Goal: Information Seeking & Learning: Compare options

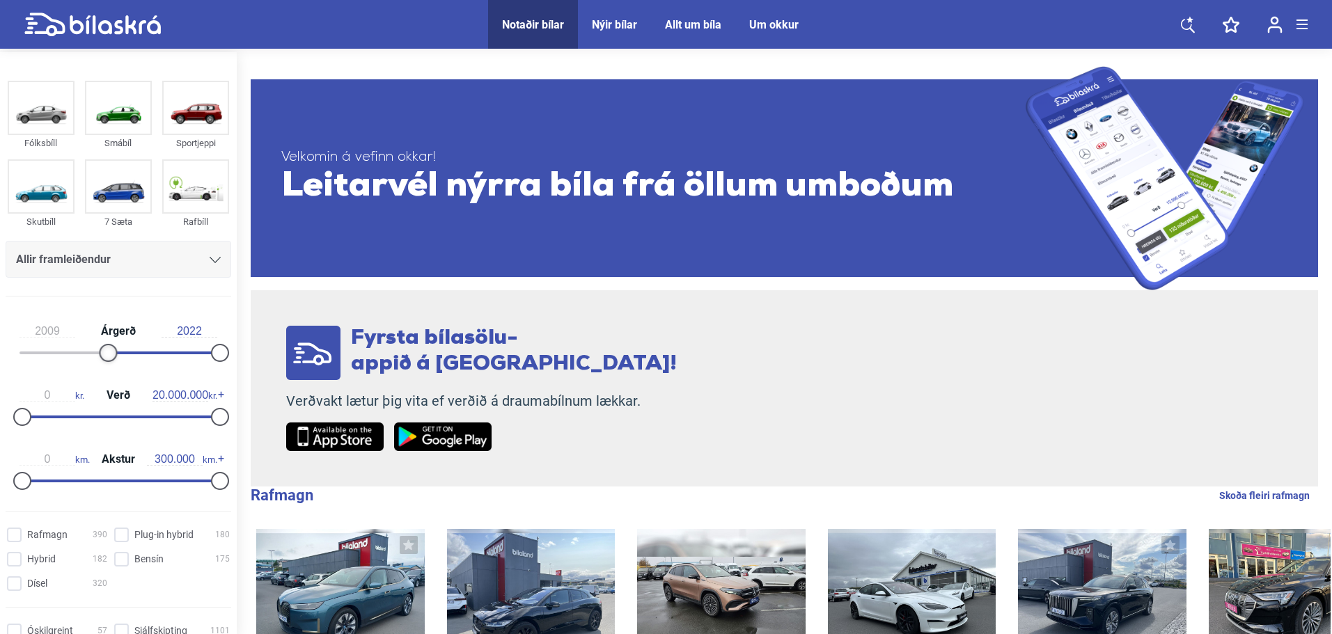
type input "2010"
drag, startPoint x: 20, startPoint y: 352, endPoint x: 109, endPoint y: 370, distance: 91.0
click at [109, 367] on div "2010 Árgerð 2022" at bounding box center [119, 340] width 226 height 64
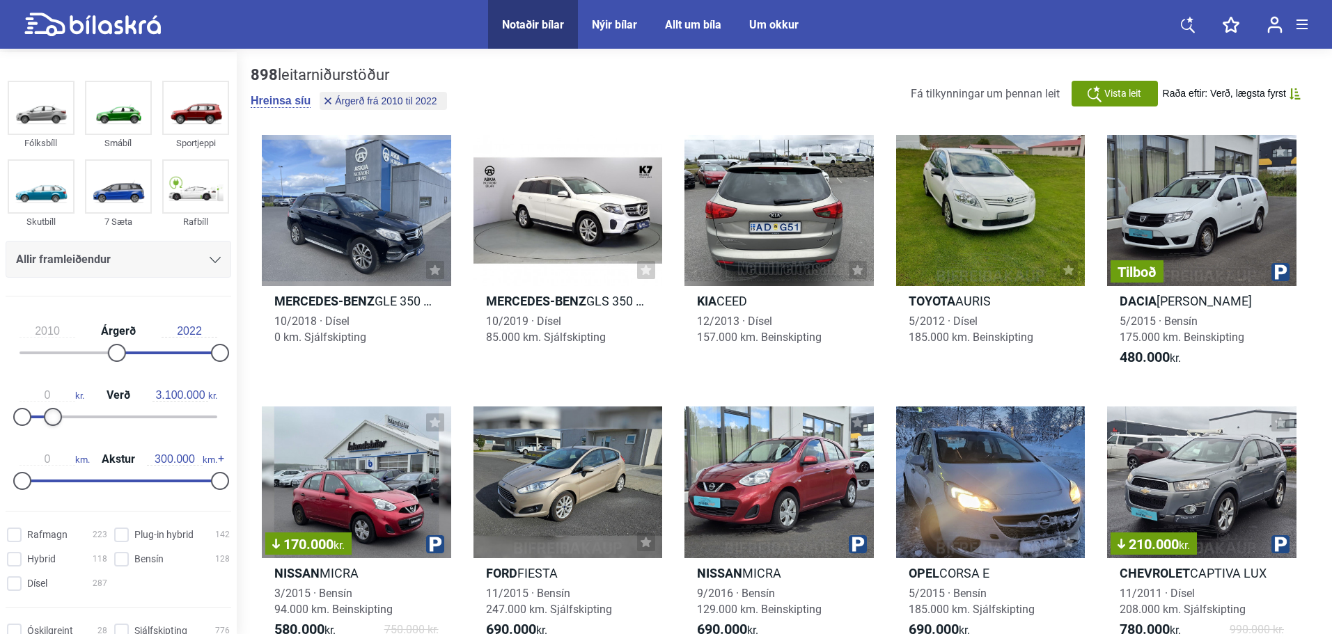
type input "3.000.000"
drag, startPoint x: 216, startPoint y: 415, endPoint x: 56, endPoint y: 431, distance: 161.0
click at [52, 426] on div at bounding box center [52, 417] width 18 height 18
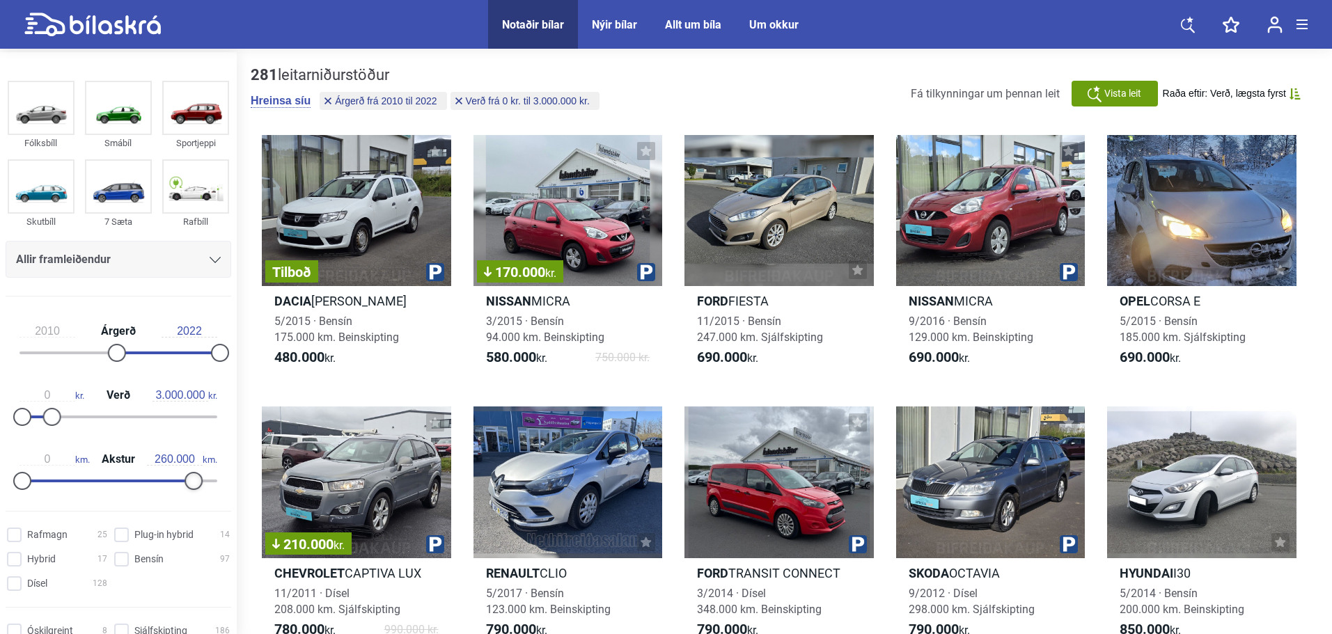
type input "250.000"
drag, startPoint x: 216, startPoint y: 481, endPoint x: 180, endPoint y: 485, distance: 36.5
click at [182, 483] on div at bounding box center [187, 481] width 18 height 18
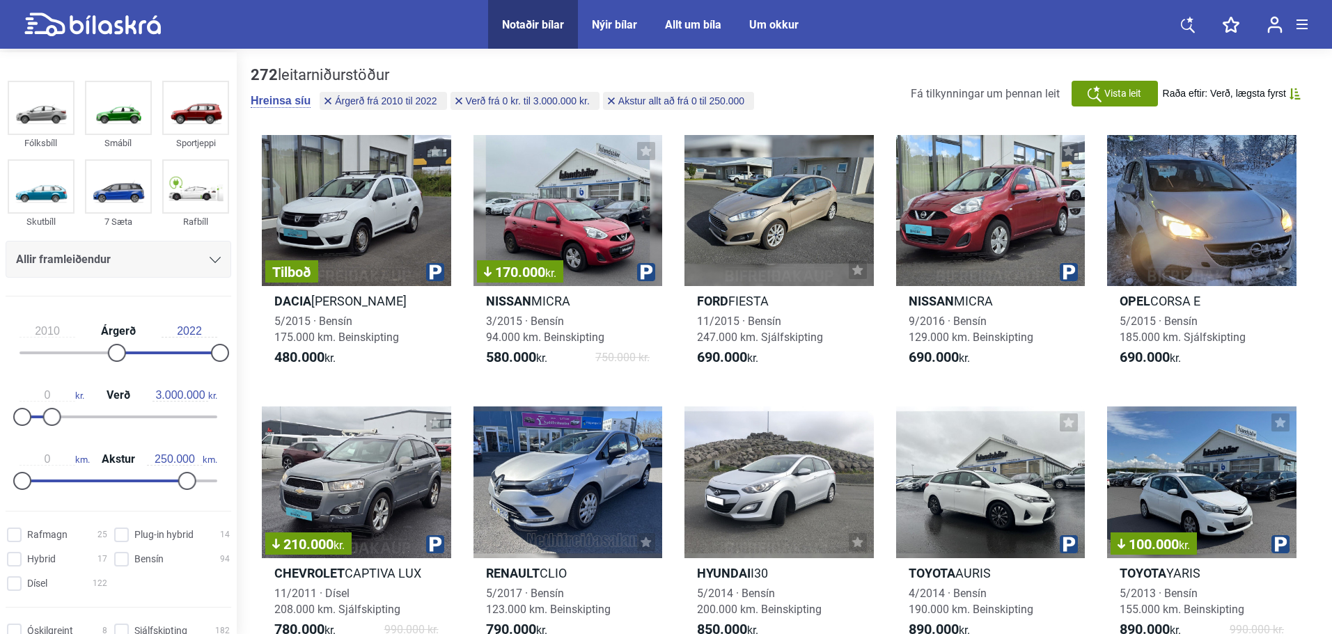
click at [210, 258] on icon at bounding box center [215, 260] width 11 height 6
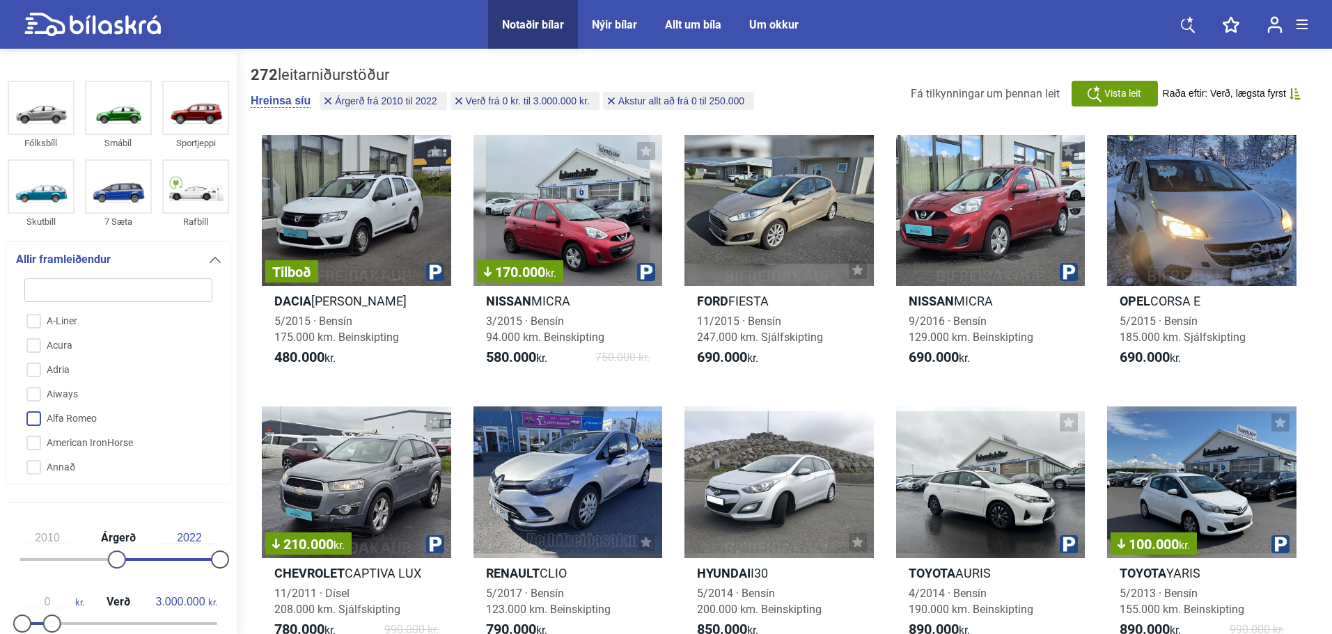
click at [37, 416] on input "Alfa Romeo" at bounding box center [109, 419] width 189 height 24
checkbox input "true"
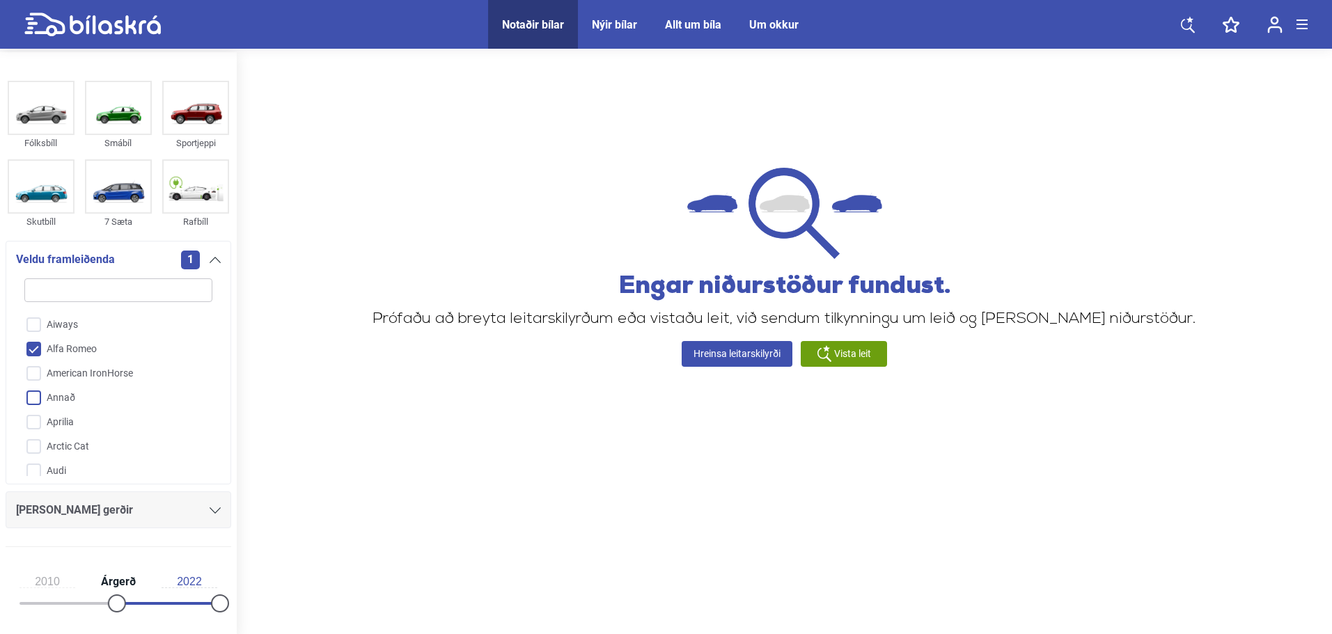
scroll to position [139, 0]
click at [36, 403] on input "Audi" at bounding box center [109, 402] width 189 height 24
checkbox input "true"
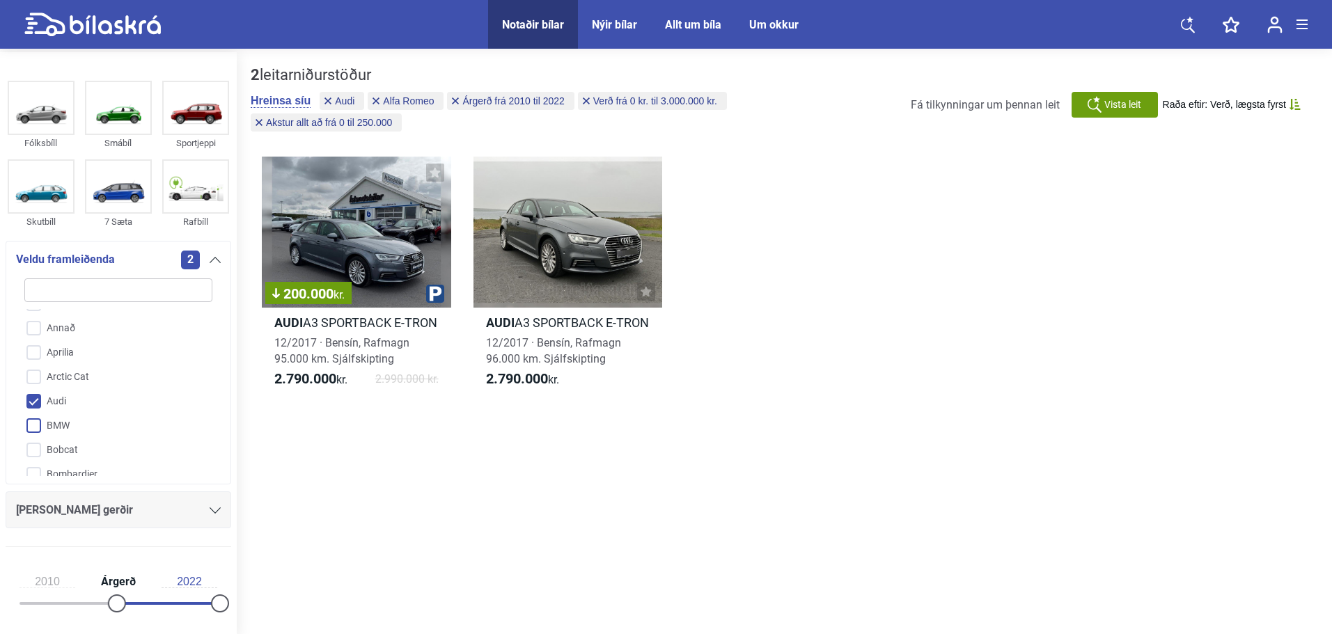
click at [31, 423] on input "BMW" at bounding box center [109, 426] width 189 height 24
checkbox input "true"
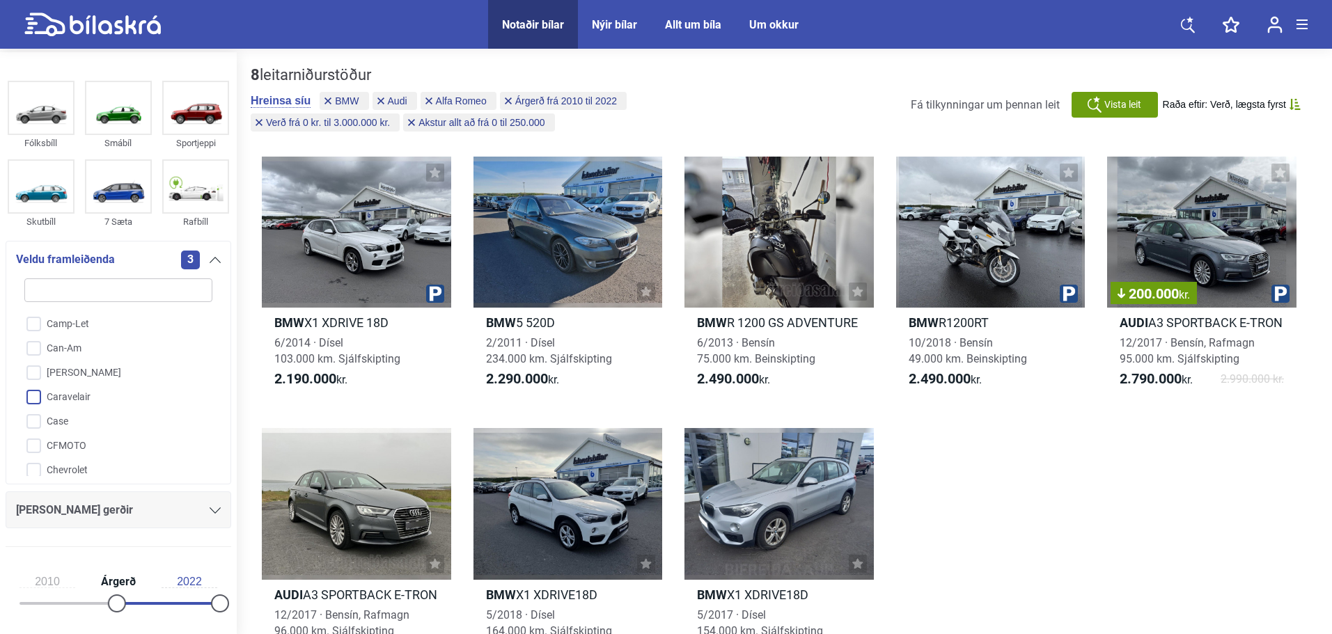
scroll to position [530, 0]
click at [37, 398] on input "Chevrolet" at bounding box center [109, 401] width 189 height 24
checkbox input "true"
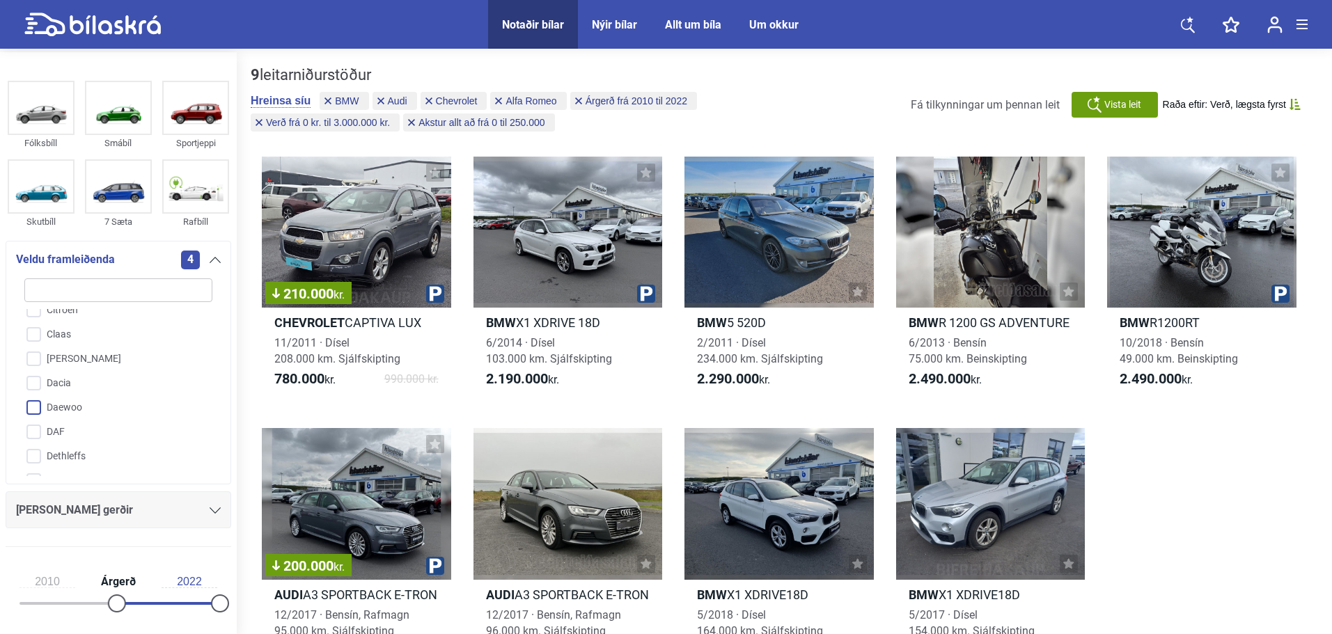
scroll to position [739, 0]
click at [35, 409] on input "Dodge" at bounding box center [109, 412] width 189 height 24
checkbox input "true"
click at [34, 424] on input "Honda" at bounding box center [109, 426] width 189 height 24
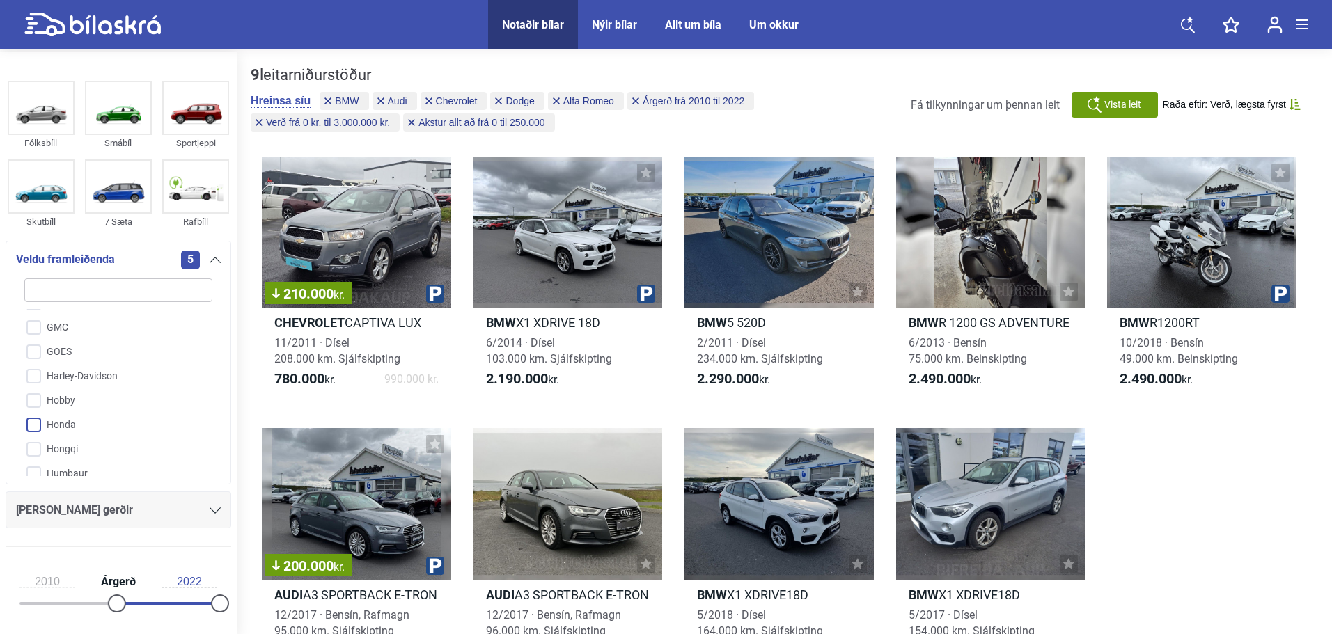
checkbox input "true"
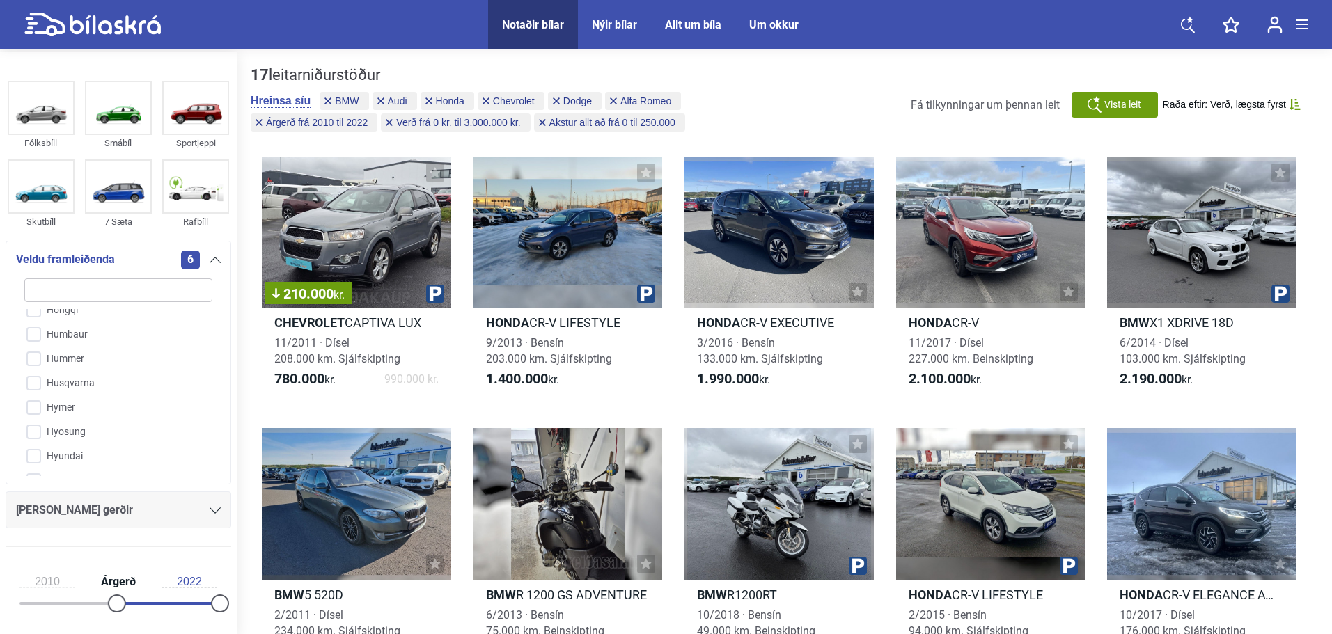
scroll to position [1226, 0]
click at [35, 436] on input "Infiniti" at bounding box center [109, 436] width 189 height 24
checkbox input "true"
click at [30, 415] on input "Jaguar" at bounding box center [109, 419] width 189 height 24
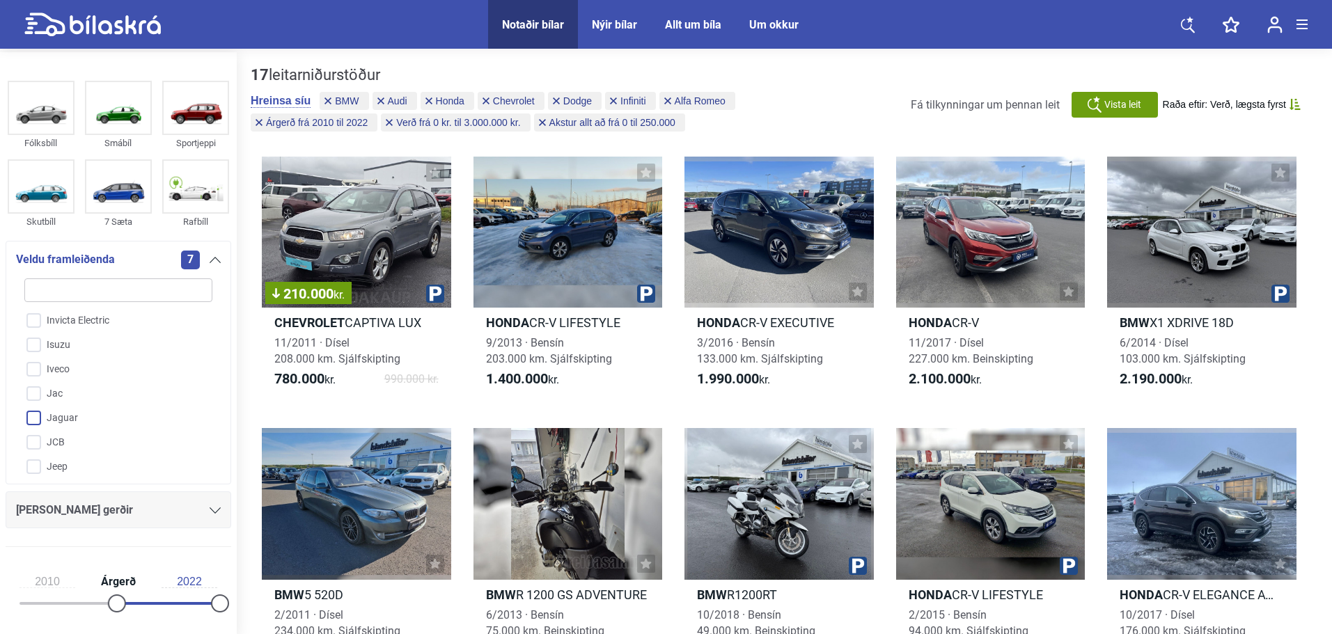
checkbox input "true"
click at [37, 396] on input "Jeep" at bounding box center [109, 398] width 189 height 24
checkbox input "true"
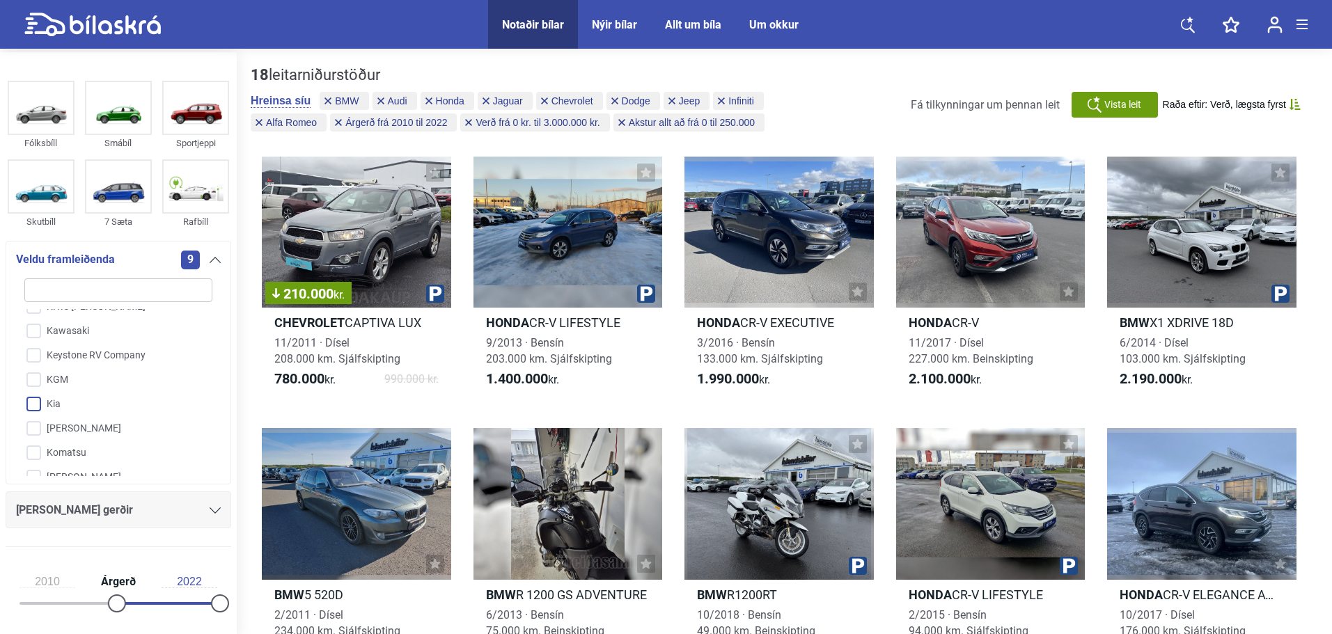
click at [29, 402] on input "Kia" at bounding box center [109, 405] width 189 height 24
checkbox input "true"
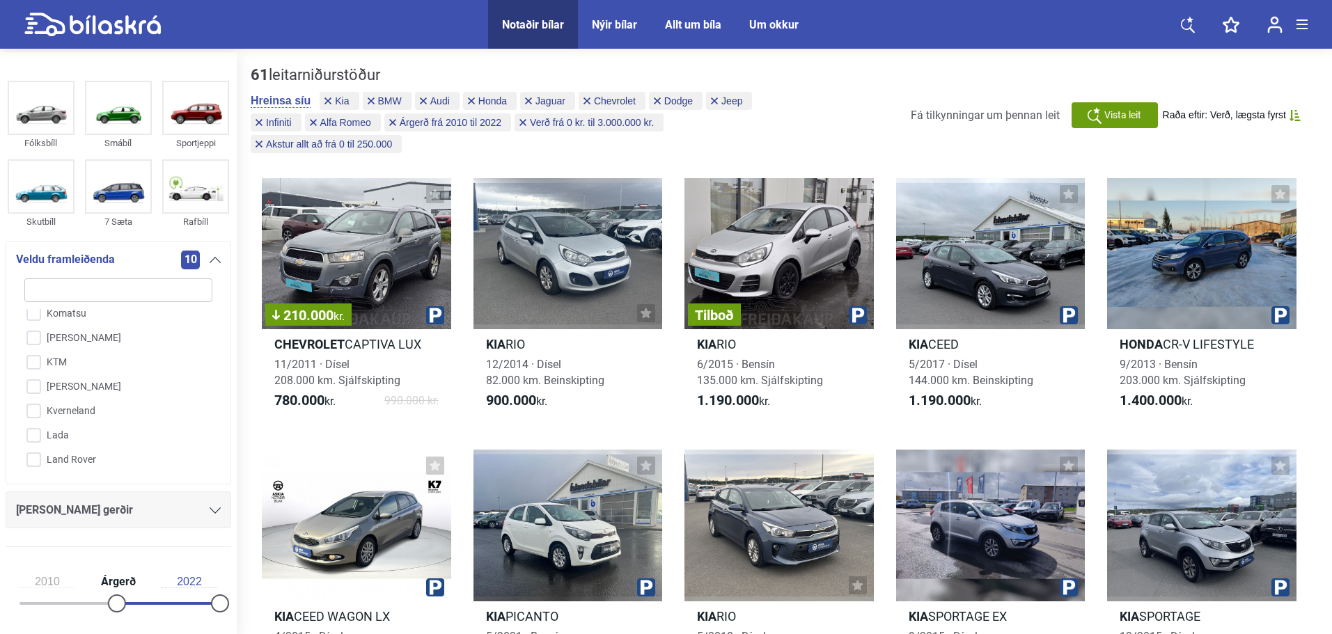
scroll to position [1783, 0]
click at [35, 389] on input "Land Rover" at bounding box center [109, 391] width 189 height 24
checkbox input "true"
click at [38, 414] on input "Lexus" at bounding box center [109, 415] width 189 height 24
checkbox input "true"
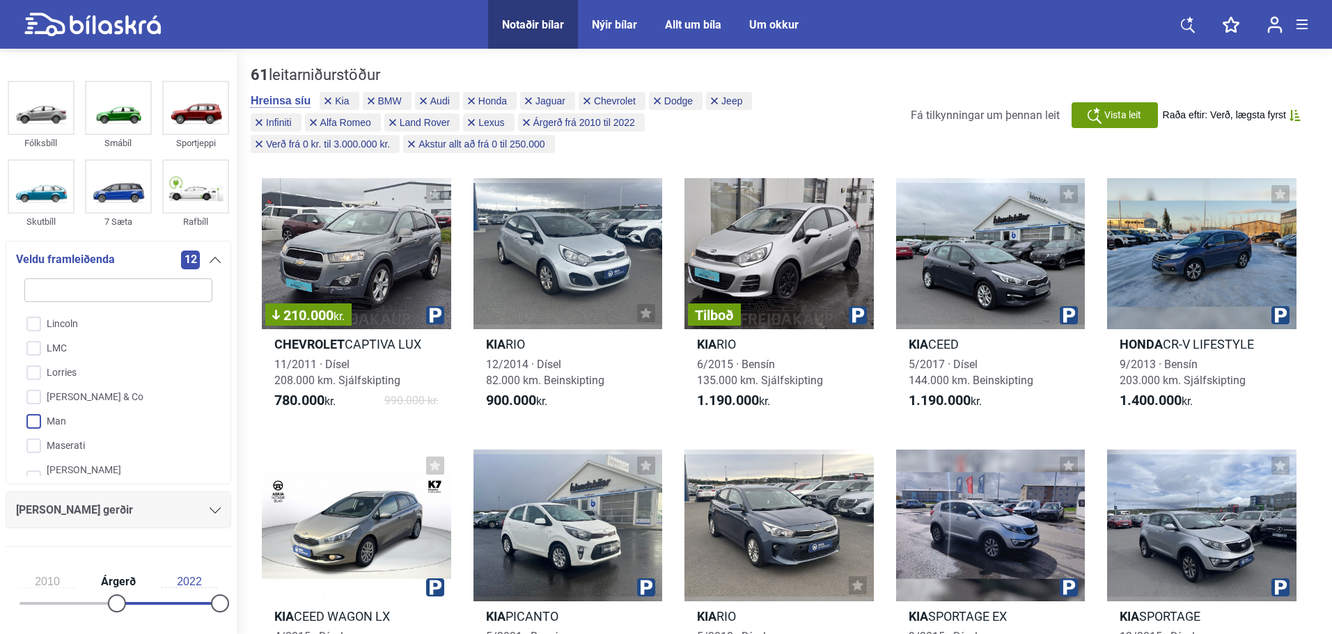
scroll to position [1992, 0]
click at [32, 380] on input "Maserati" at bounding box center [109, 377] width 189 height 24
checkbox input "true"
click at [34, 432] on input "Mercedes-Benz" at bounding box center [109, 444] width 189 height 24
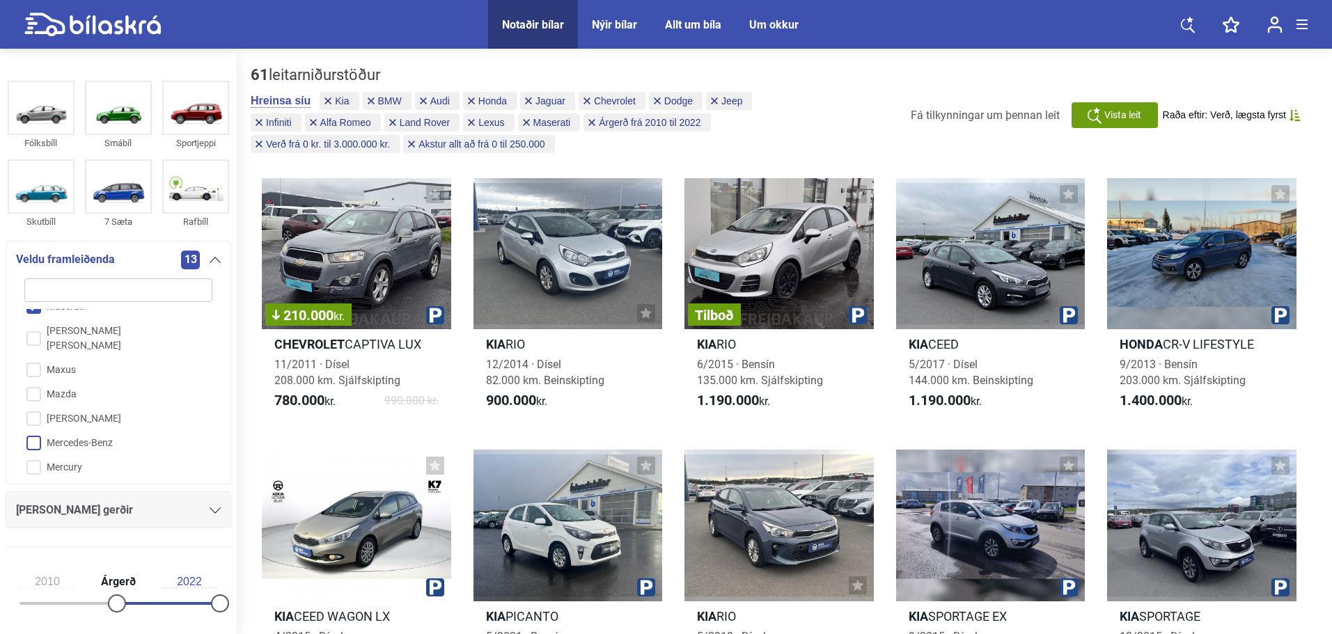
checkbox input "true"
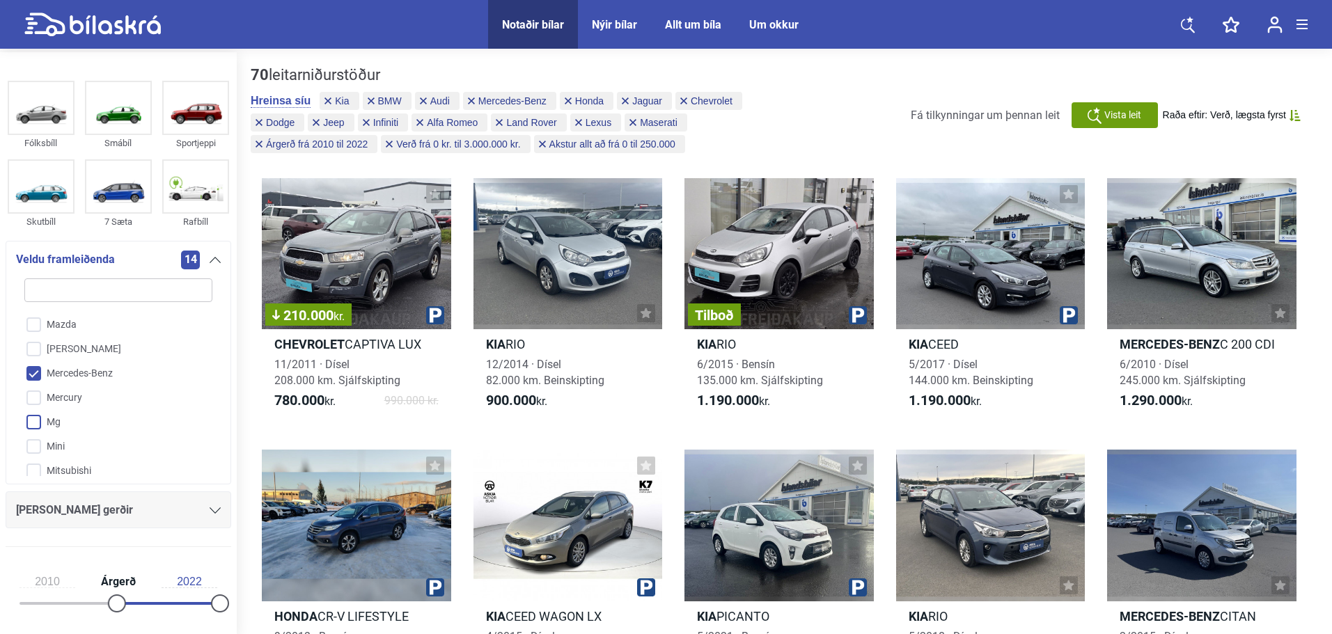
scroll to position [2201, 0]
click at [29, 341] on input "Mg" at bounding box center [109, 353] width 189 height 24
checkbox input "true"
click at [31, 393] on input "Nissan" at bounding box center [109, 405] width 189 height 24
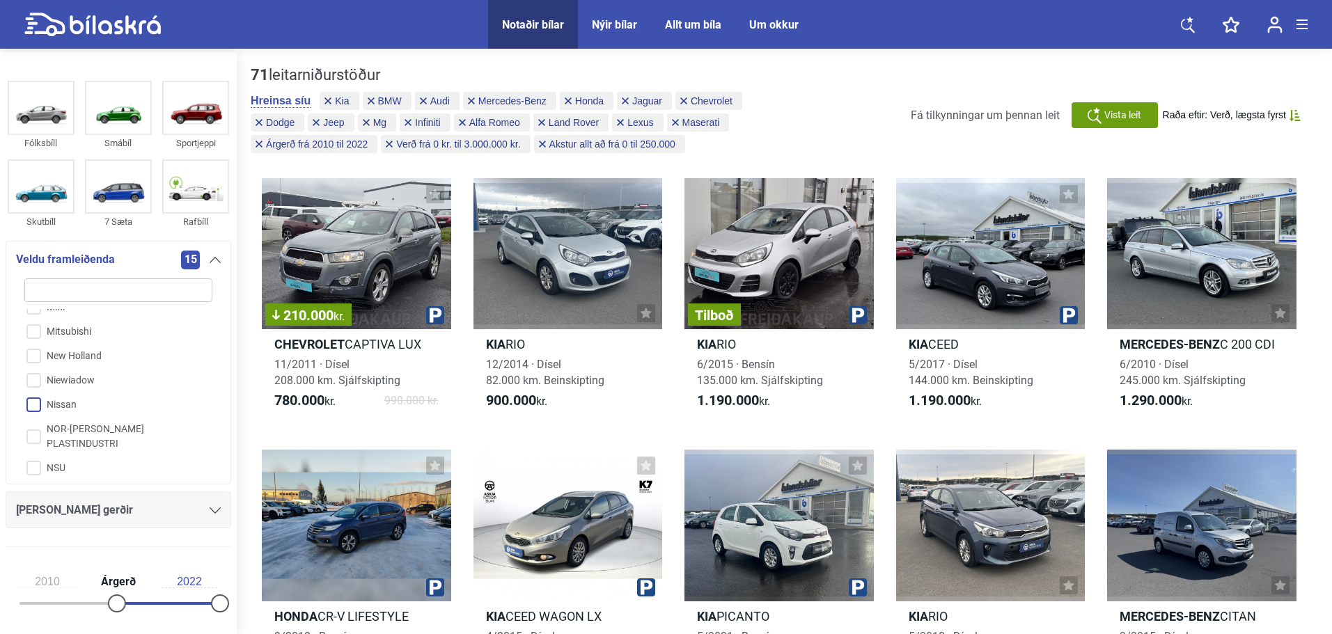
checkbox input "true"
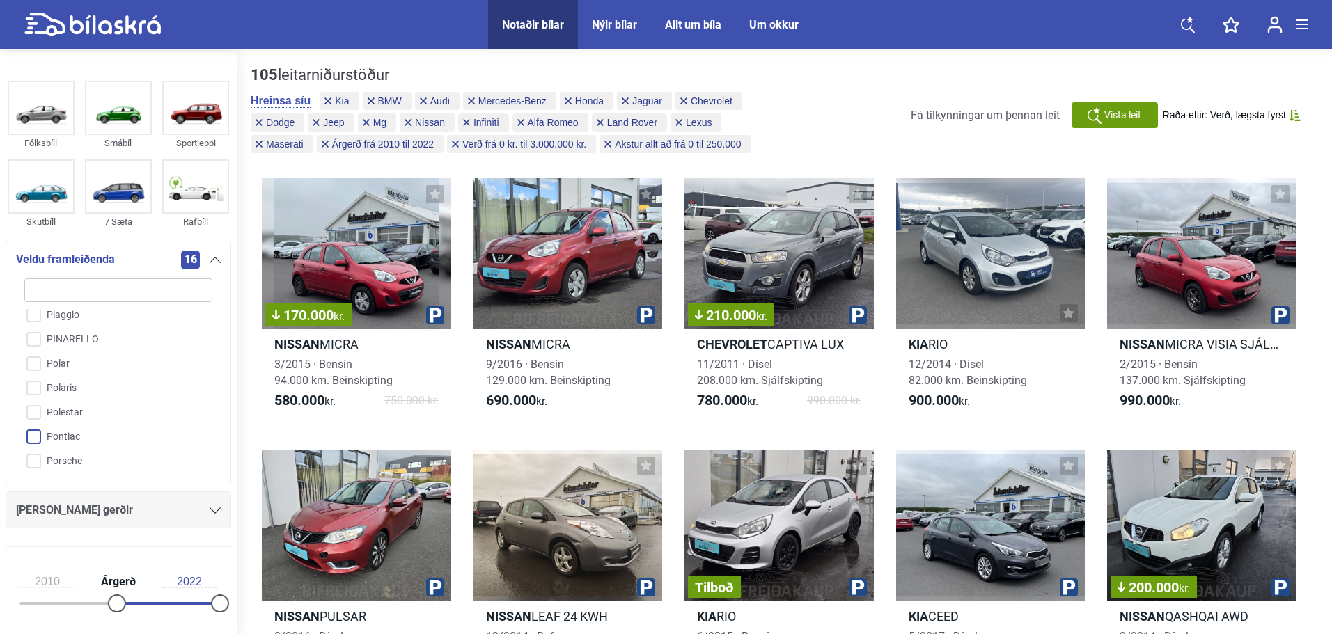
scroll to position [2689, 0]
click at [33, 453] on input "Renault" at bounding box center [109, 465] width 189 height 24
checkbox input "true"
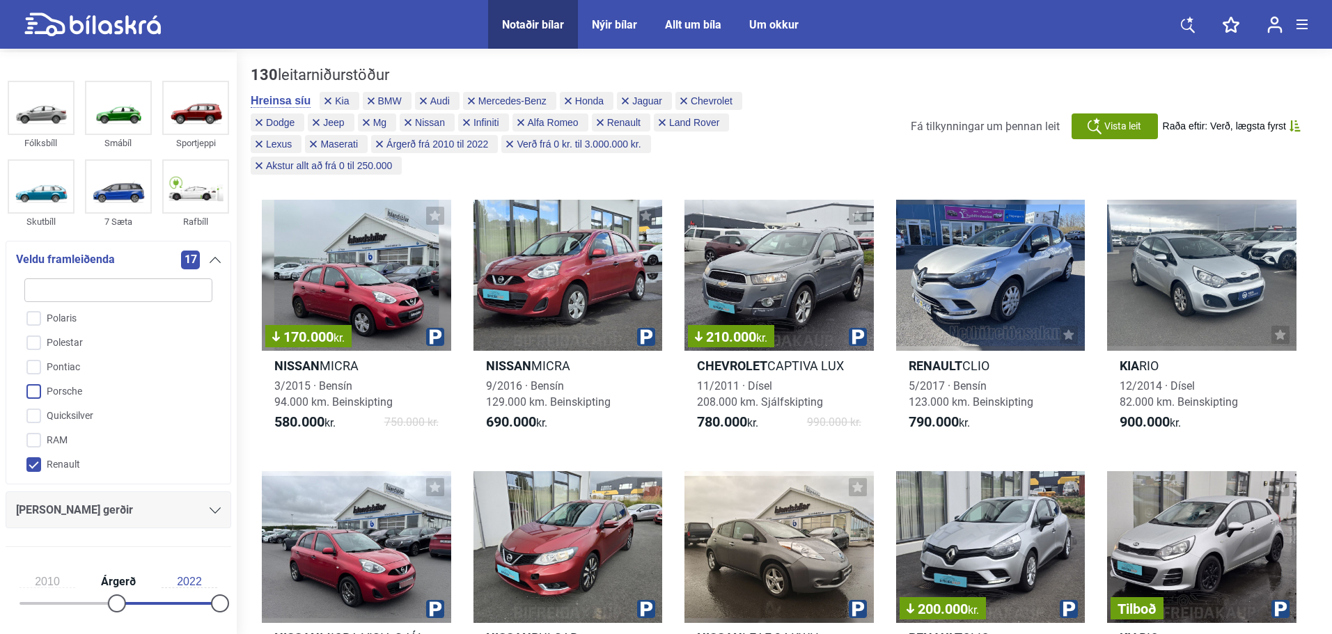
click at [34, 380] on input "Porsche" at bounding box center [109, 392] width 189 height 24
checkbox input "true"
click at [33, 415] on input "Skoda" at bounding box center [109, 427] width 189 height 24
checkbox input "true"
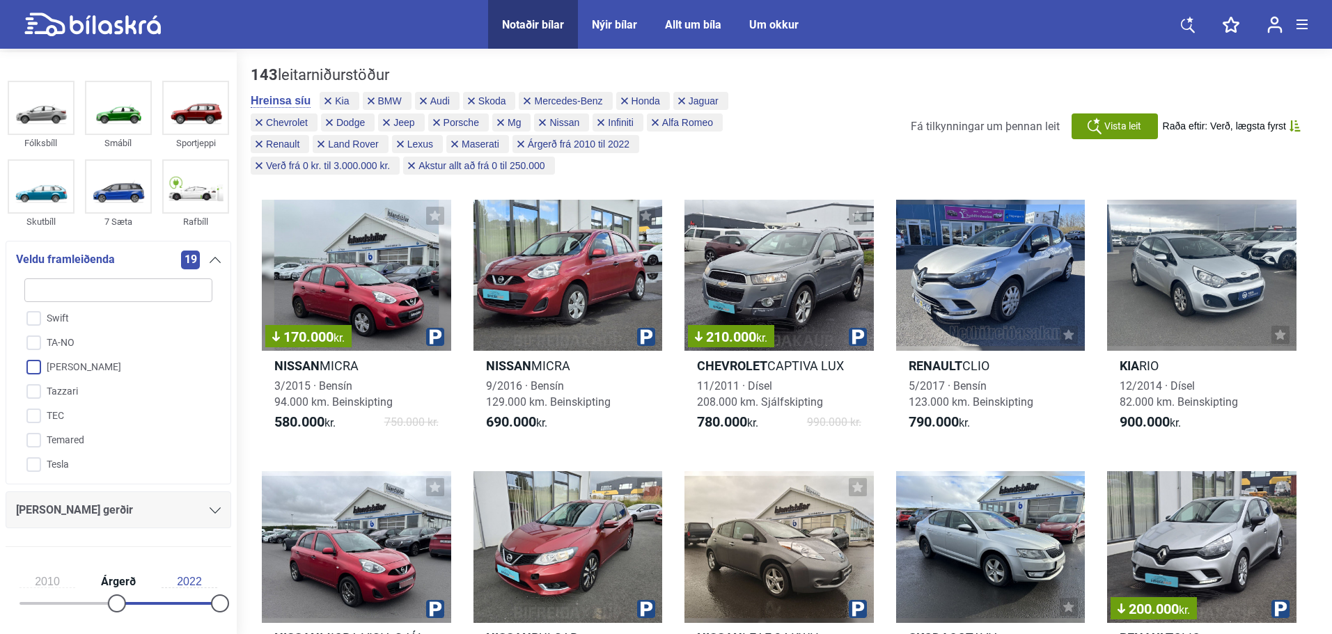
scroll to position [3246, 0]
click at [36, 432] on input "Toyota" at bounding box center [109, 444] width 189 height 24
checkbox input "true"
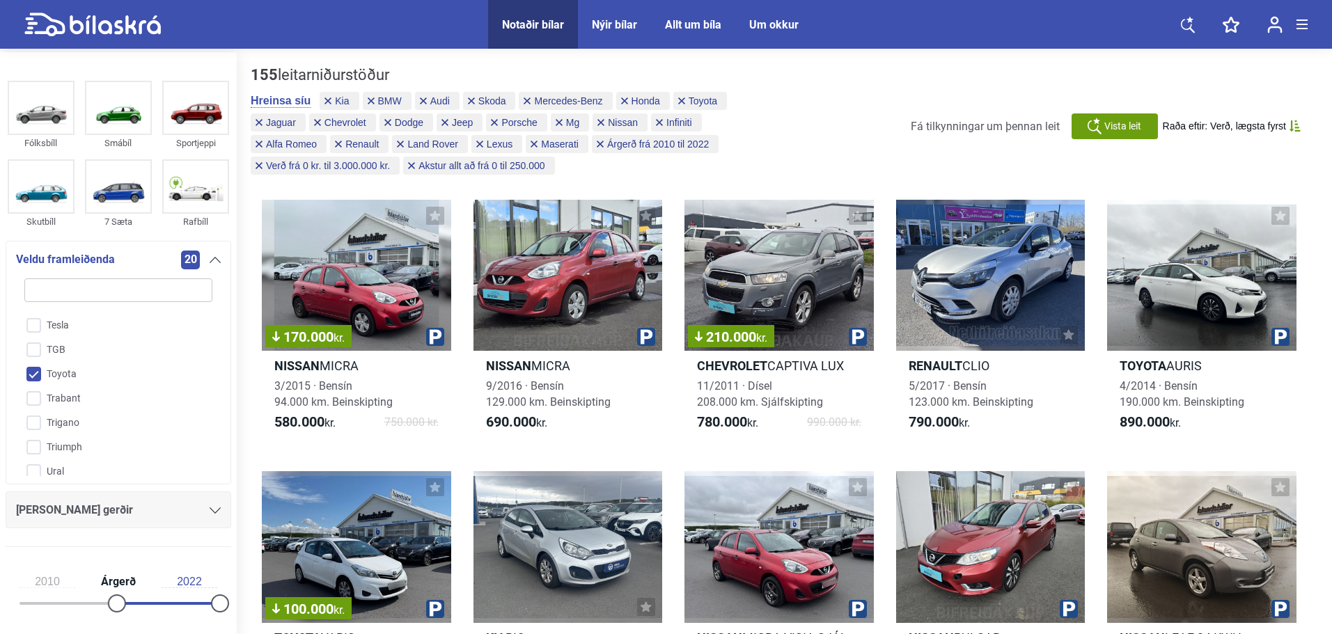
scroll to position [3385, 0]
click at [40, 488] on input "Volvo" at bounding box center [109, 500] width 189 height 24
checkbox input "true"
click at [30, 398] on input "VW" at bounding box center [109, 410] width 189 height 24
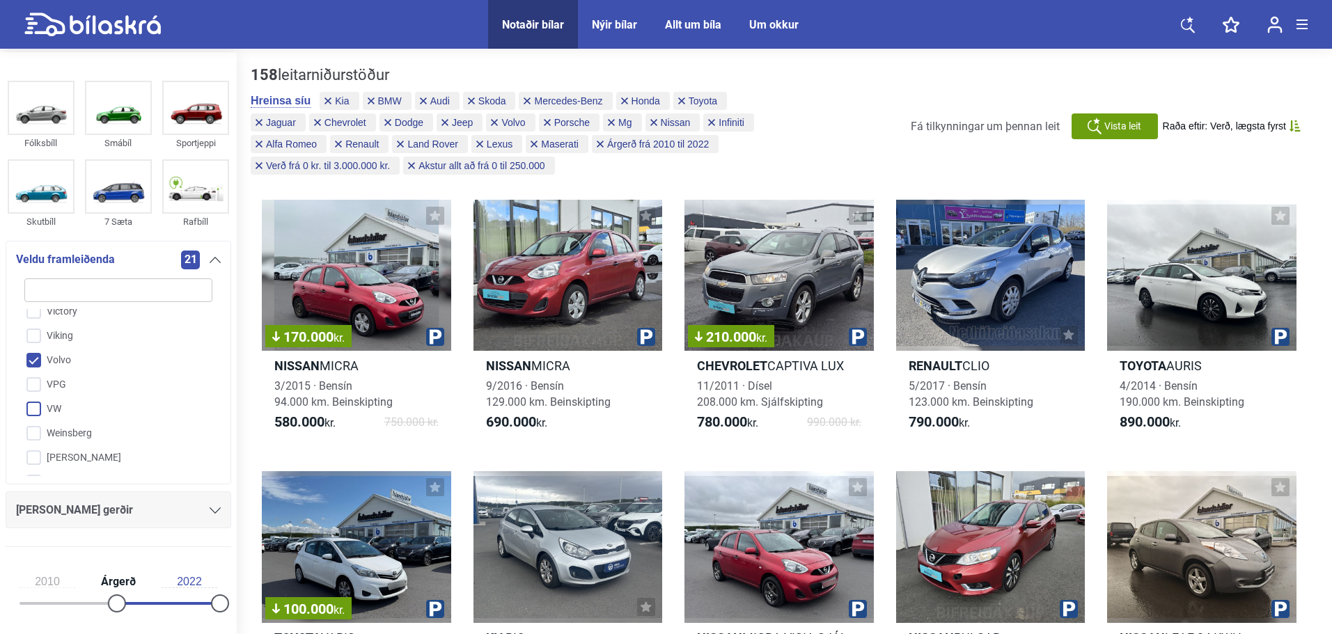
checkbox input "true"
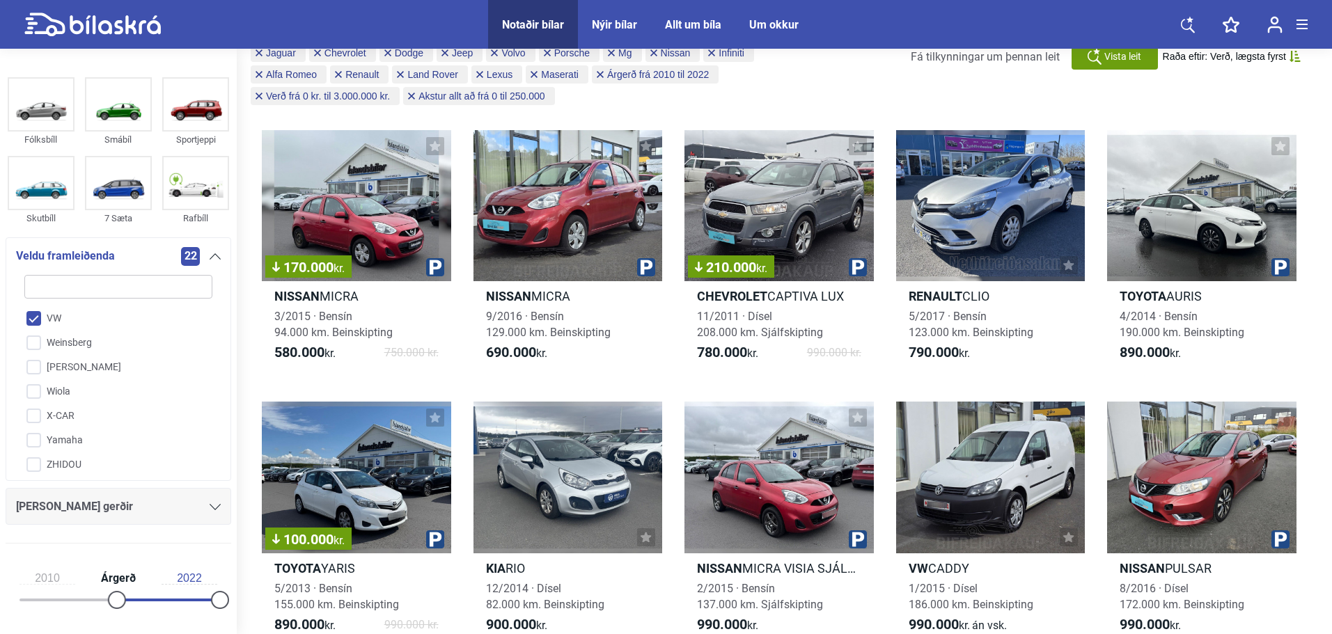
scroll to position [70, 0]
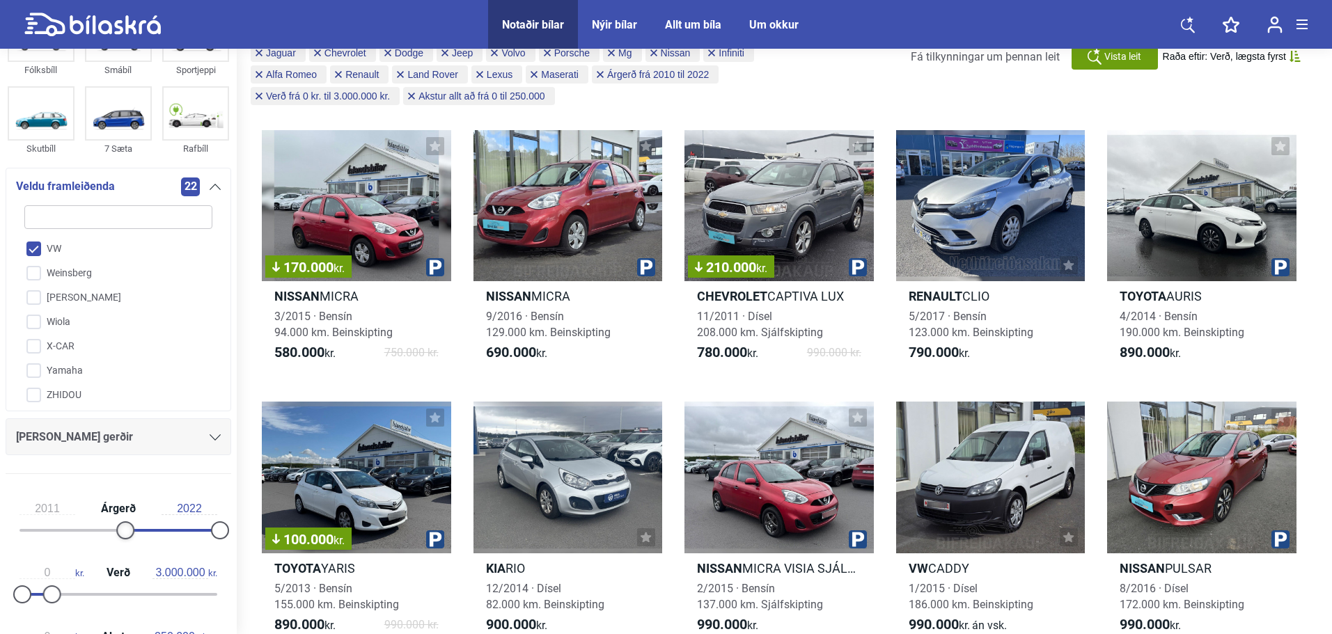
type input "2012"
drag, startPoint x: 112, startPoint y: 531, endPoint x: 129, endPoint y: 533, distance: 16.8
click at [129, 533] on div at bounding box center [134, 531] width 18 height 18
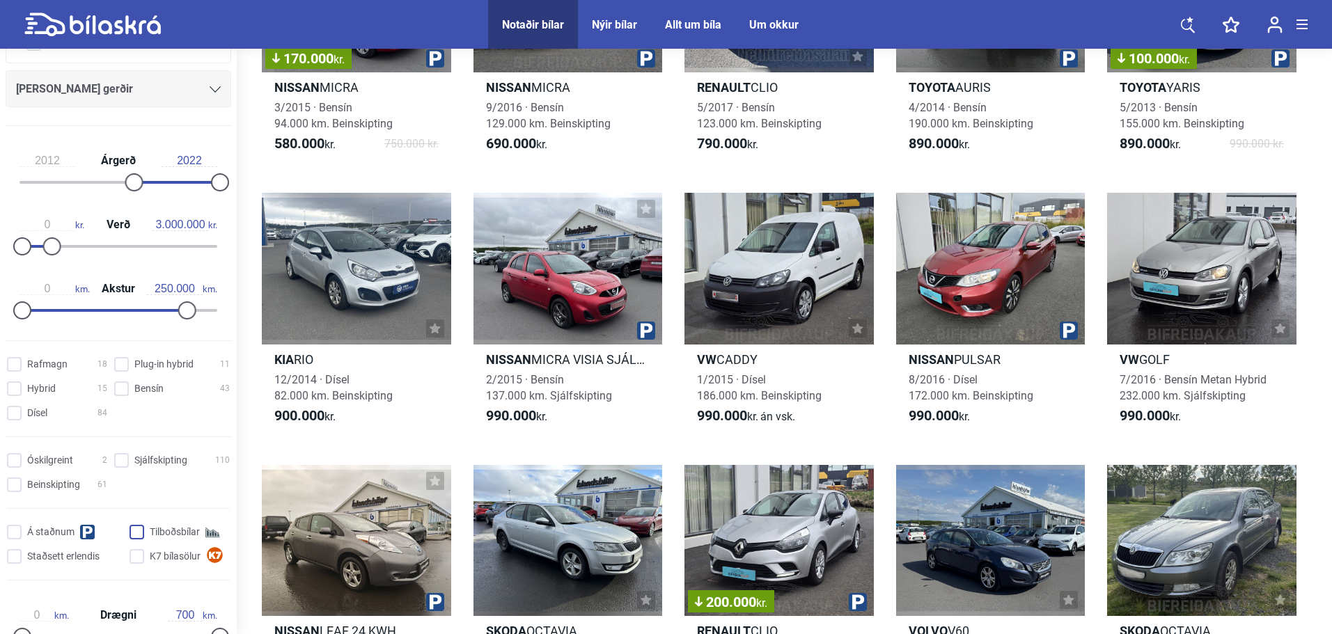
scroll to position [487, 0]
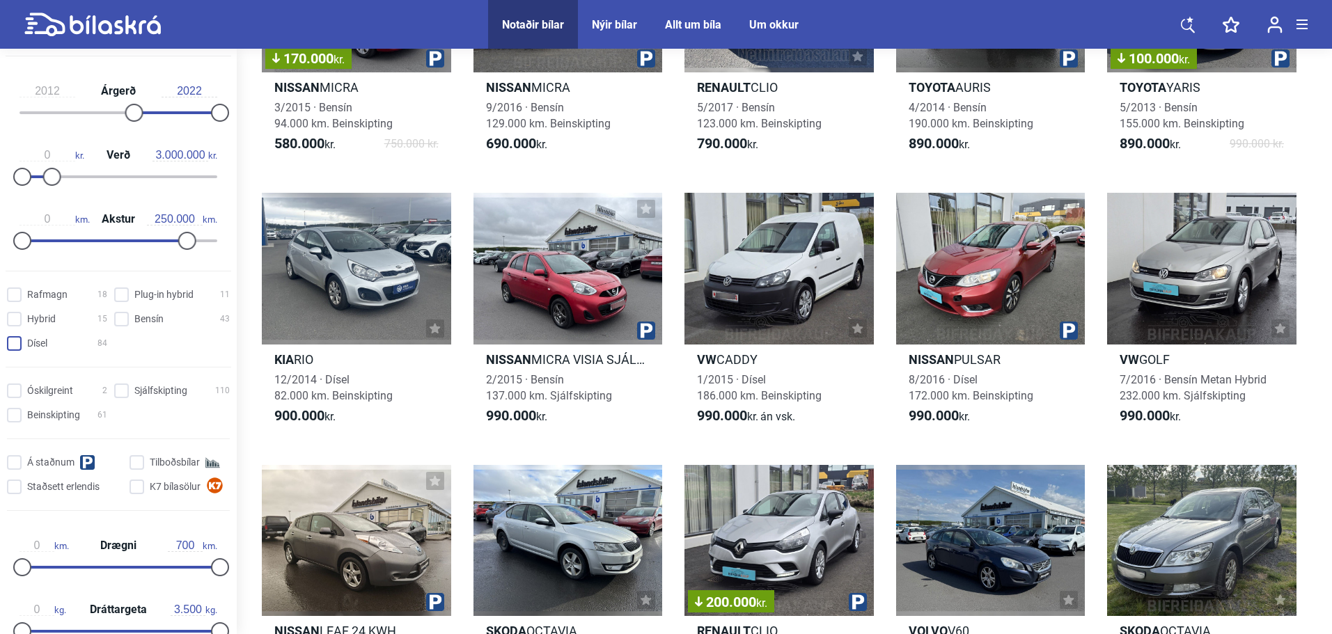
click at [20, 345] on input "Dísel 84" at bounding box center [59, 344] width 100 height 15
checkbox input "true"
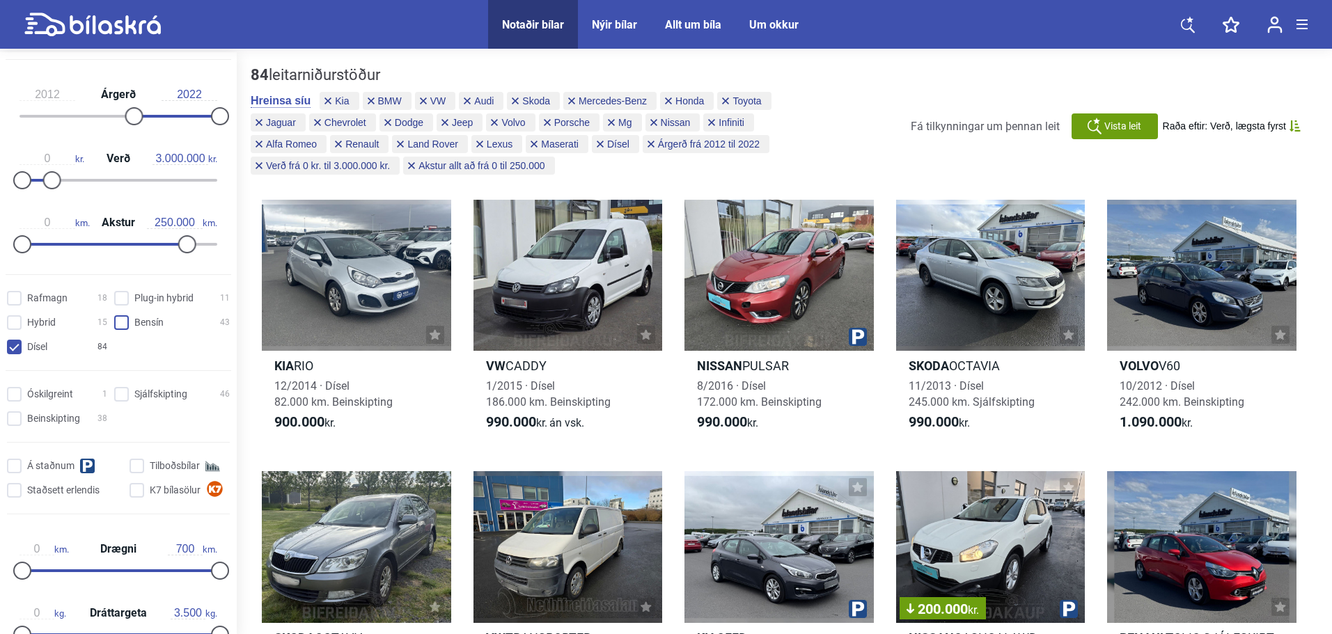
click at [124, 322] on input "Bensín 43" at bounding box center [174, 323] width 116 height 15
checkbox input "true"
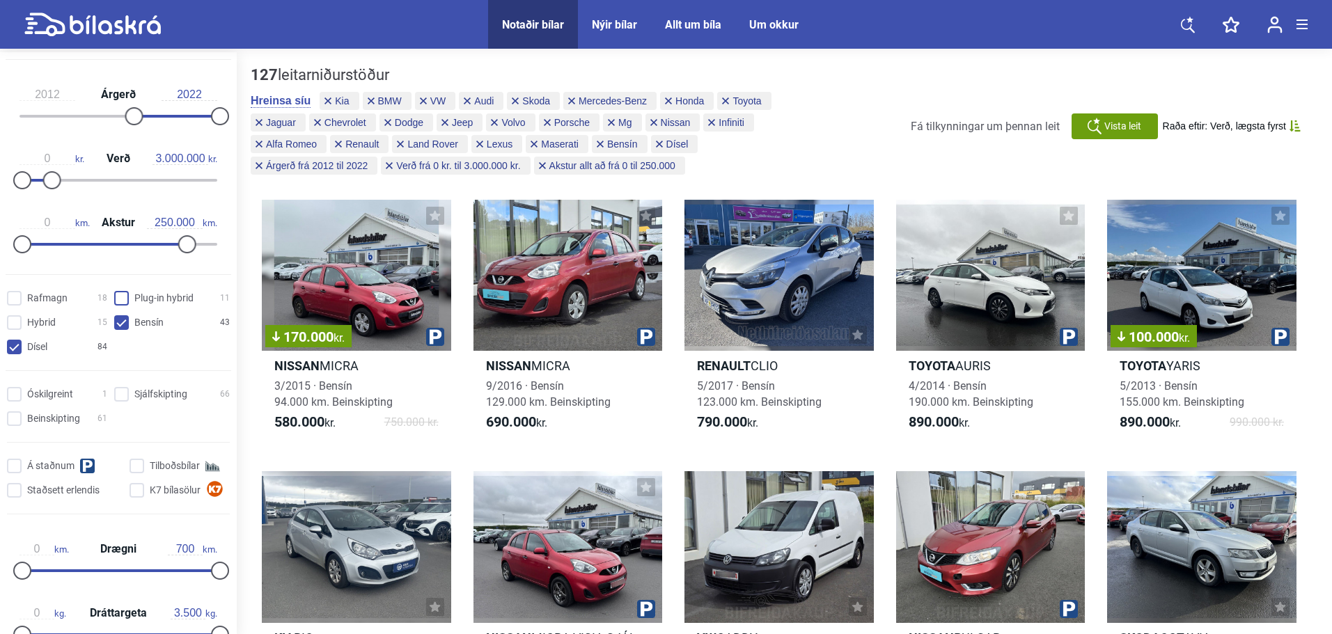
click at [121, 299] on hybrid "Plug-in hybrid 11" at bounding box center [174, 299] width 116 height 15
checkbox hybrid "true"
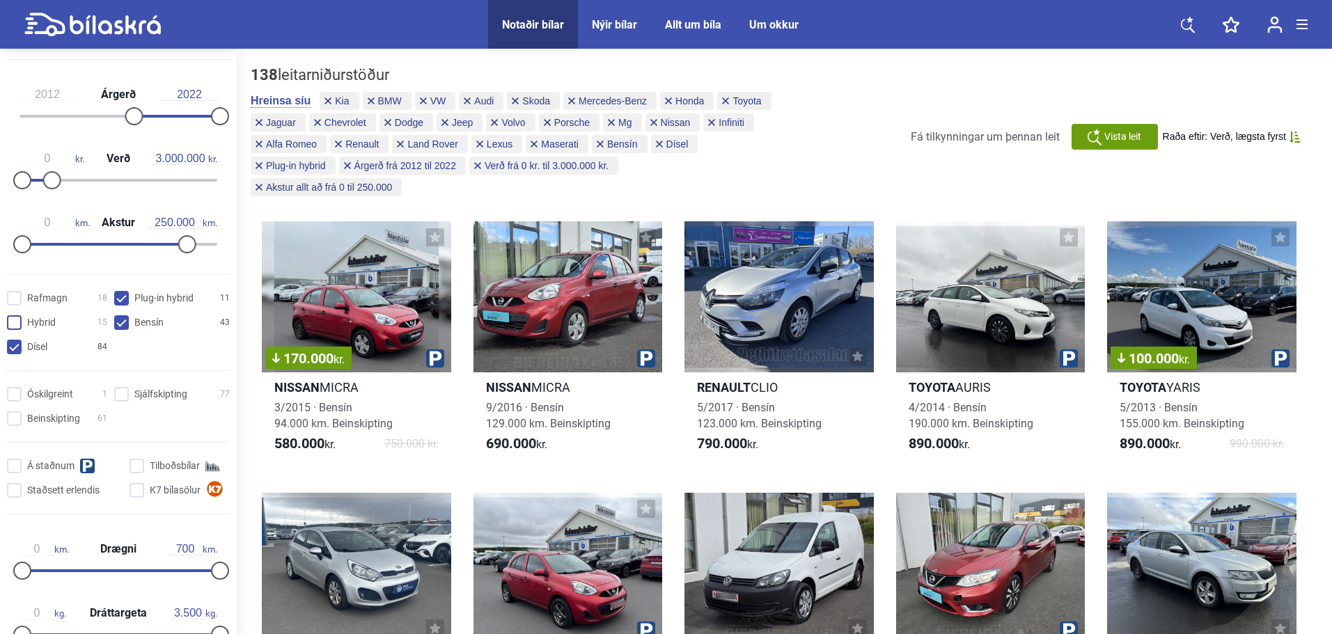
click at [20, 320] on input "Hybrid 15" at bounding box center [59, 323] width 100 height 15
checkbox input "true"
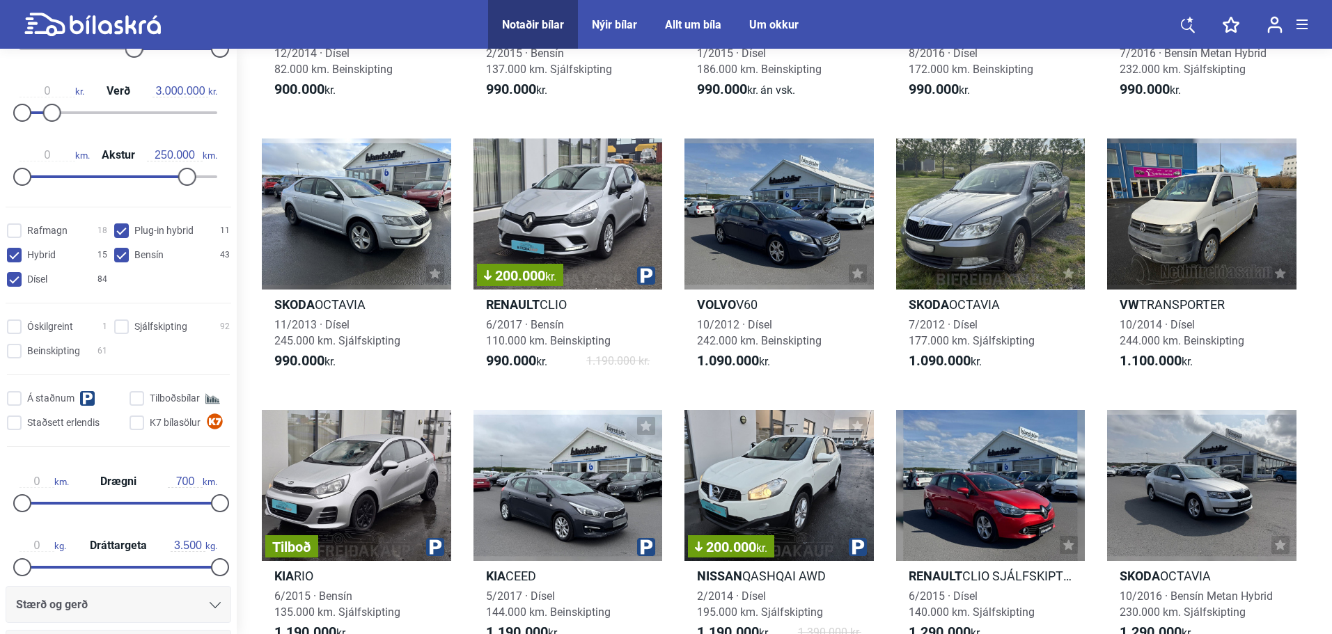
scroll to position [482, 0]
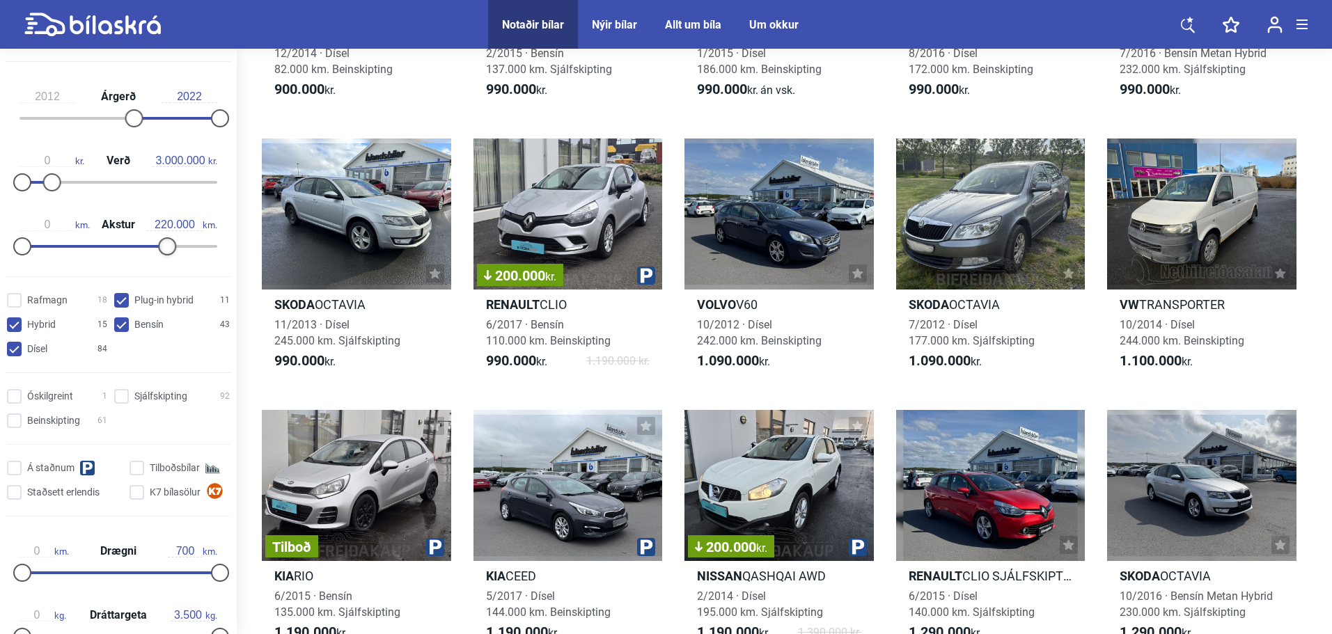
type input "210.000"
drag, startPoint x: 185, startPoint y: 250, endPoint x: 160, endPoint y: 250, distance: 25.1
click at [160, 250] on div at bounding box center [161, 246] width 18 height 18
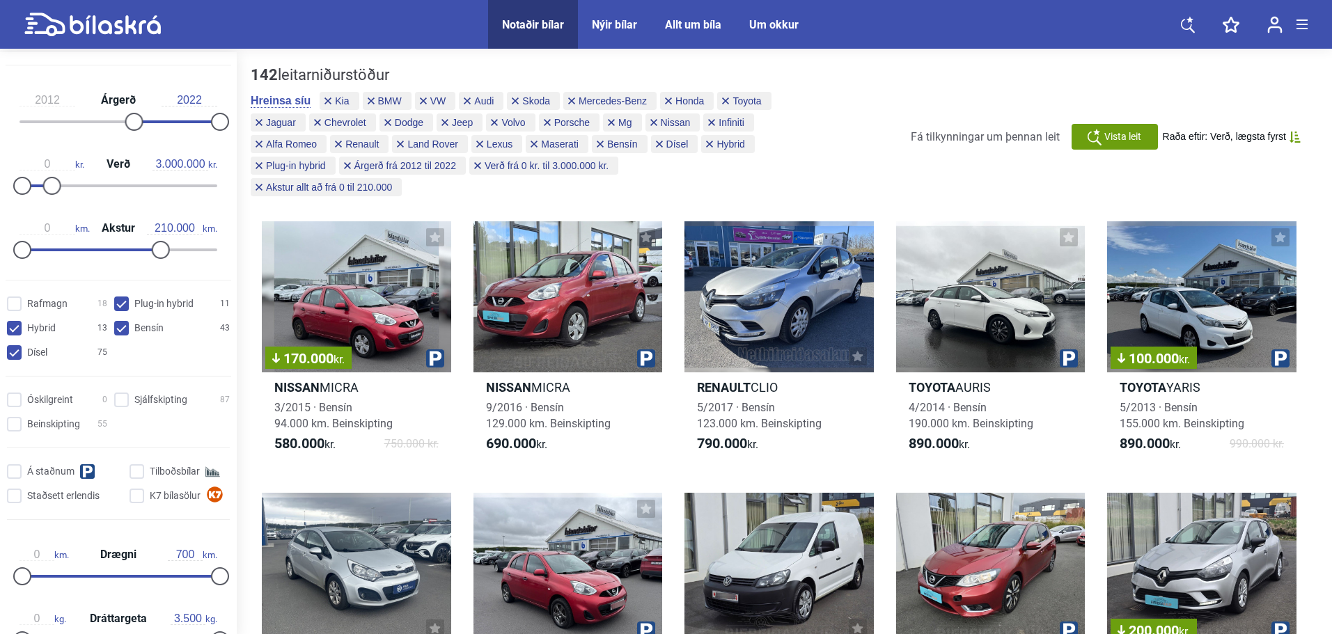
click at [1272, 136] on span "Raða eftir: Verð, lægsta fyrst" at bounding box center [1224, 137] width 123 height 12
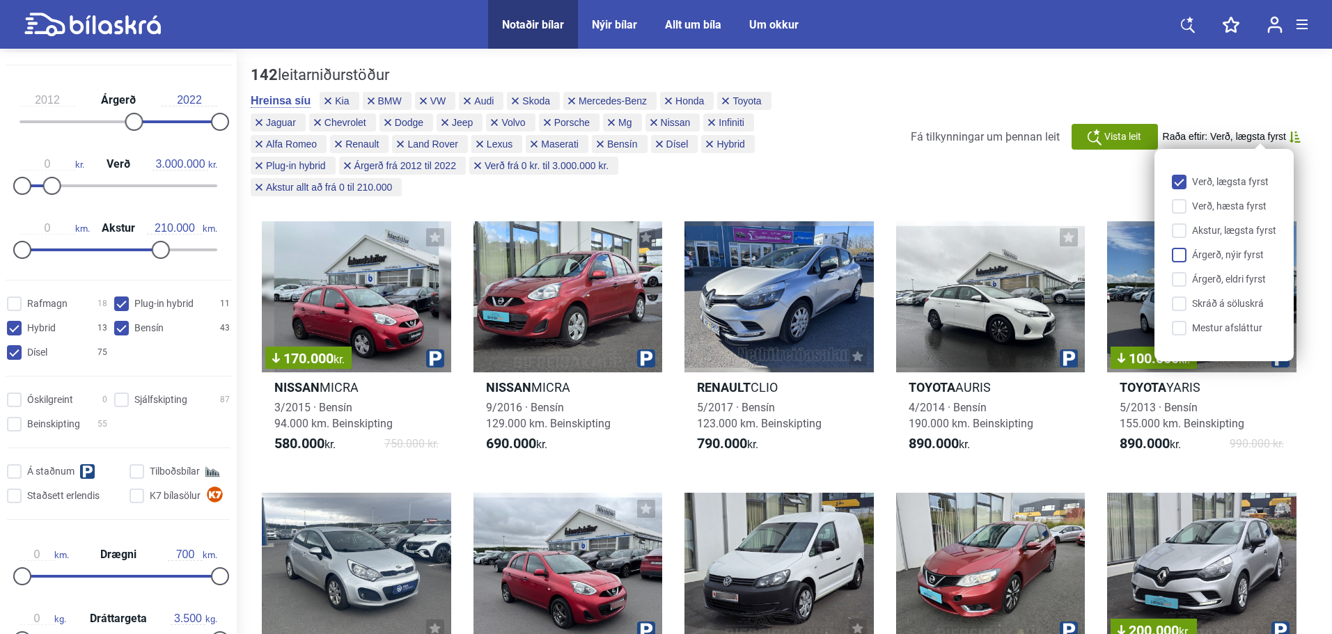
click at [1179, 256] on input "Árgerð, nýir fyrst" at bounding box center [1227, 256] width 104 height 15
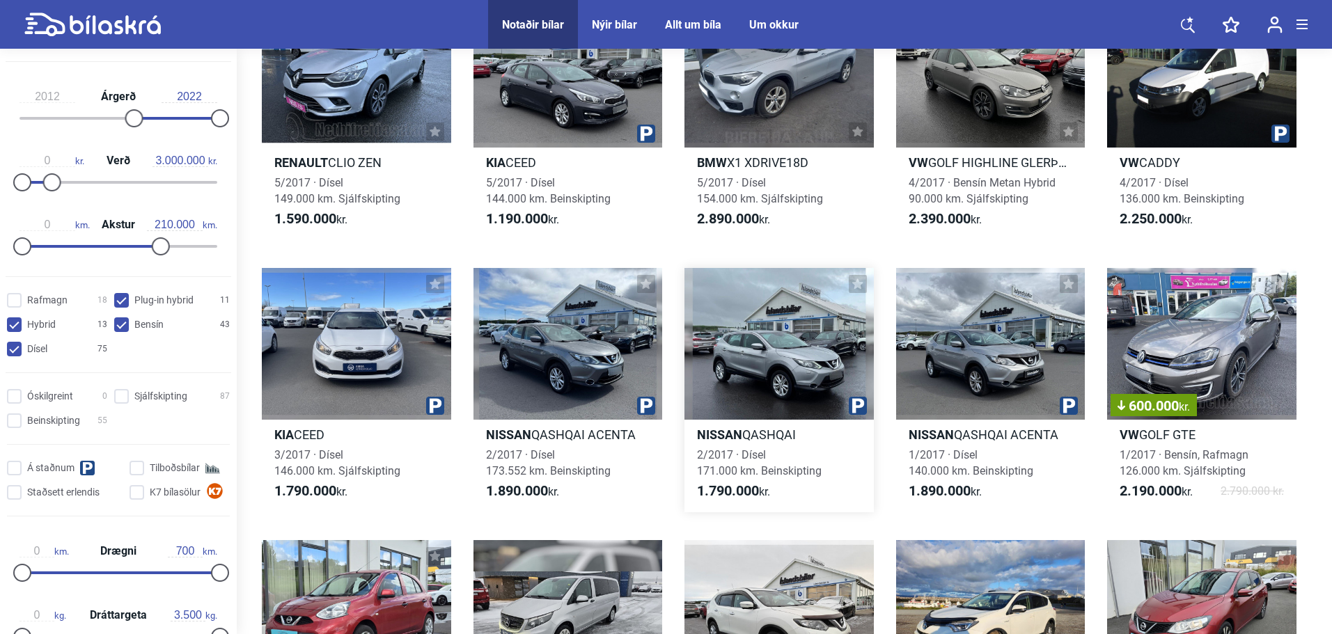
scroll to position [4387, 0]
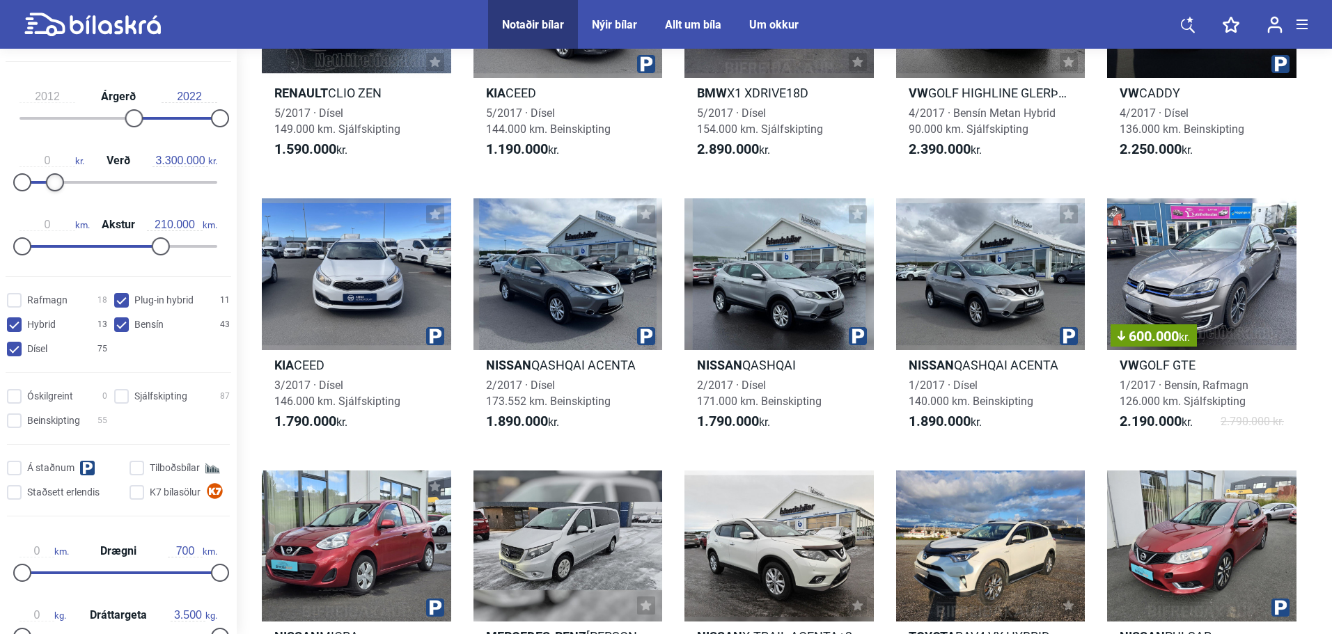
type input "3.400.000"
click at [53, 183] on div at bounding box center [56, 182] width 18 height 18
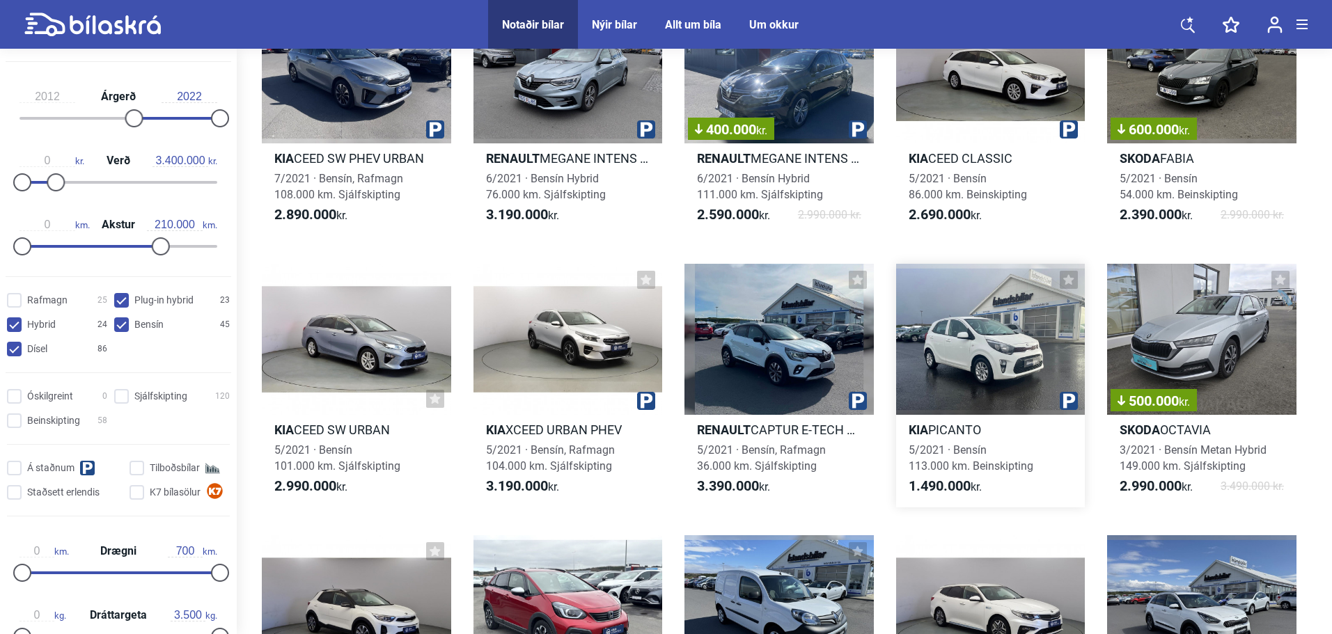
scroll to position [1114, 0]
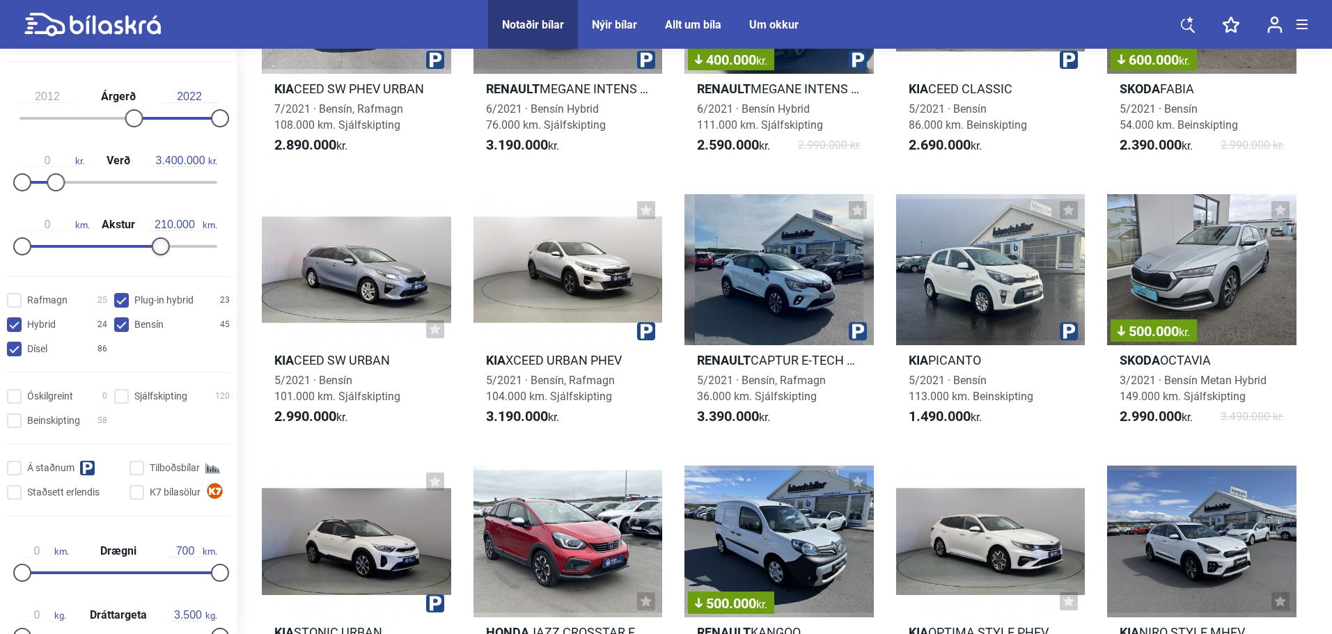
type input "200.000"
drag, startPoint x: 157, startPoint y: 248, endPoint x: 150, endPoint y: 249, distance: 7.0
click at [150, 249] on div at bounding box center [154, 246] width 18 height 18
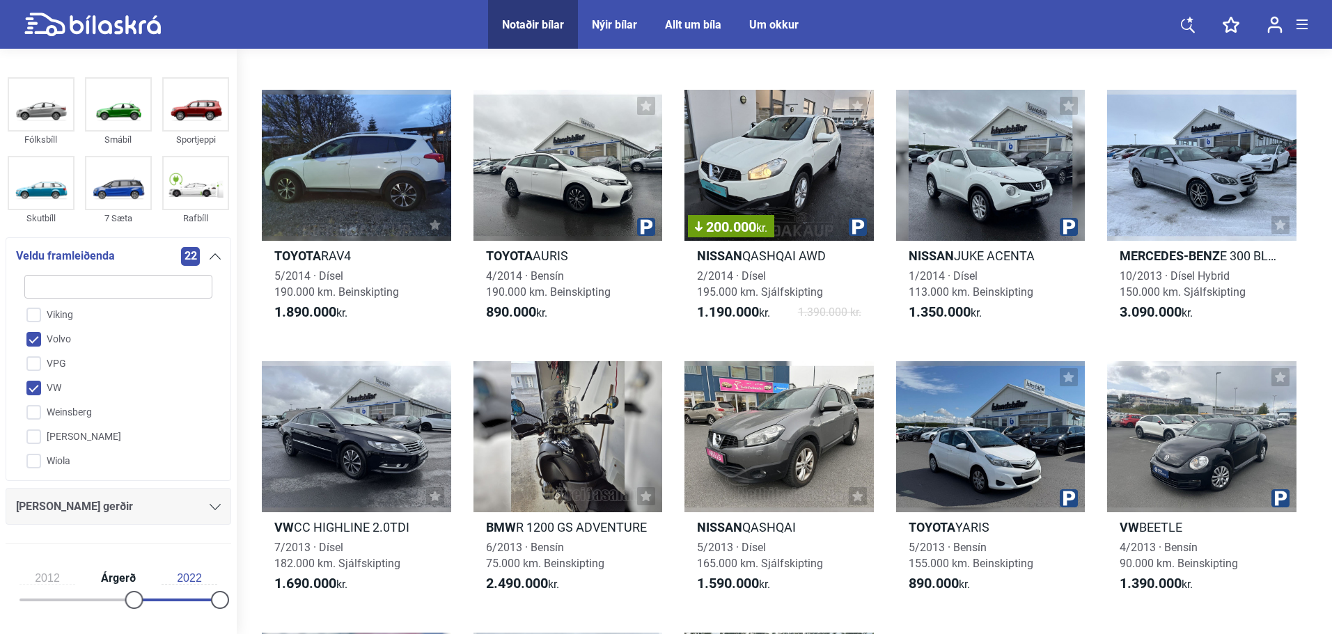
scroll to position [3472, 0]
click at [35, 446] on input "VW" at bounding box center [109, 458] width 189 height 24
checkbox input "false"
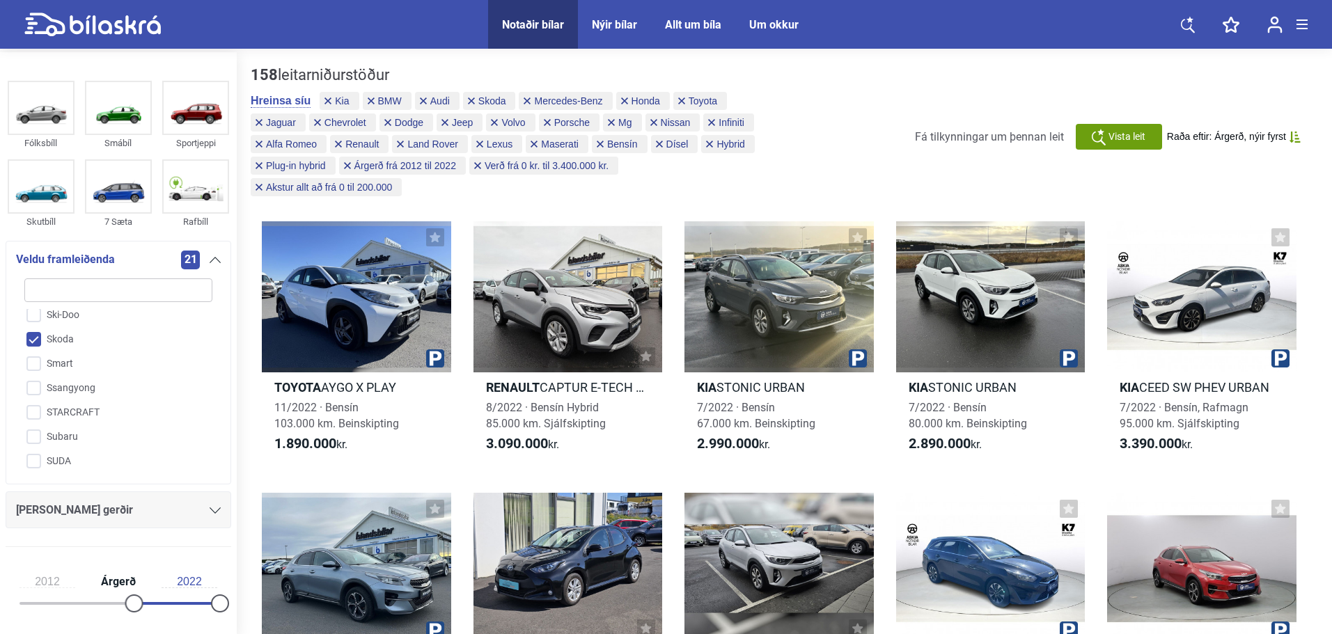
scroll to position [3194, 0]
click at [30, 485] on input "Toyota" at bounding box center [109, 497] width 189 height 24
checkbox input "false"
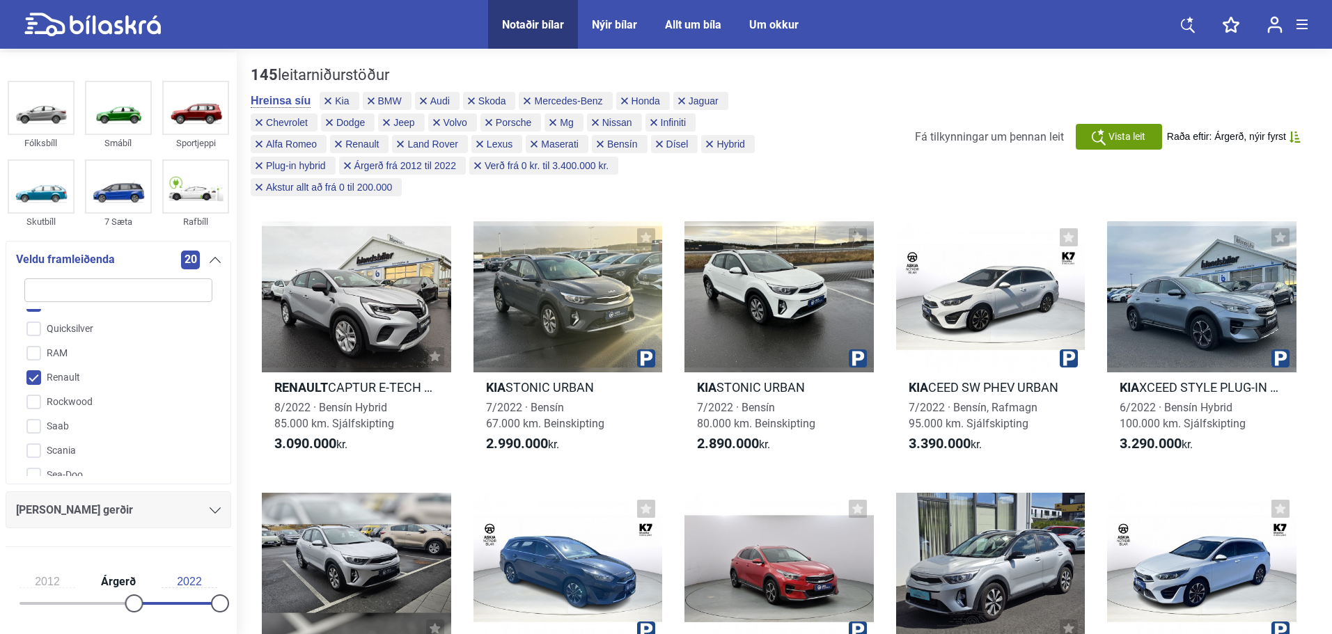
scroll to position [2846, 0]
click at [37, 467] on input "Skoda" at bounding box center [109, 479] width 189 height 24
checkbox input "false"
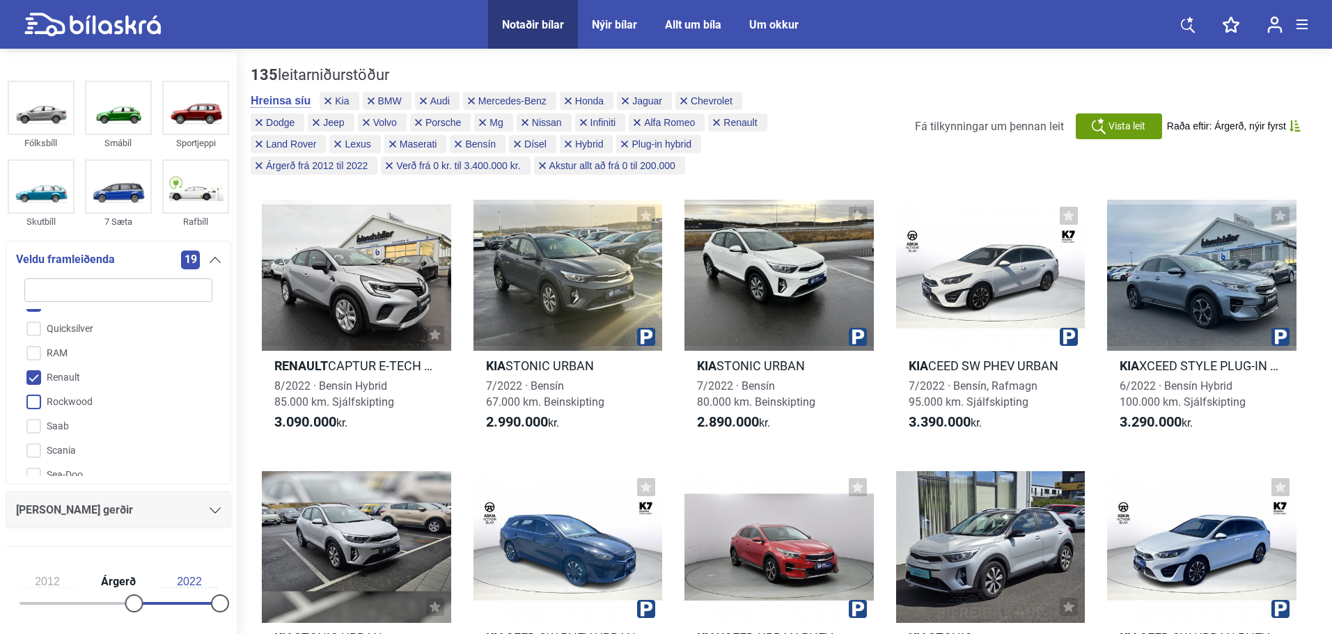
scroll to position [2706, 0]
click at [34, 436] on input "Renault" at bounding box center [109, 448] width 189 height 24
checkbox input "false"
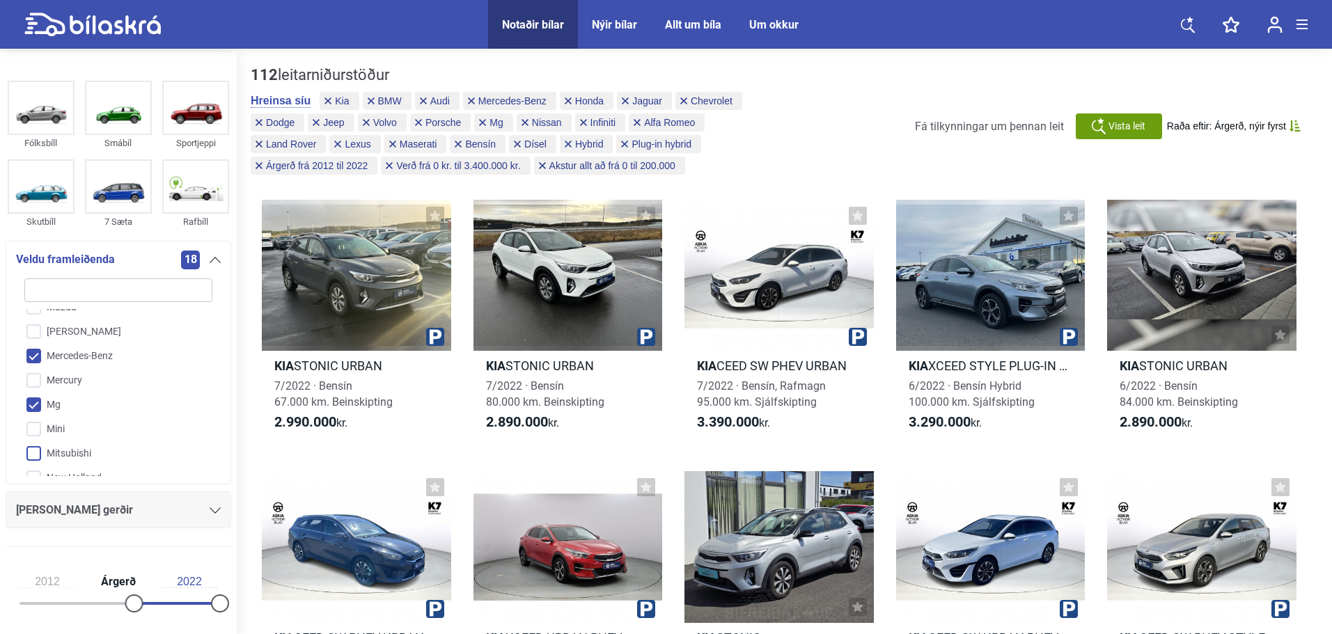
scroll to position [2079, 0]
click at [36, 463] on input "Mg" at bounding box center [109, 475] width 189 height 24
checkbox input "false"
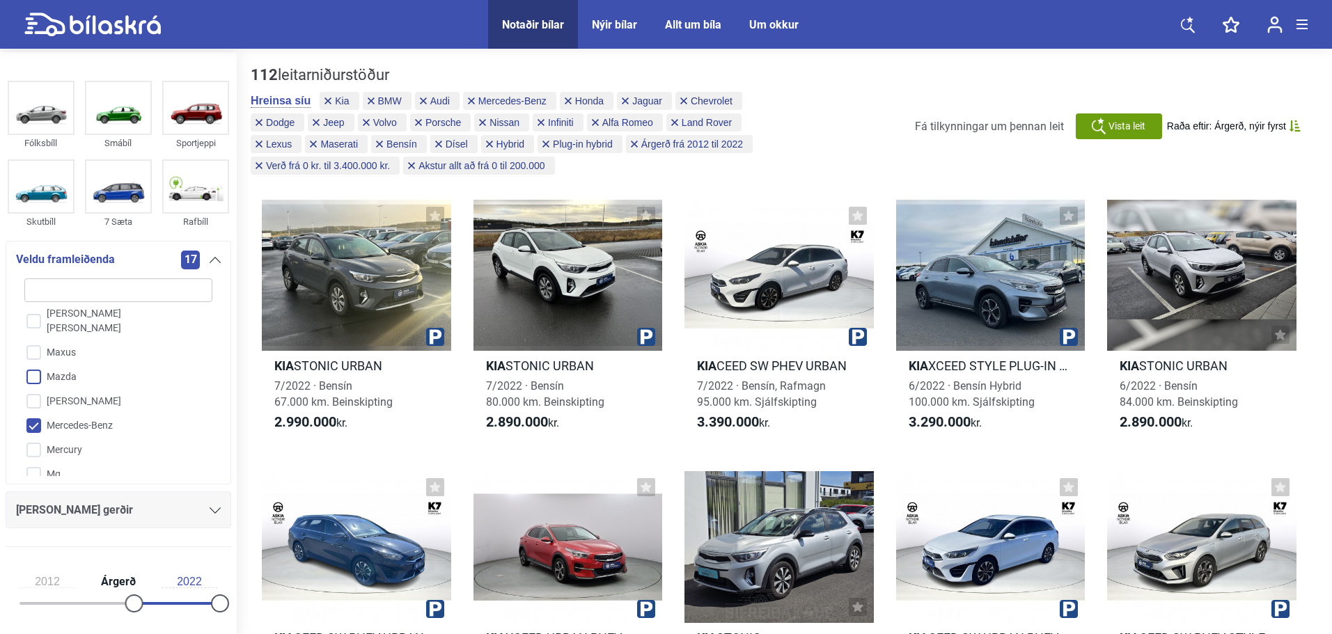
scroll to position [2010, 0]
drag, startPoint x: 33, startPoint y: 362, endPoint x: 40, endPoint y: 366, distance: 7.5
click at [35, 362] on input "Maserati" at bounding box center [109, 360] width 189 height 24
checkbox input "false"
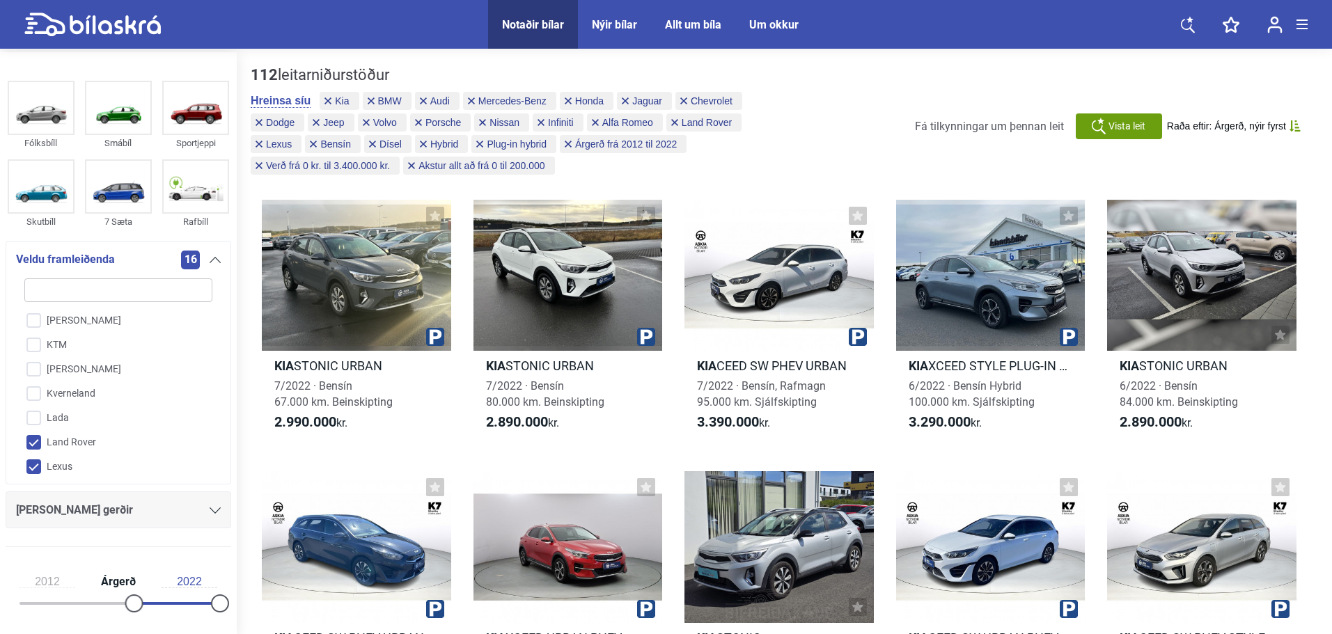
click at [36, 442] on input "Land Rover" at bounding box center [109, 443] width 189 height 24
checkbox input "false"
click at [36, 465] on input "Lexus" at bounding box center [109, 467] width 189 height 24
checkbox input "false"
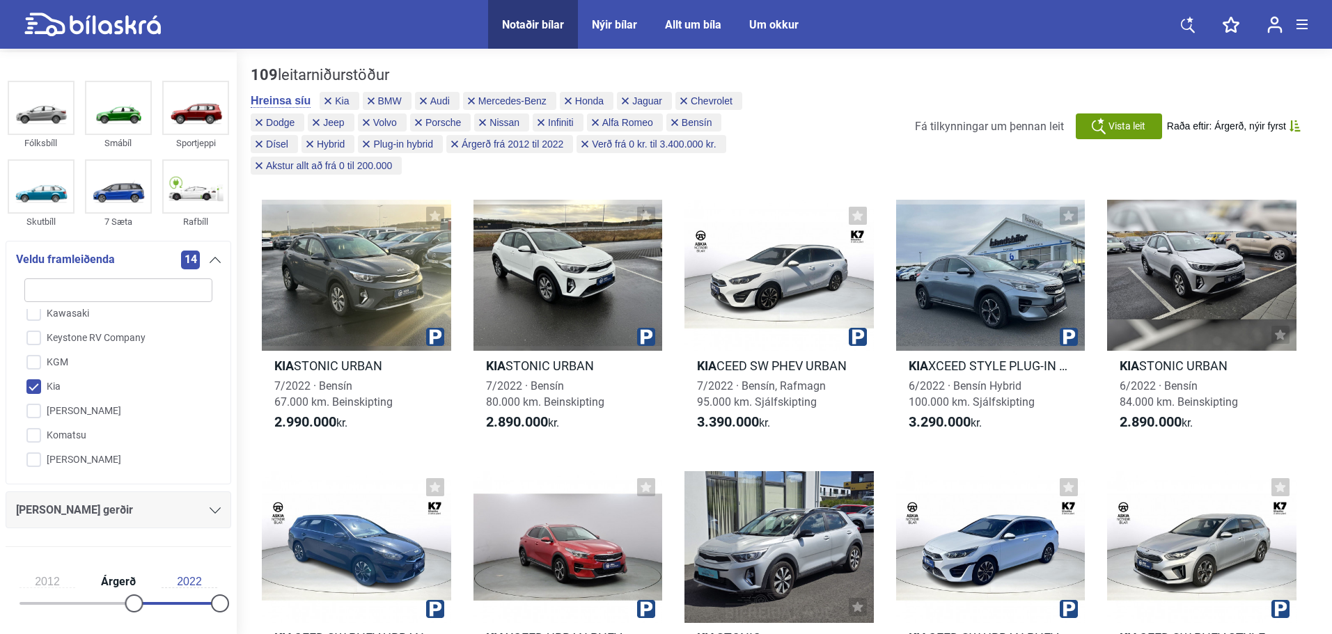
scroll to position [1522, 0]
click at [38, 456] on input "Kia" at bounding box center [109, 457] width 189 height 24
checkbox input "false"
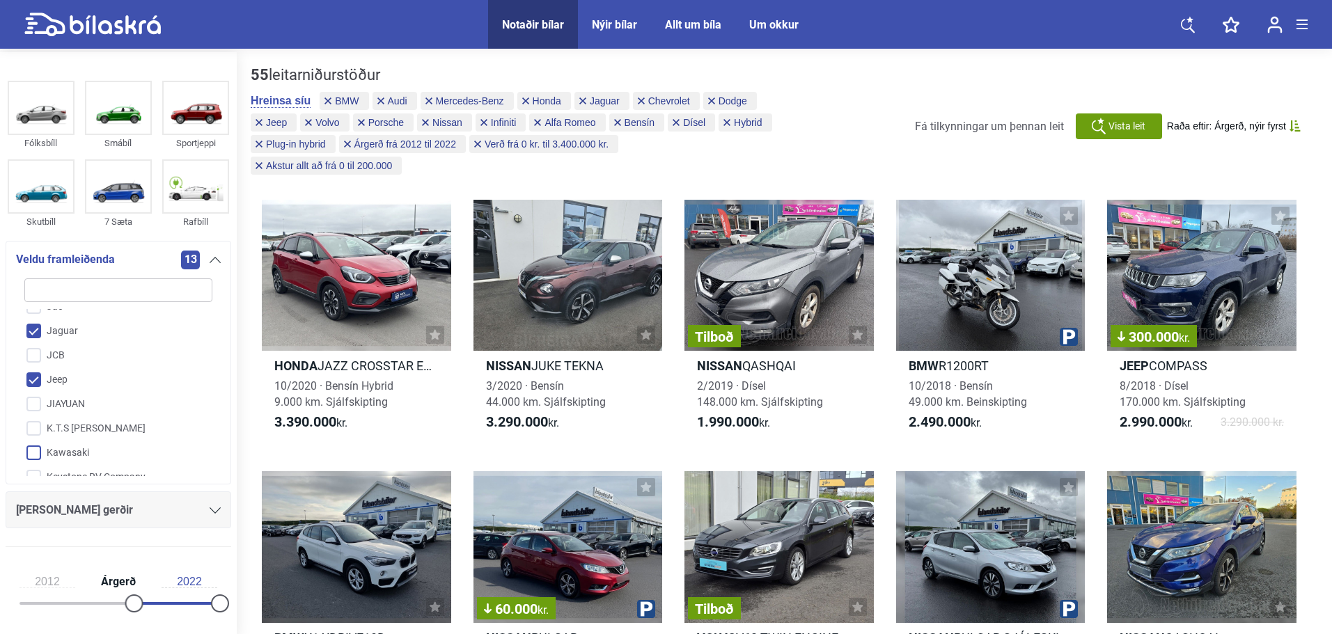
scroll to position [1383, 0]
click at [33, 451] on input "Jeep" at bounding box center [109, 450] width 189 height 24
checkbox input "false"
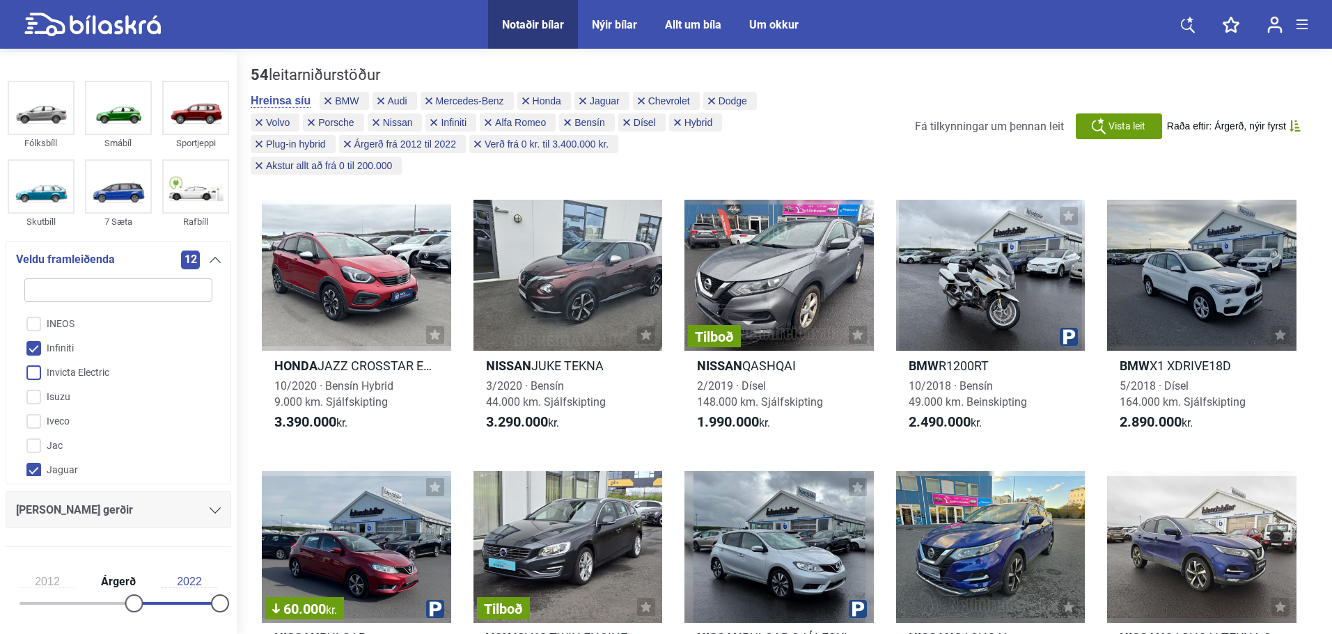
scroll to position [1244, 0]
click at [36, 417] on input "Infiniti" at bounding box center [109, 419] width 189 height 24
checkbox input "false"
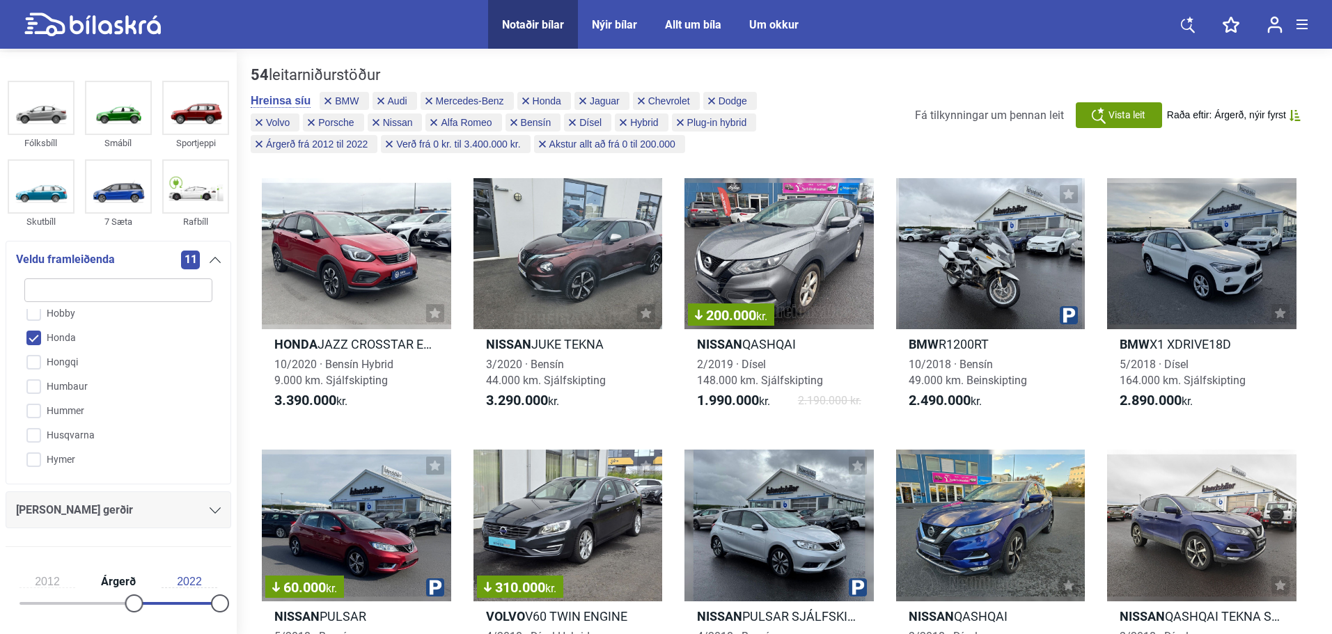
scroll to position [1035, 0]
click at [36, 414] on input "Honda" at bounding box center [109, 408] width 189 height 24
checkbox input "false"
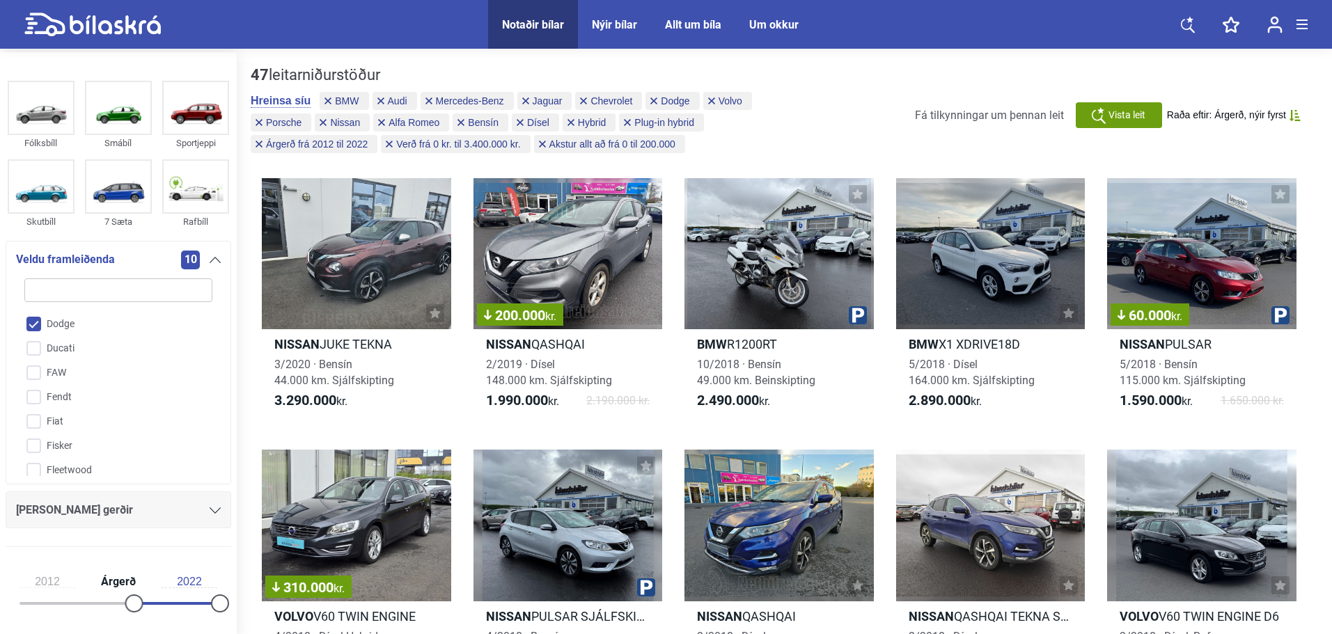
scroll to position [756, 0]
click at [38, 396] on input "Dodge" at bounding box center [109, 394] width 189 height 24
checkbox input "false"
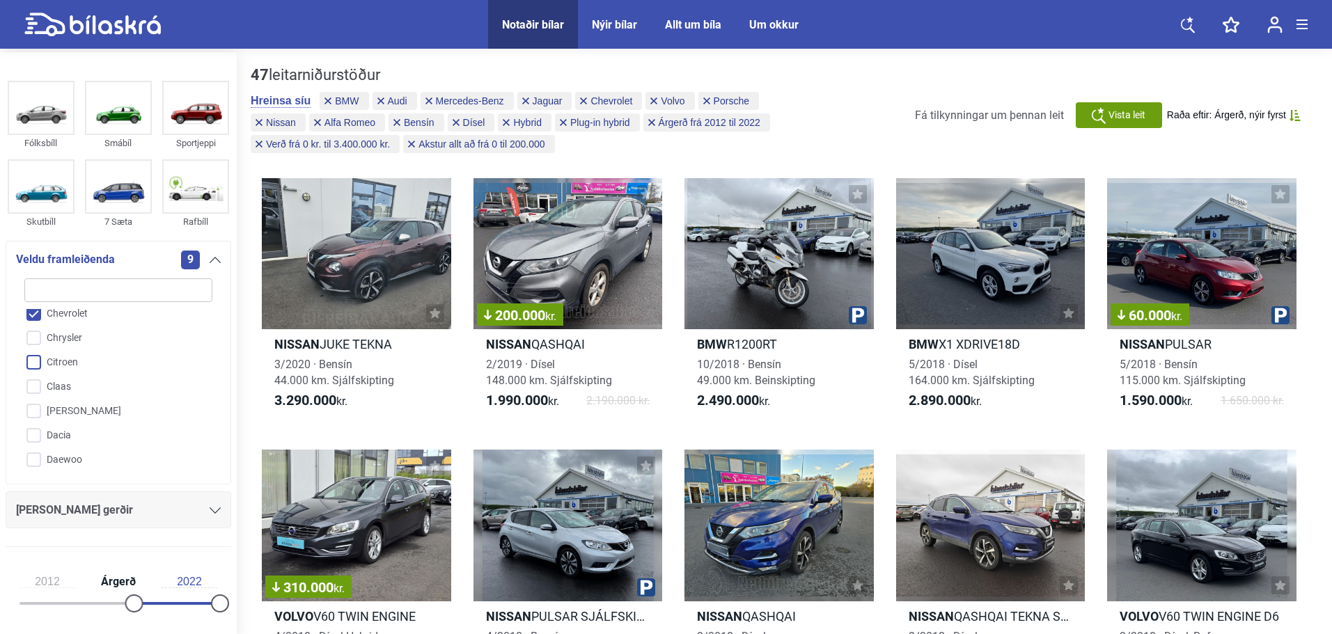
scroll to position [547, 0]
drag, startPoint x: 36, startPoint y: 380, endPoint x: 63, endPoint y: 391, distance: 29.8
click at [36, 381] on input "Chevrolet" at bounding box center [109, 384] width 189 height 24
checkbox input "false"
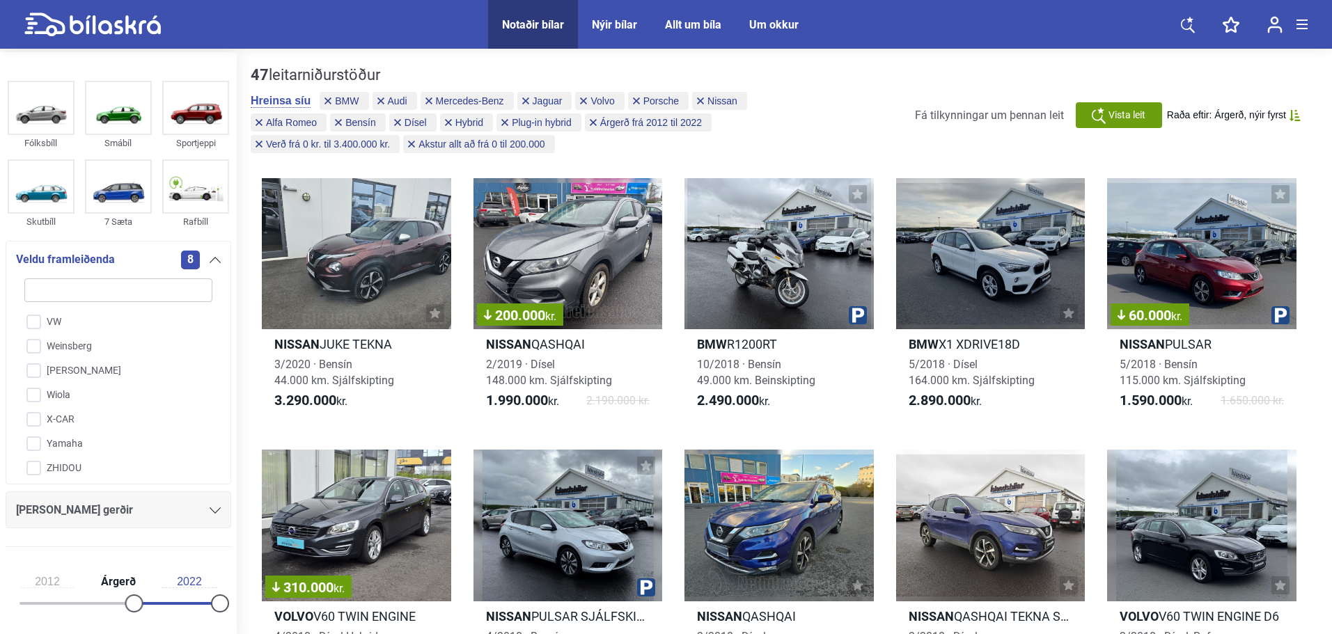
click at [0, 275] on div "Fólksbíll Smábíl Sportjeppi Skutbíll 7 Sæta Rafbíll Veldu framleiðenda 8 A-Line…" at bounding box center [118, 318] width 237 height 482
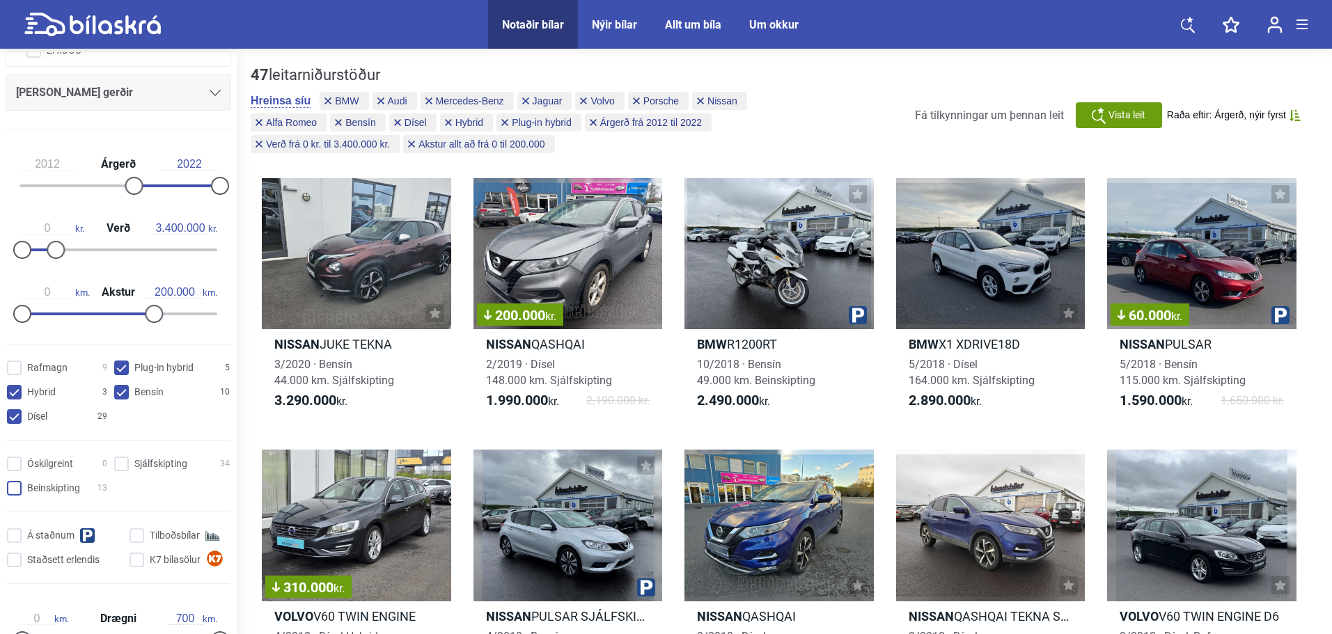
scroll to position [487, 0]
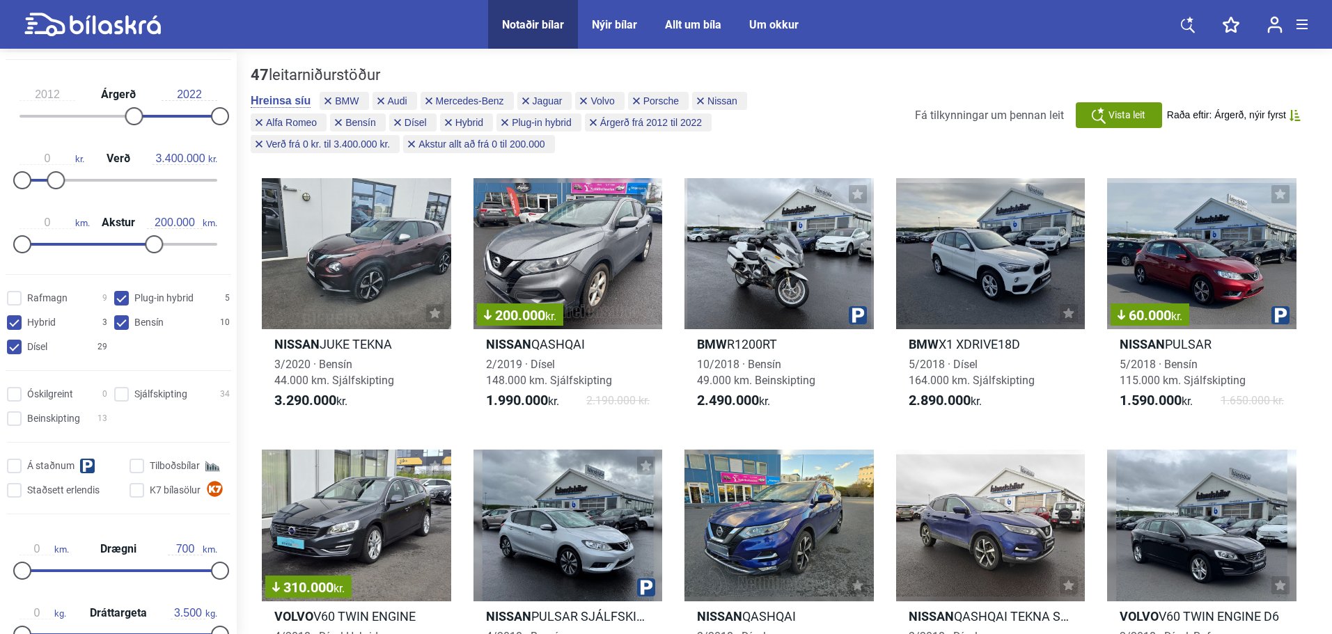
click at [17, 342] on input "Dísel 29" at bounding box center [59, 348] width 100 height 15
checkbox input "false"
click at [15, 322] on input "Hybrid 3" at bounding box center [59, 323] width 100 height 15
checkbox input "false"
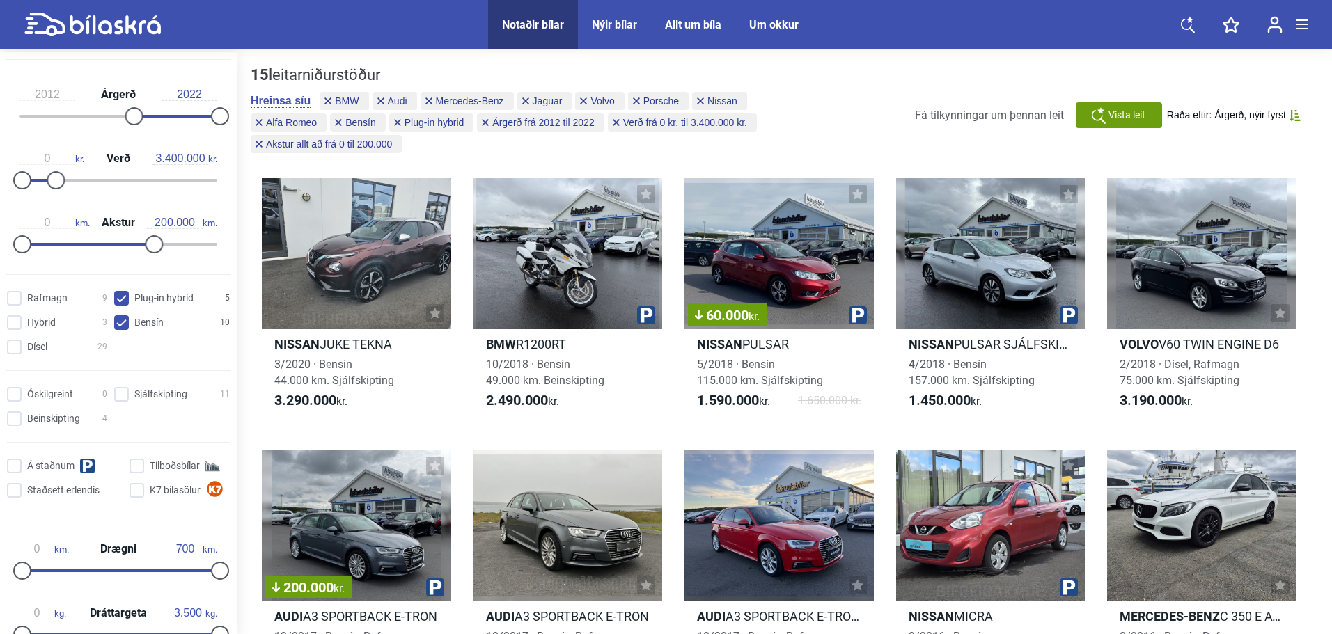
click at [116, 322] on input "Bensín 10" at bounding box center [174, 323] width 116 height 15
checkbox input "false"
click at [116, 302] on hybrid "Plug-in hybrid 5" at bounding box center [174, 299] width 116 height 15
checkbox hybrid "false"
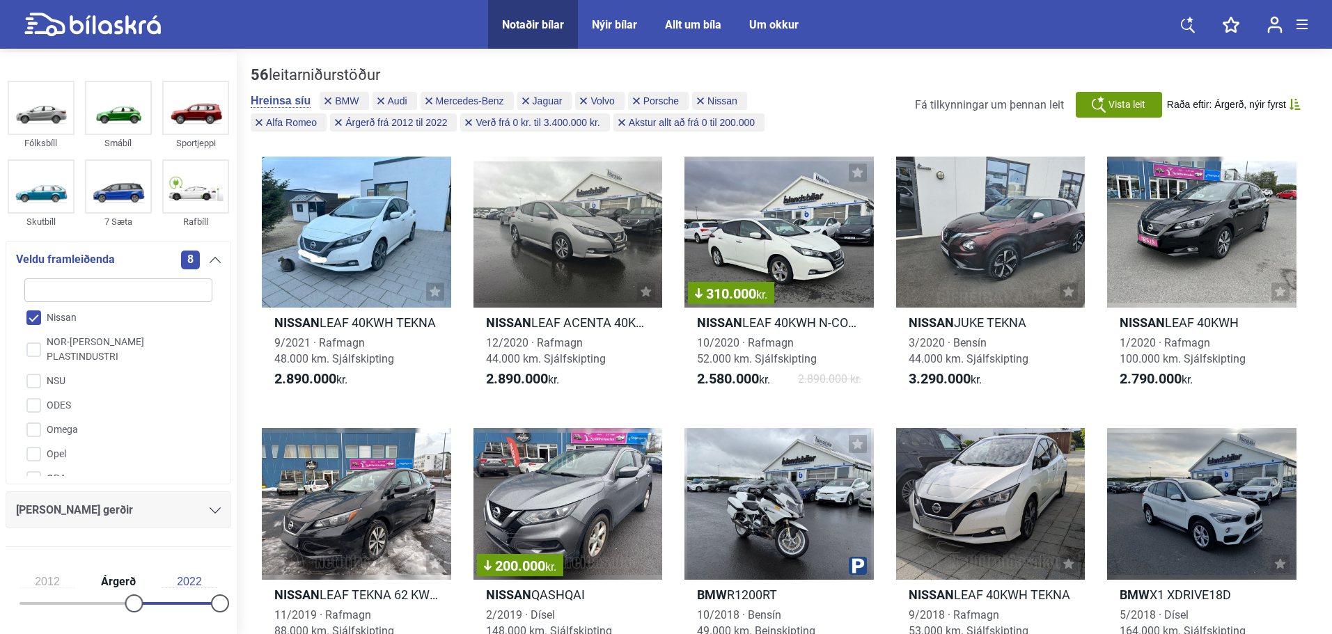
scroll to position [2288, 0]
click at [38, 376] on input "Nissan" at bounding box center [109, 388] width 189 height 24
checkbox input "false"
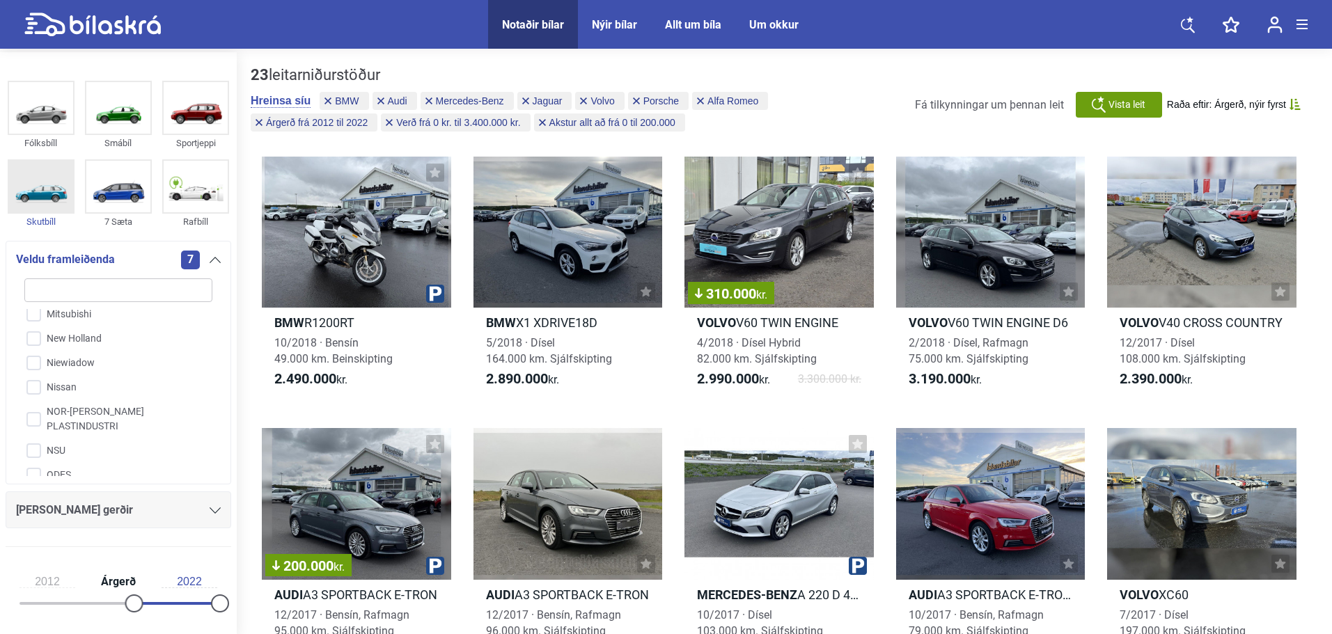
click at [4, 232] on div "Skutbíll" at bounding box center [40, 194] width 77 height 79
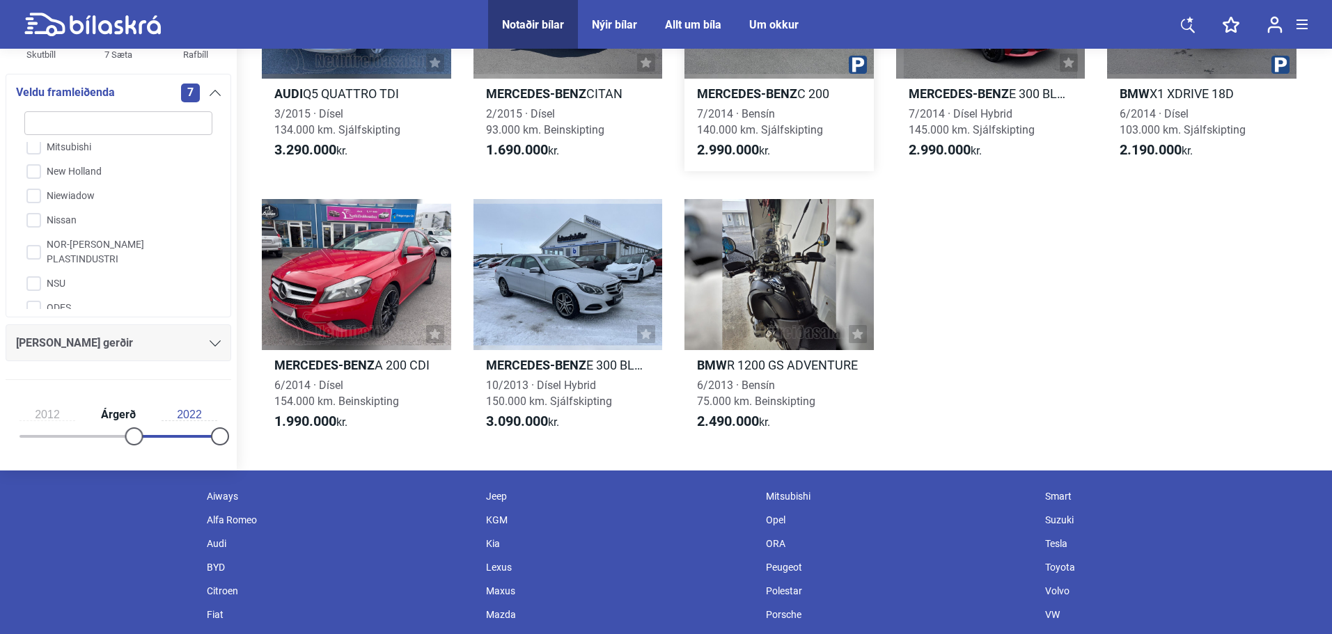
scroll to position [836, 0]
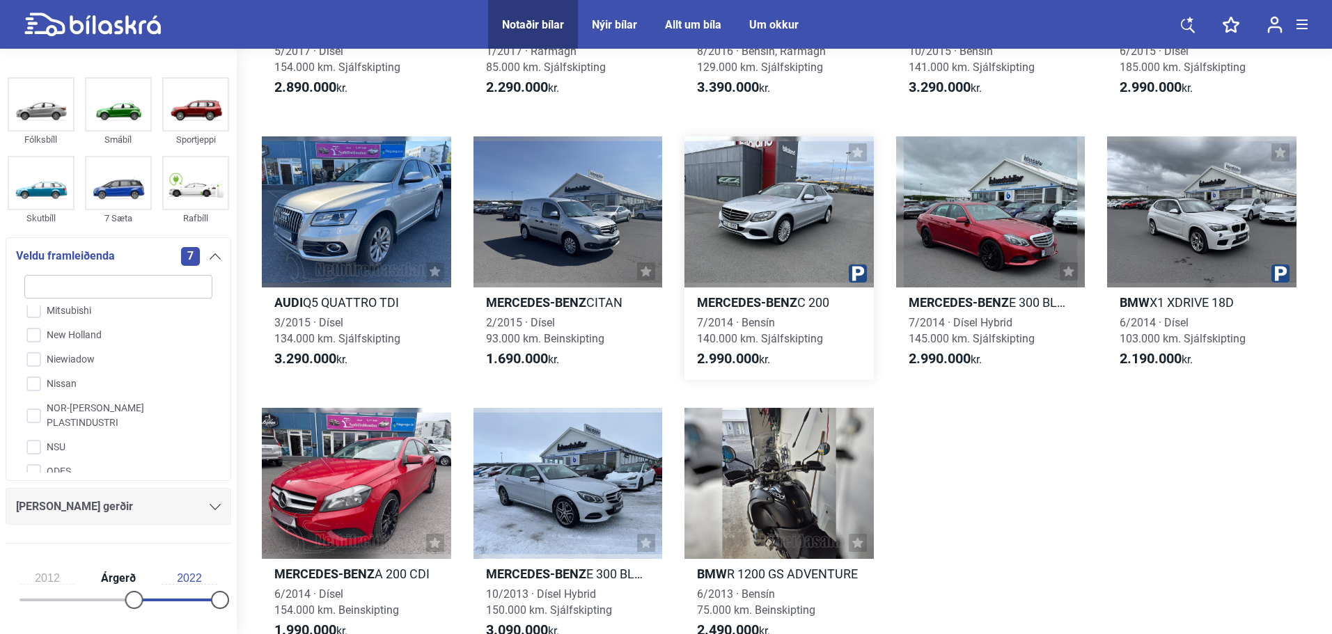
click at [767, 216] on div at bounding box center [779, 211] width 189 height 151
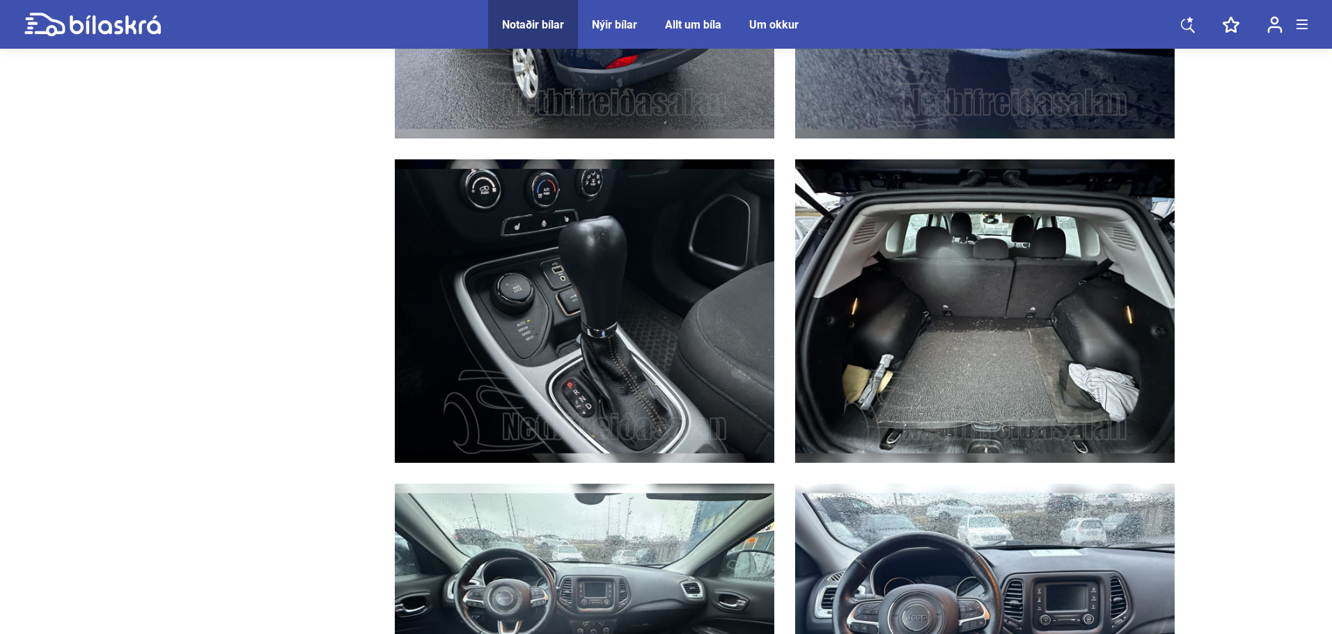
scroll to position [2786, 0]
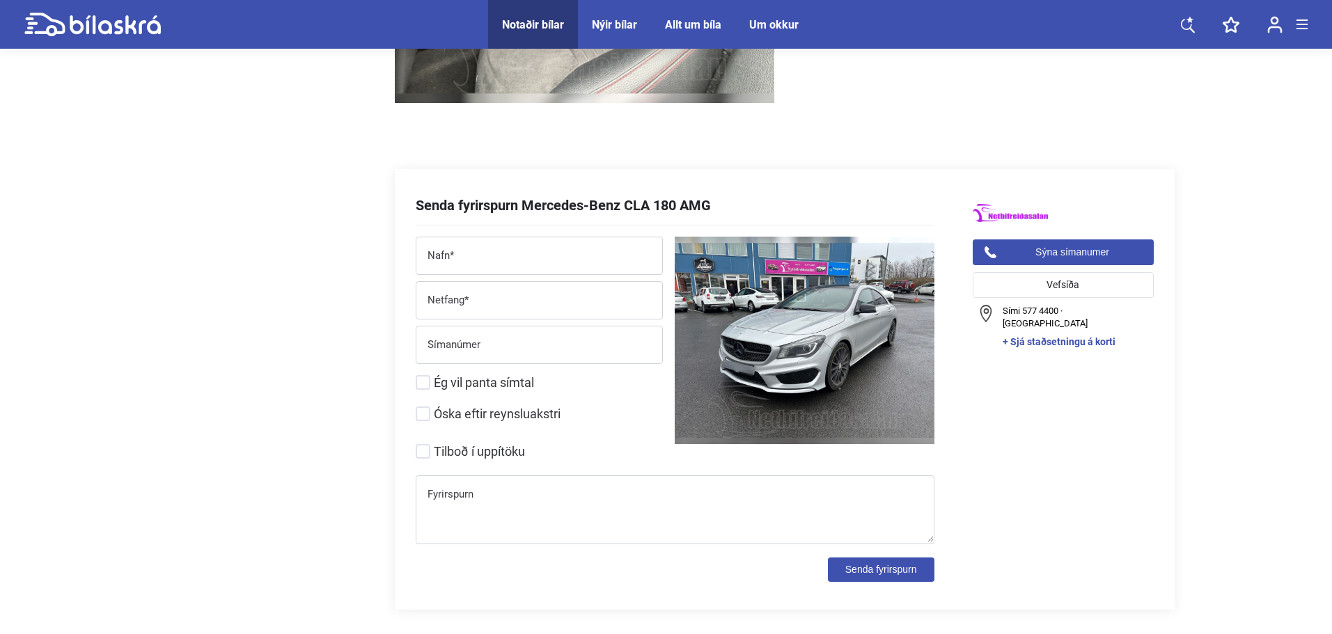
scroll to position [4387, 0]
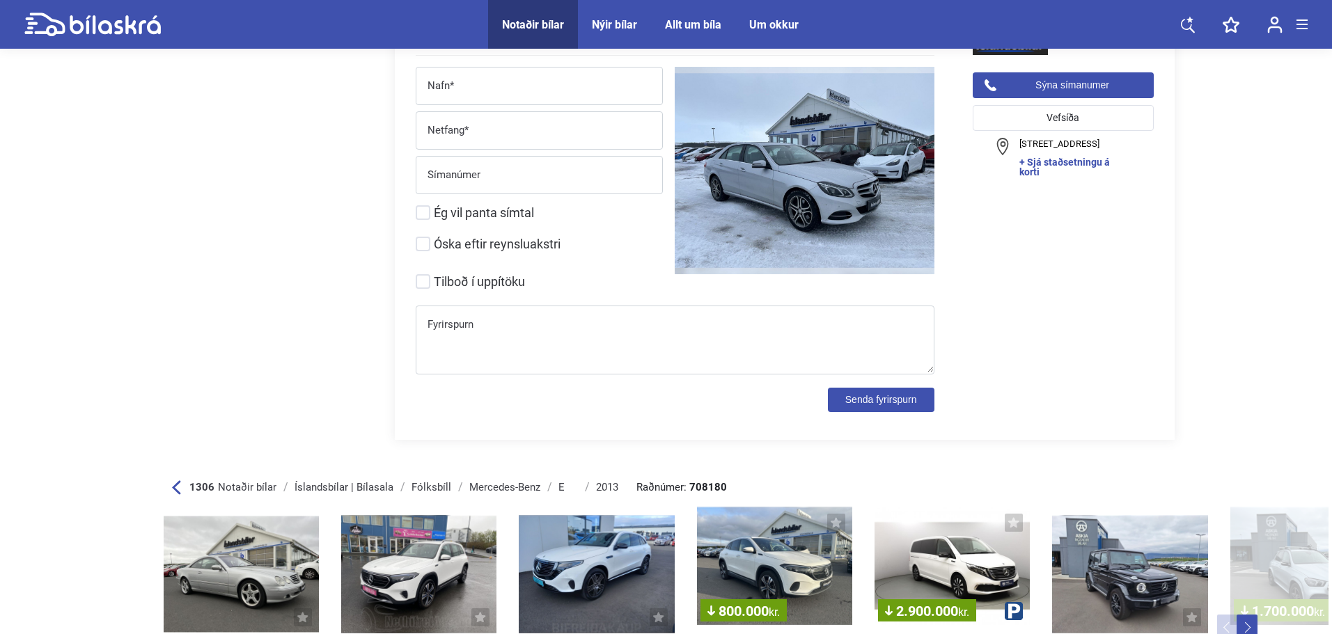
scroll to position [4736, 0]
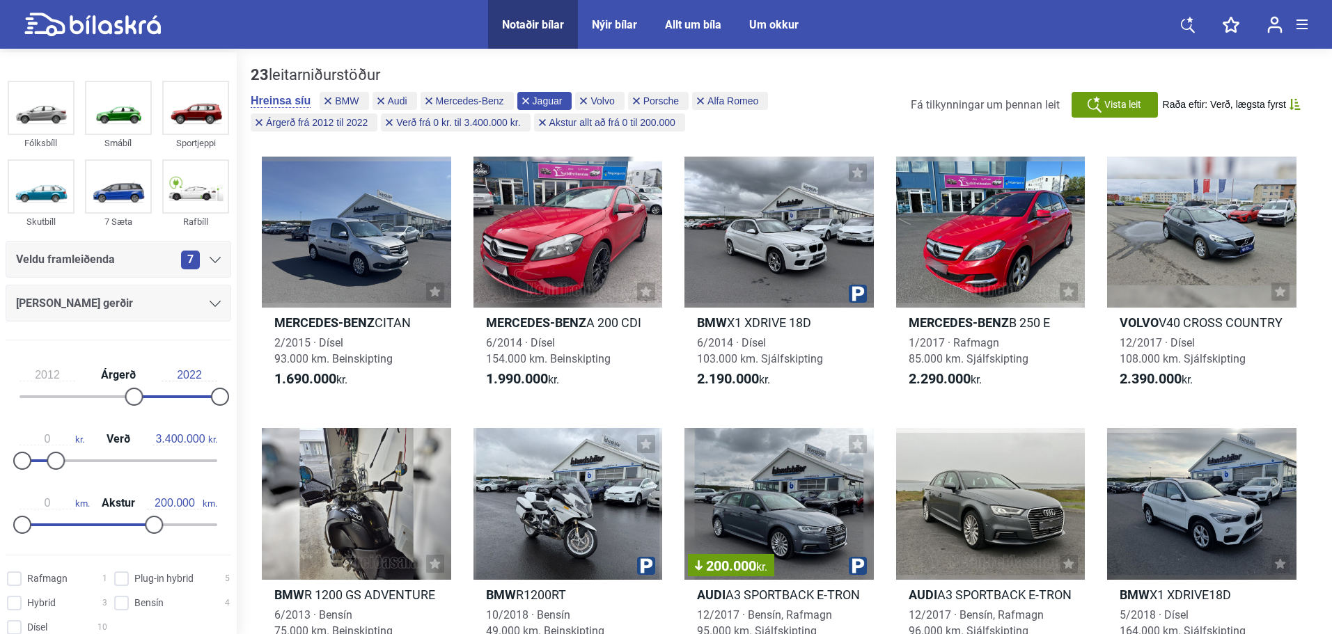
click at [524, 97] on icon at bounding box center [525, 100] width 7 height 7
click at [522, 99] on icon at bounding box center [525, 100] width 7 height 7
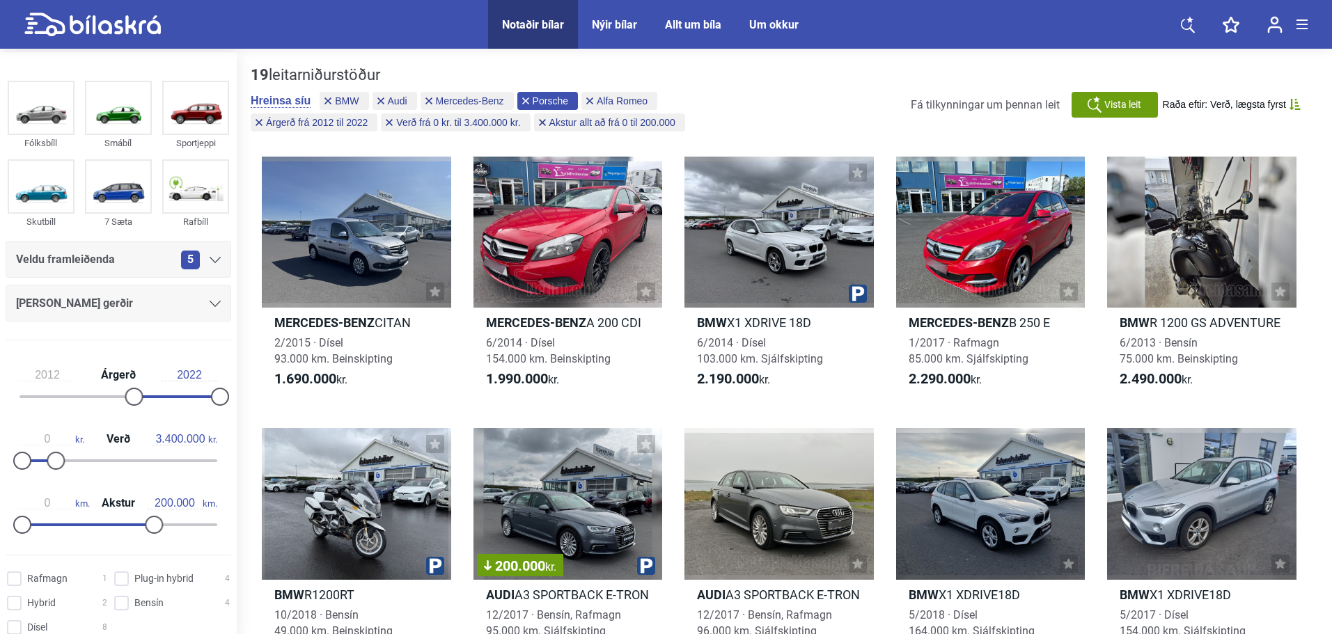
click at [522, 100] on icon at bounding box center [525, 100] width 7 height 7
click at [524, 101] on icon at bounding box center [525, 100] width 7 height 7
click at [326, 99] on icon at bounding box center [328, 100] width 7 height 7
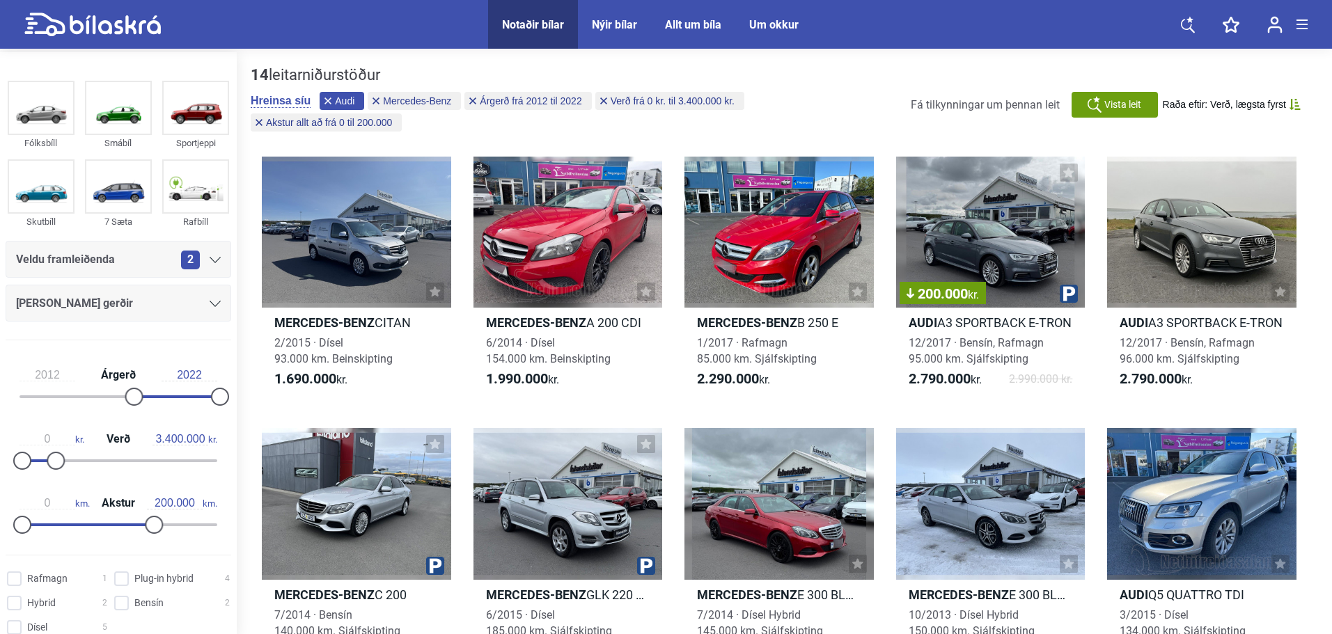
click at [327, 99] on icon at bounding box center [328, 100] width 7 height 7
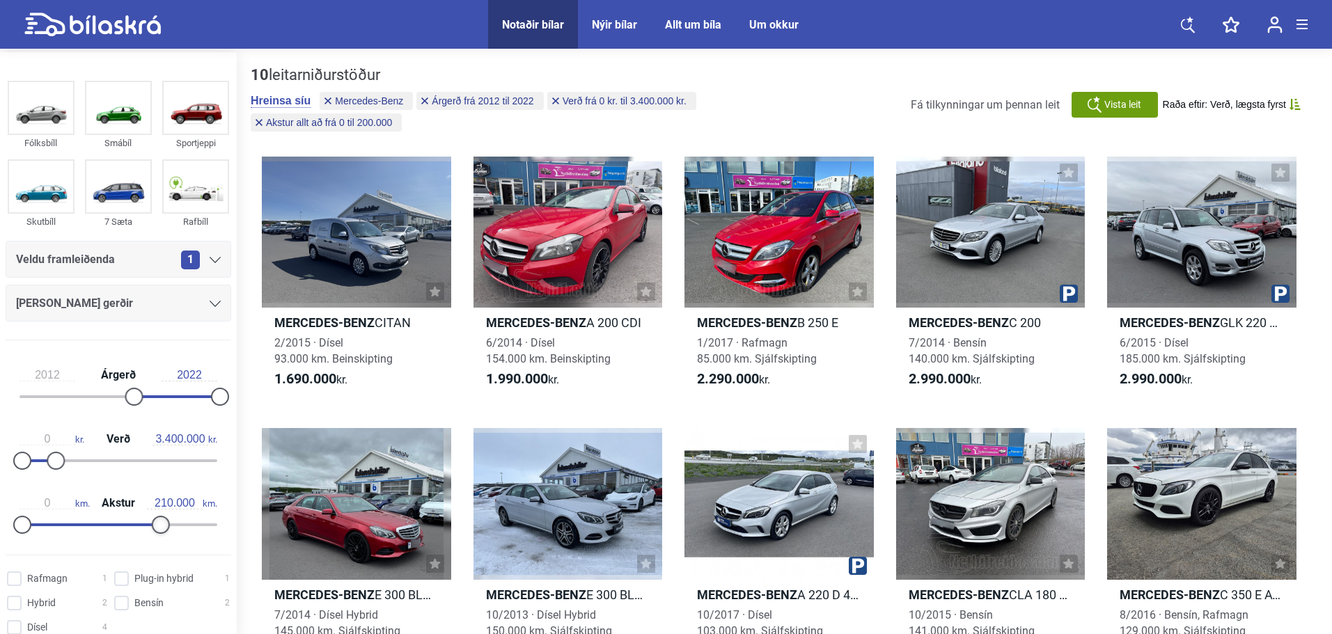
type input "220.000"
drag, startPoint x: 151, startPoint y: 527, endPoint x: 163, endPoint y: 529, distance: 12.0
click at [163, 529] on div at bounding box center [167, 525] width 18 height 18
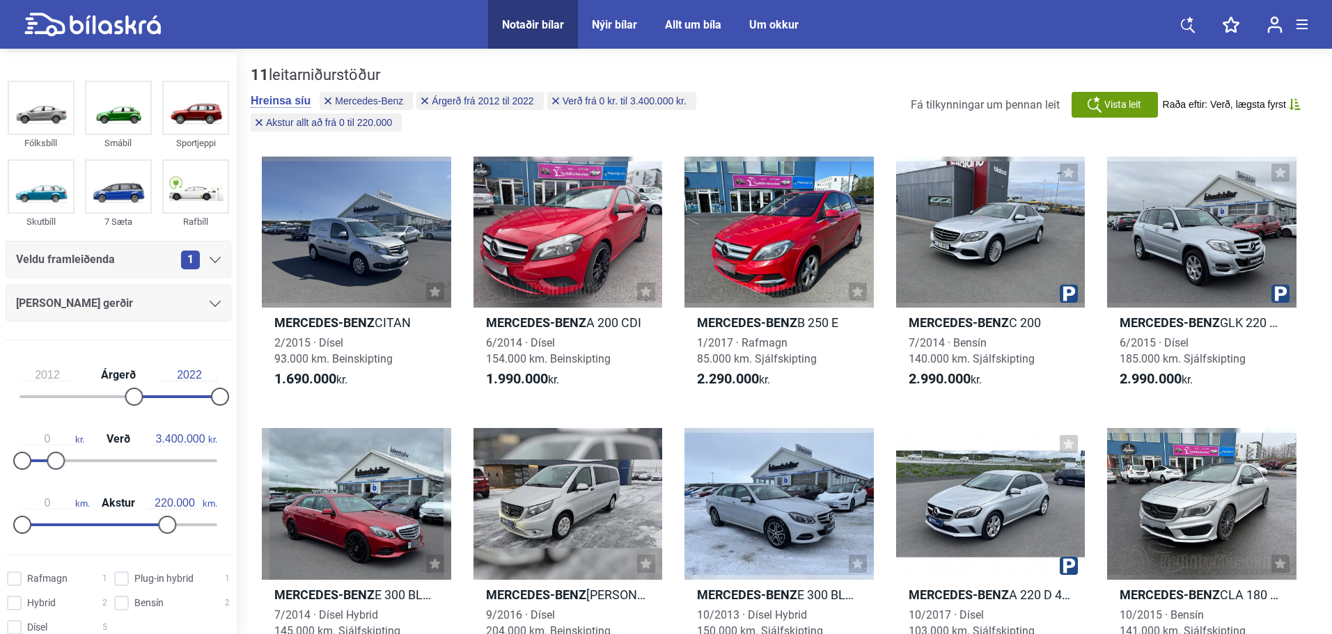
click at [212, 259] on icon at bounding box center [215, 260] width 11 height 6
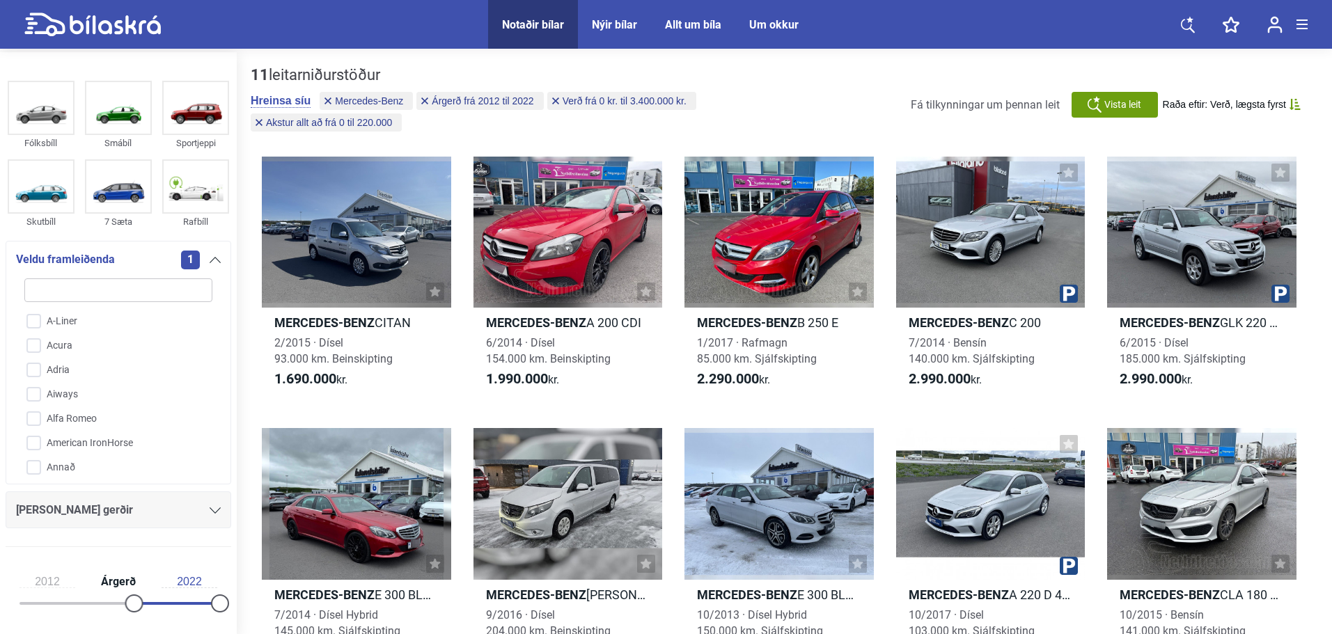
click at [212, 259] on icon at bounding box center [215, 260] width 11 height 6
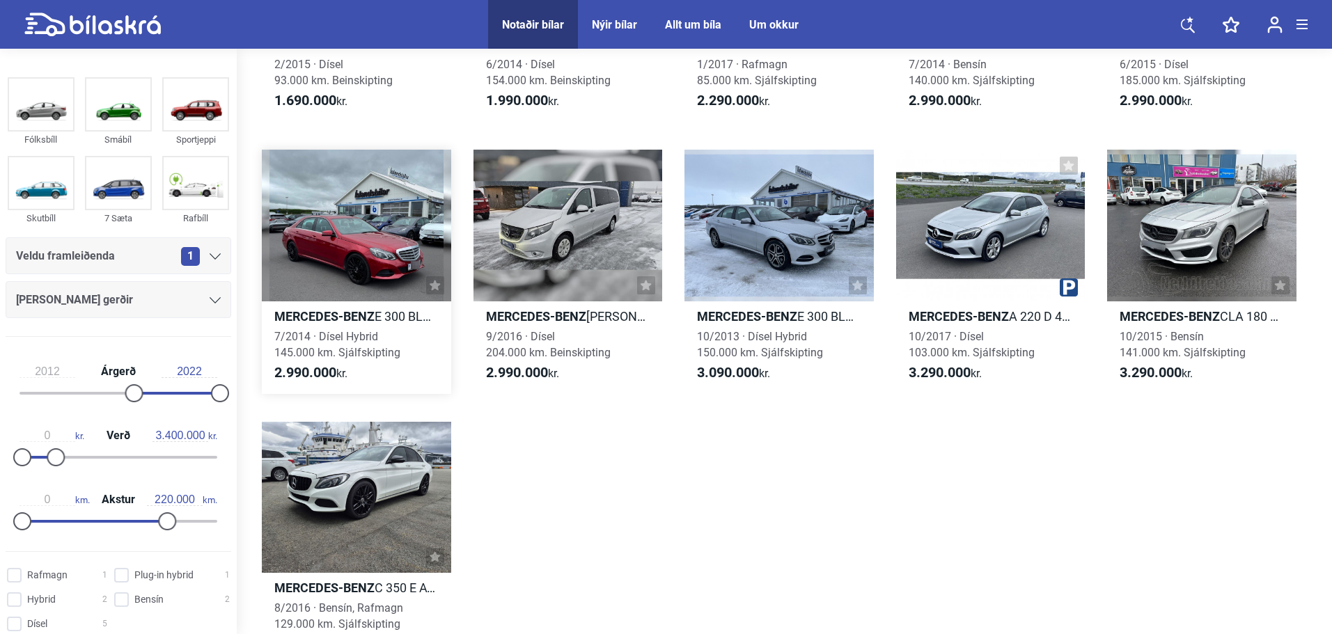
scroll to position [209, 0]
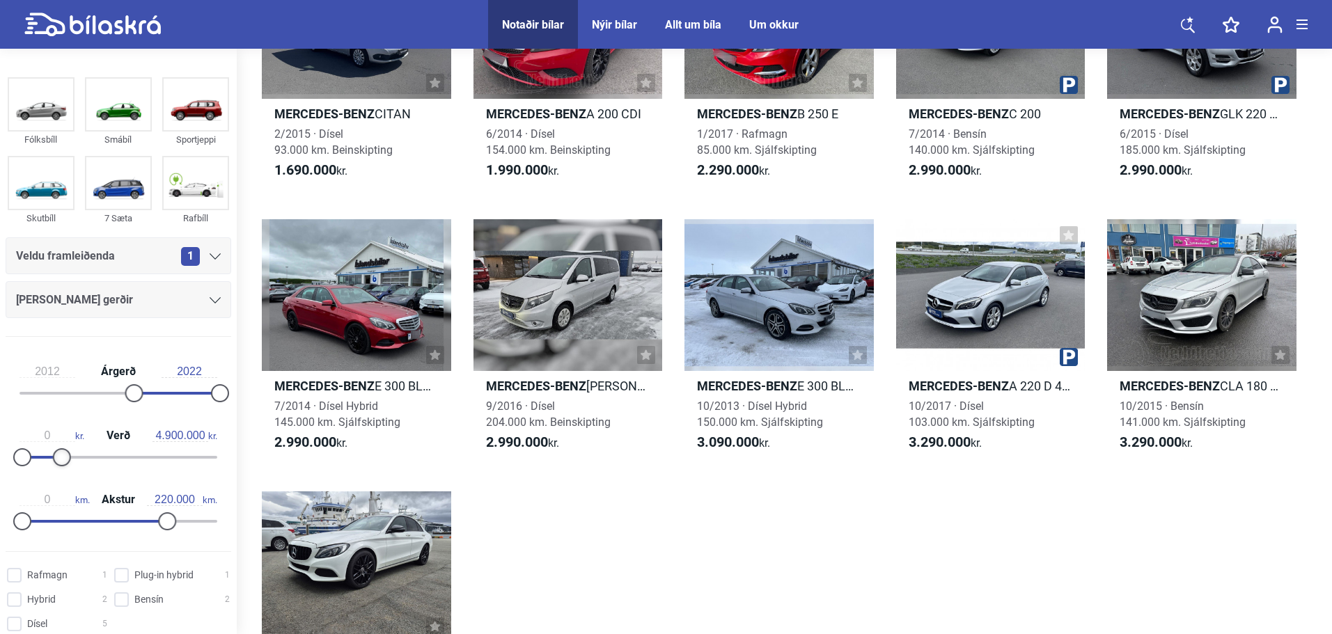
type input "5.000.000"
drag, startPoint x: 65, startPoint y: 455, endPoint x: 77, endPoint y: 455, distance: 12.5
click at [71, 455] on div at bounding box center [62, 457] width 18 height 18
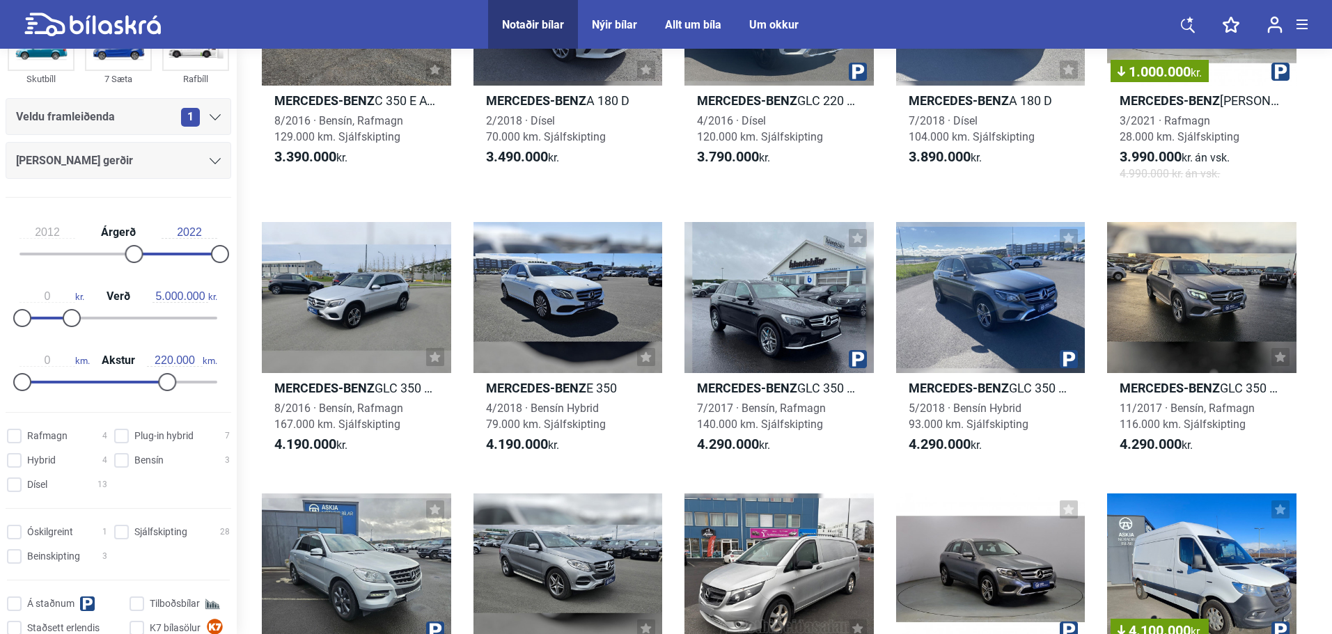
scroll to position [209, 0]
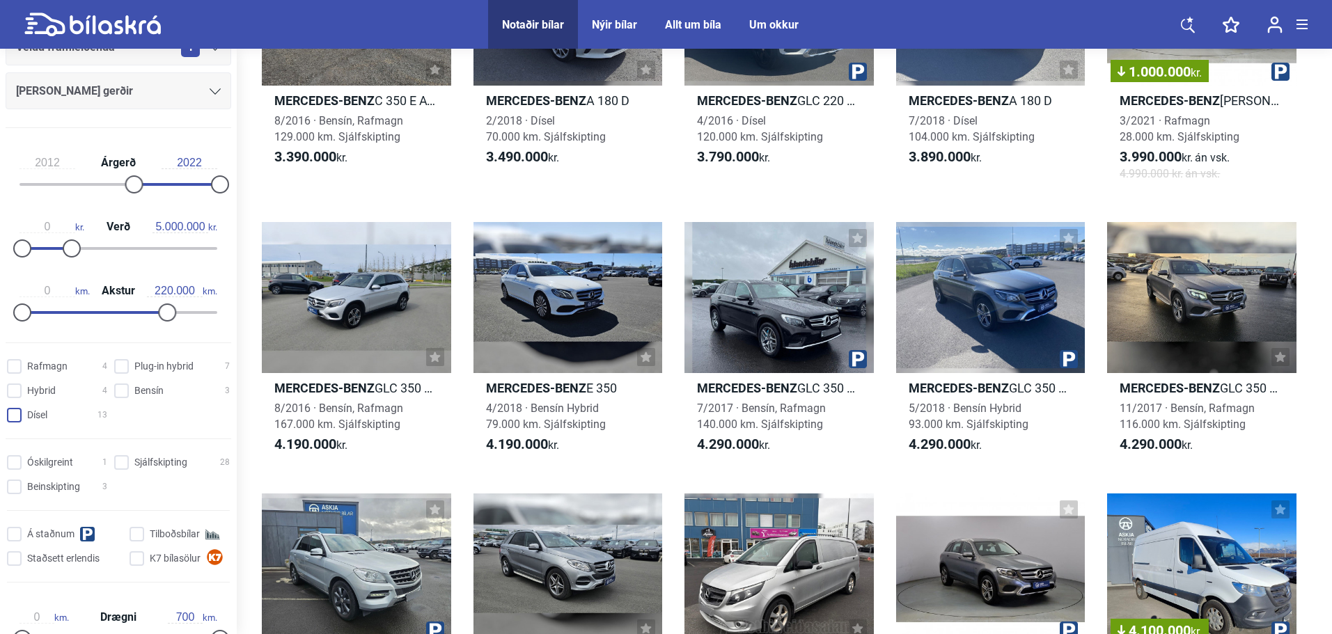
click at [15, 416] on input "Dísel 13" at bounding box center [59, 416] width 100 height 15
checkbox input "true"
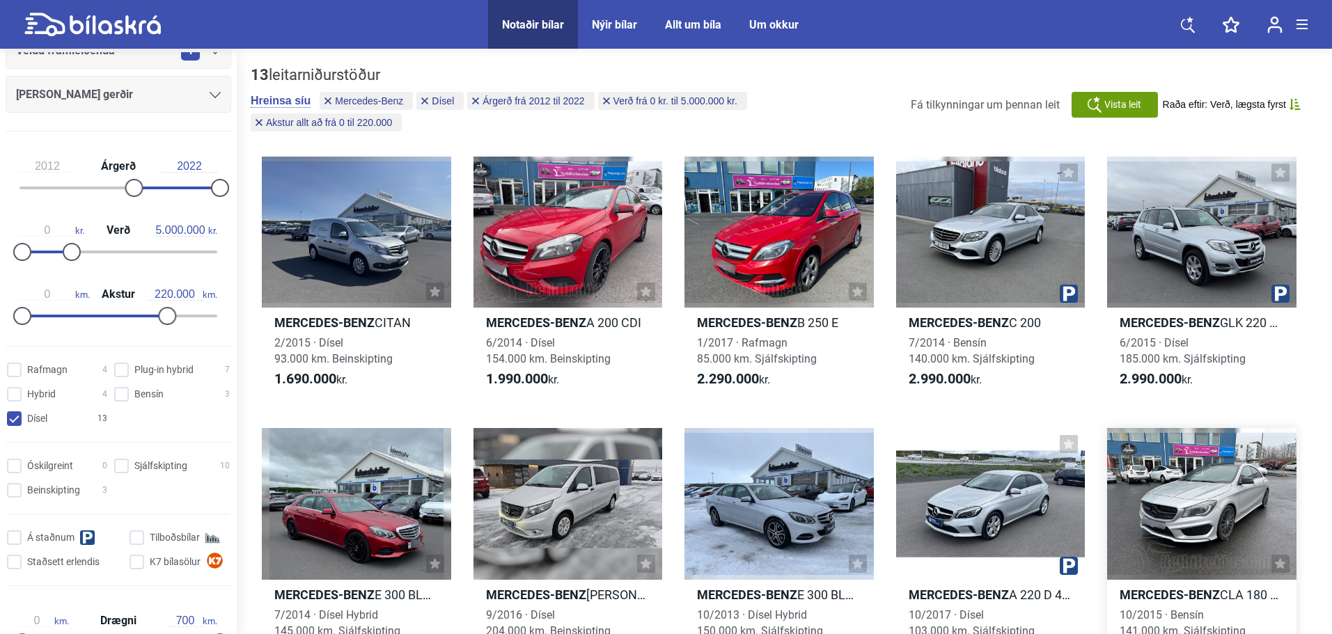
click at [1210, 519] on div at bounding box center [1201, 503] width 189 height 151
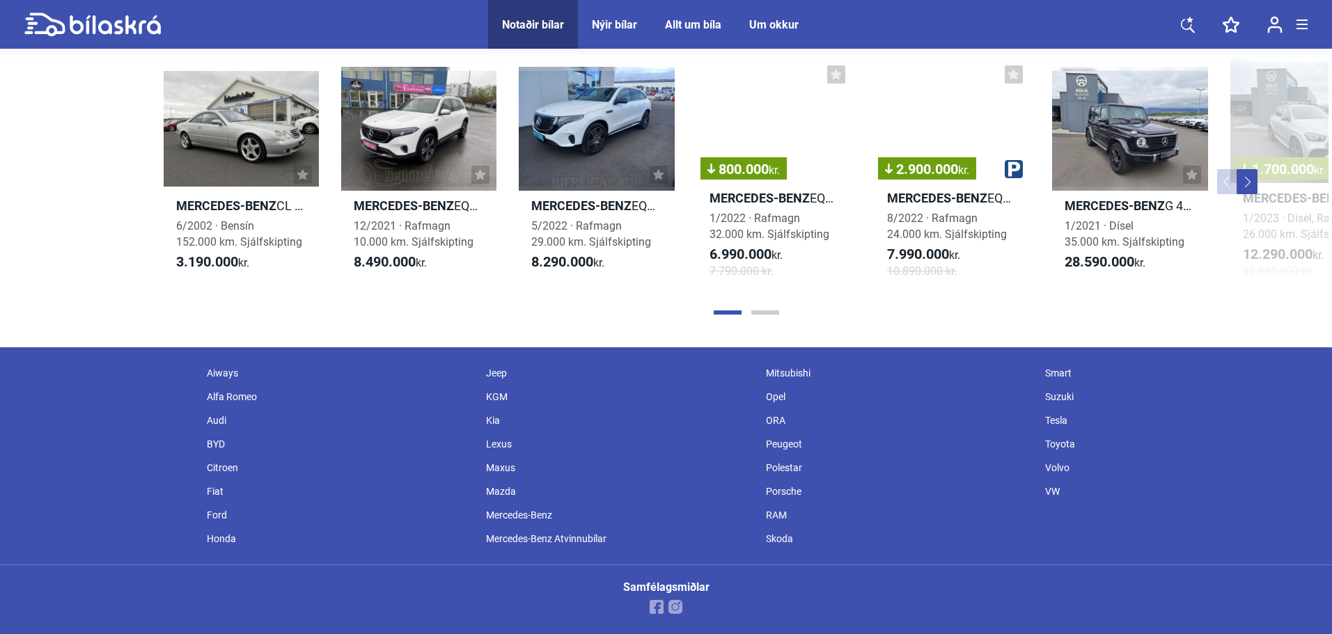
scroll to position [4457, 0]
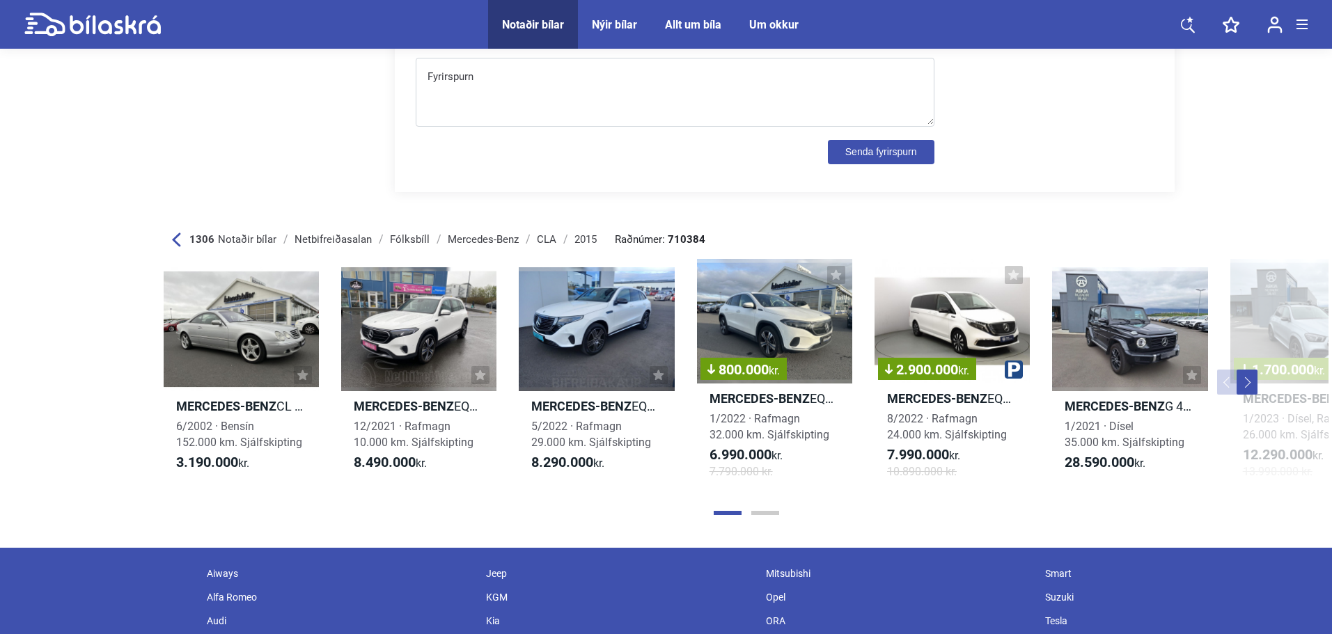
click at [1246, 384] on button "Next" at bounding box center [1247, 382] width 21 height 25
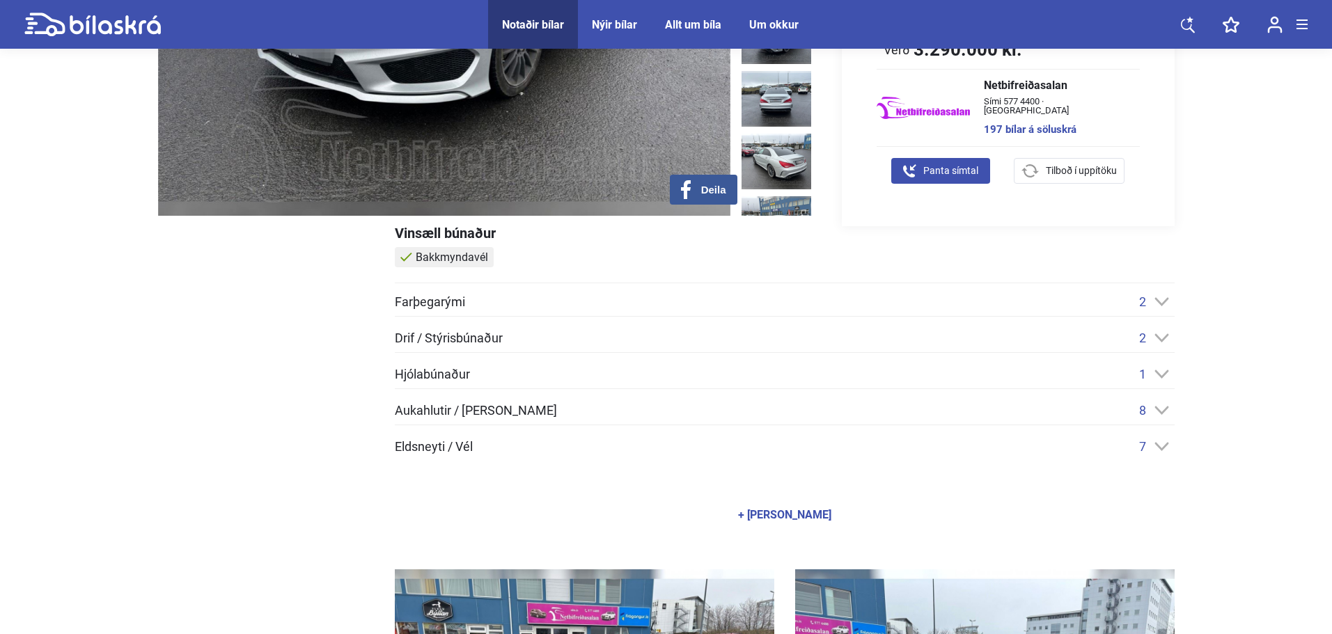
scroll to position [0, 0]
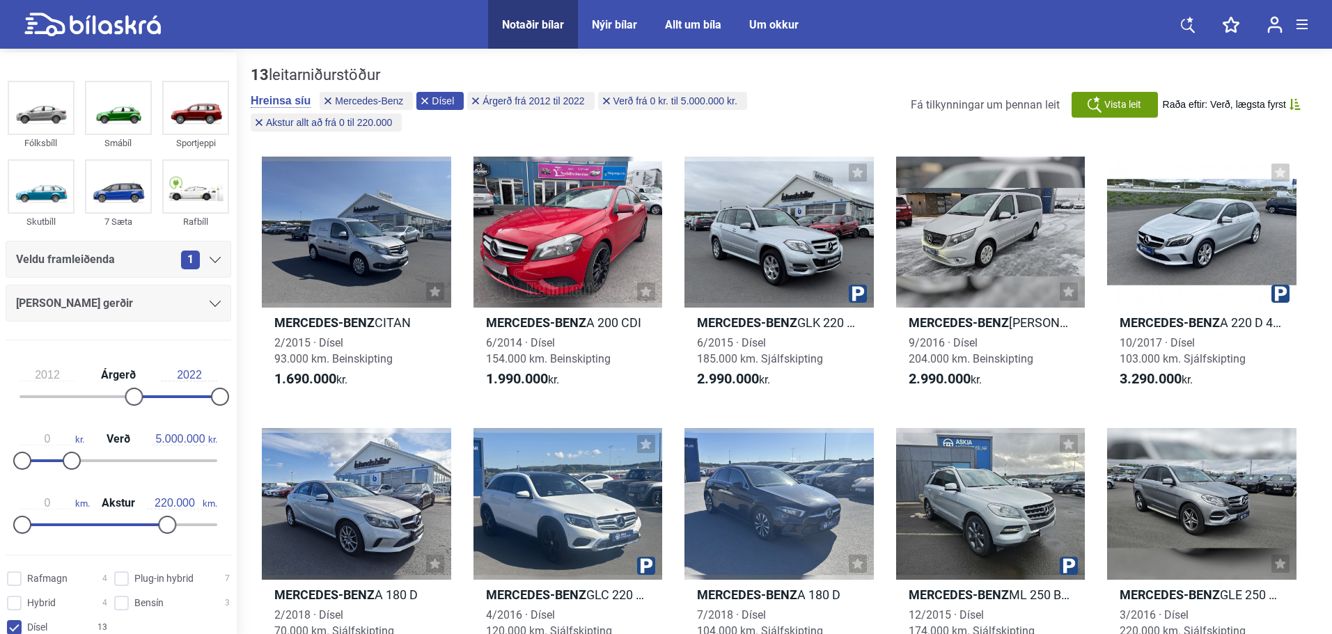
click at [426, 102] on icon at bounding box center [424, 100] width 7 height 7
checkbox input "false"
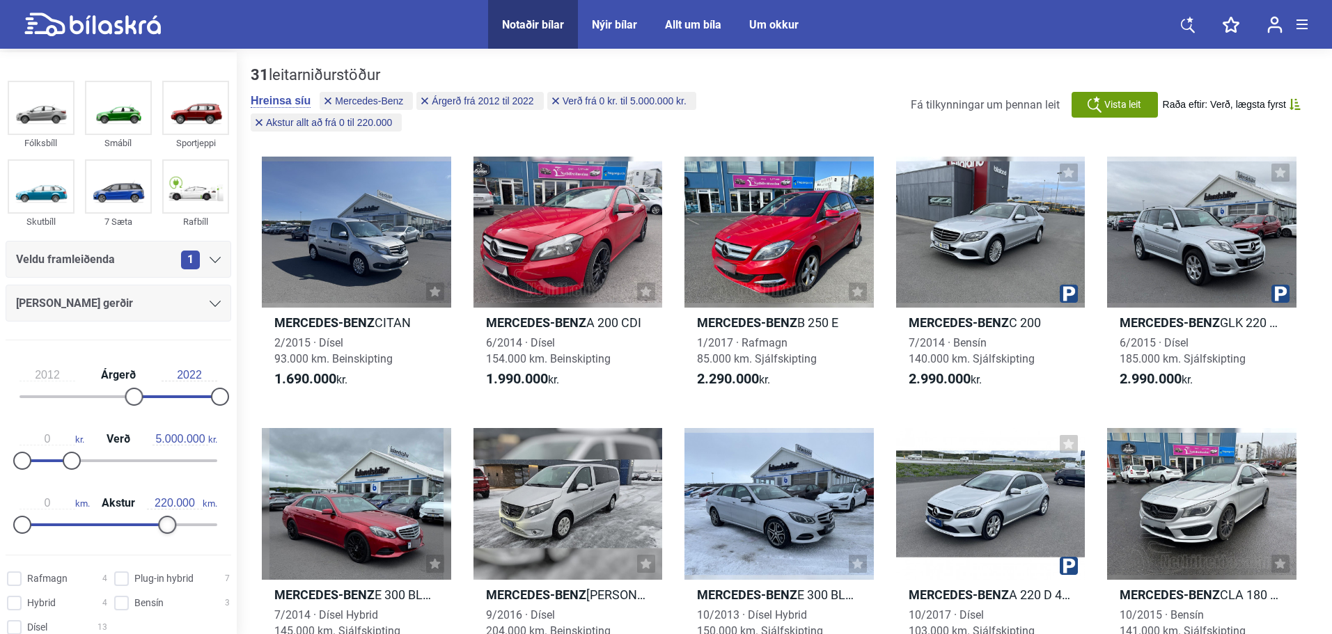
type input "230.000"
click at [169, 524] on div at bounding box center [174, 525] width 18 height 18
click at [41, 197] on img at bounding box center [41, 187] width 64 height 52
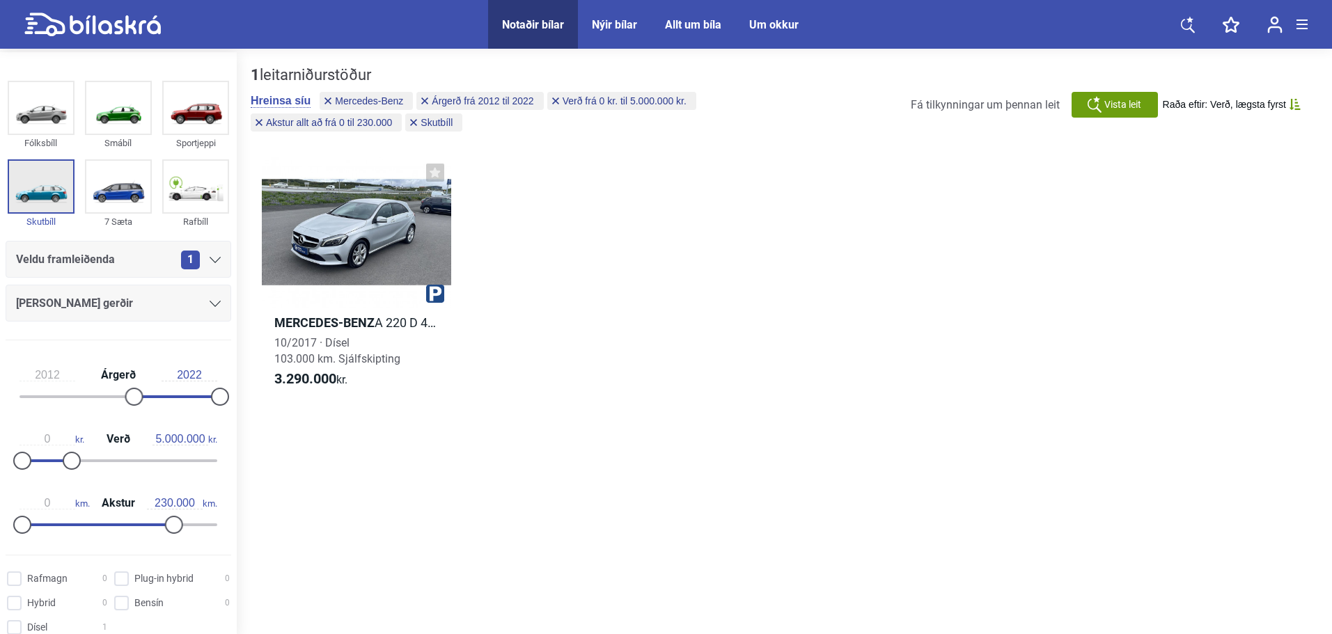
click at [25, 187] on img at bounding box center [41, 187] width 64 height 52
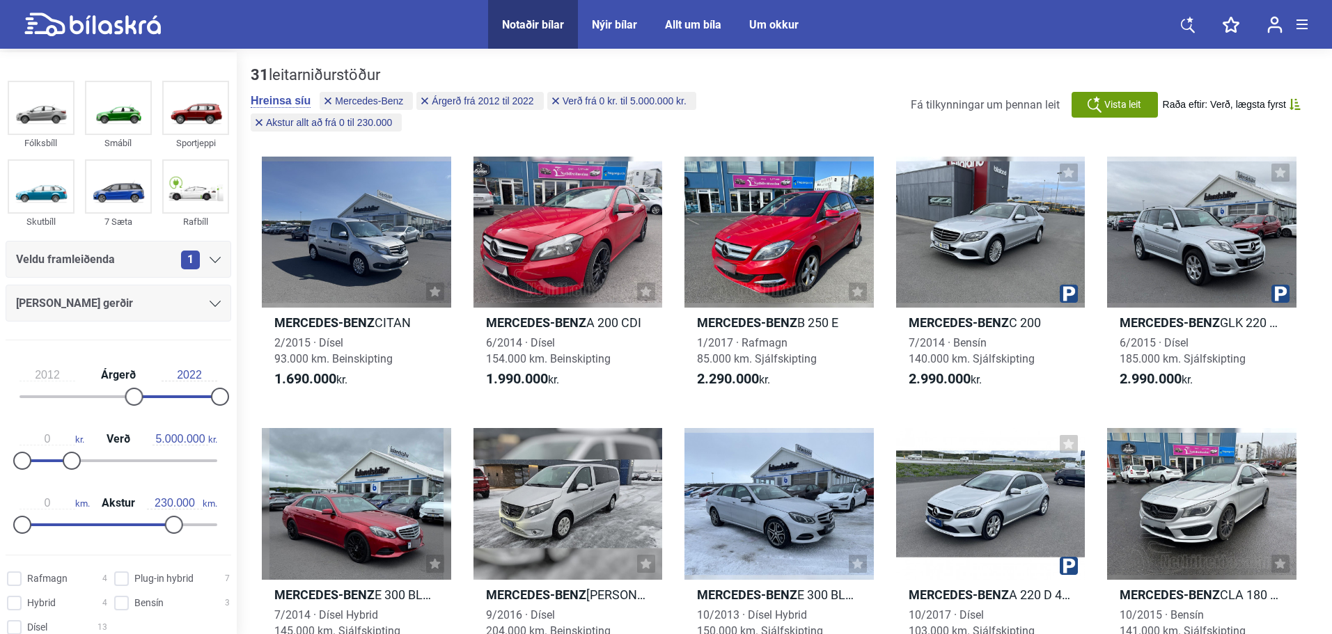
click at [84, 24] on icon at bounding box center [92, 25] width 136 height 24
type input "1999"
type input "20.000.000"
type input "300.000"
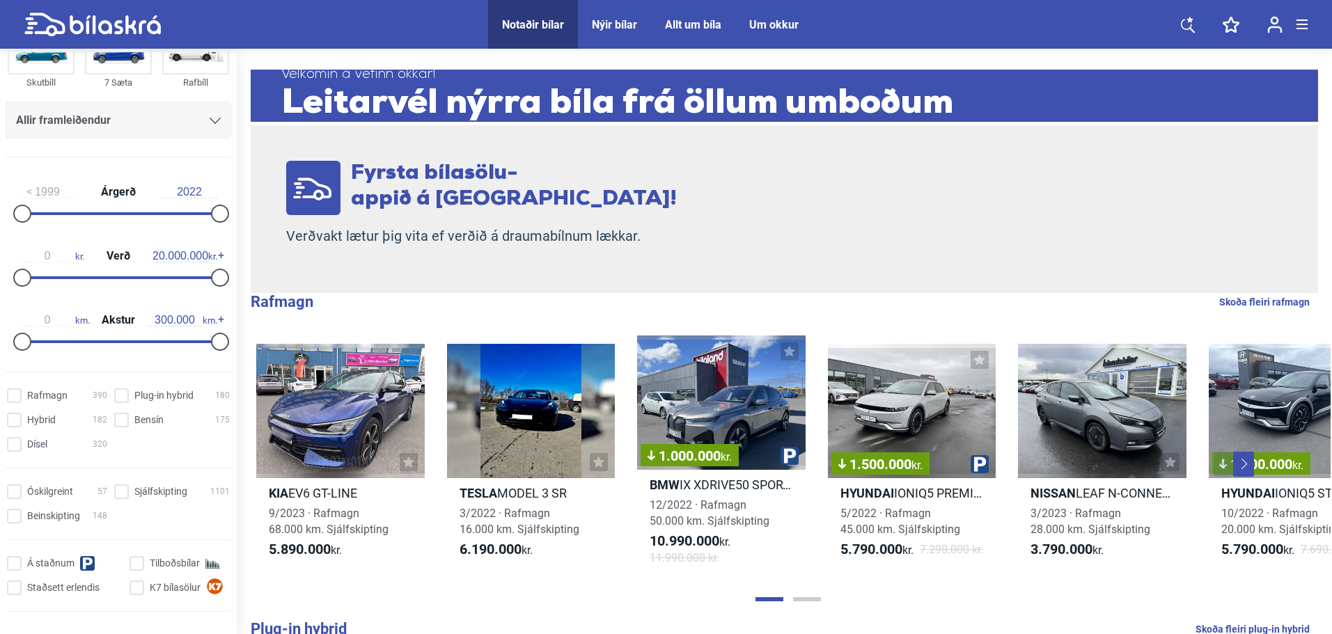
scroll to position [70, 0]
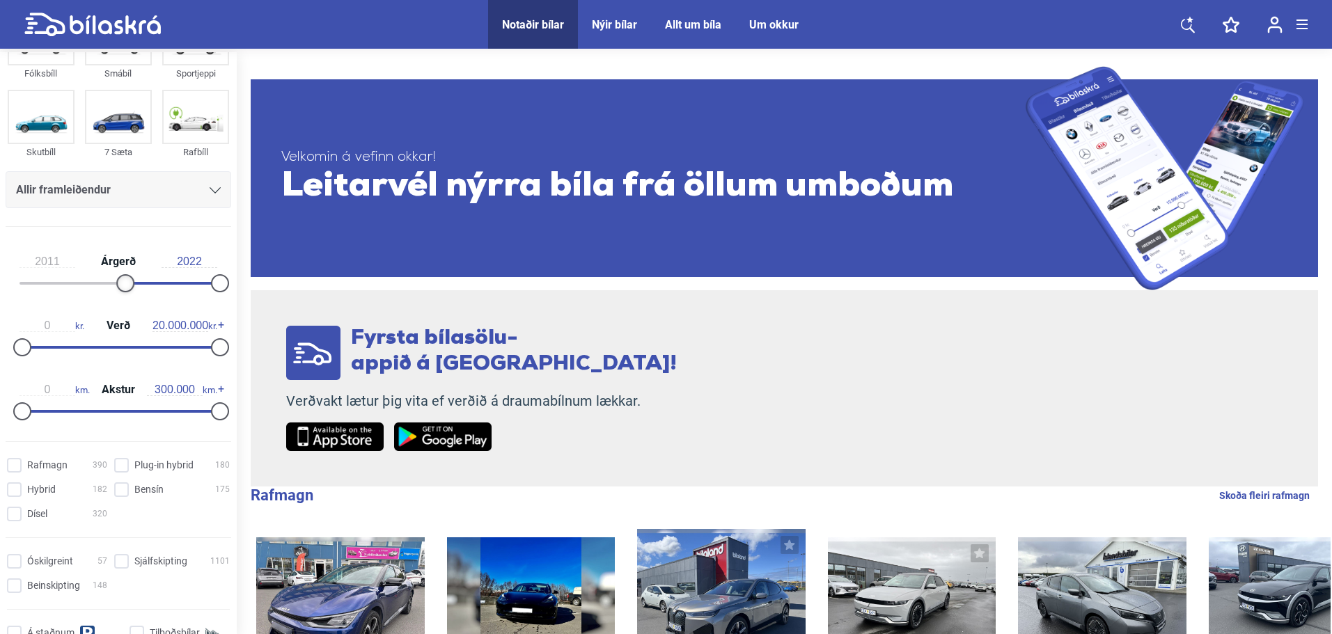
type input "2012"
drag, startPoint x: 23, startPoint y: 279, endPoint x: 130, endPoint y: 288, distance: 106.9
click at [130, 289] on div at bounding box center [134, 283] width 18 height 18
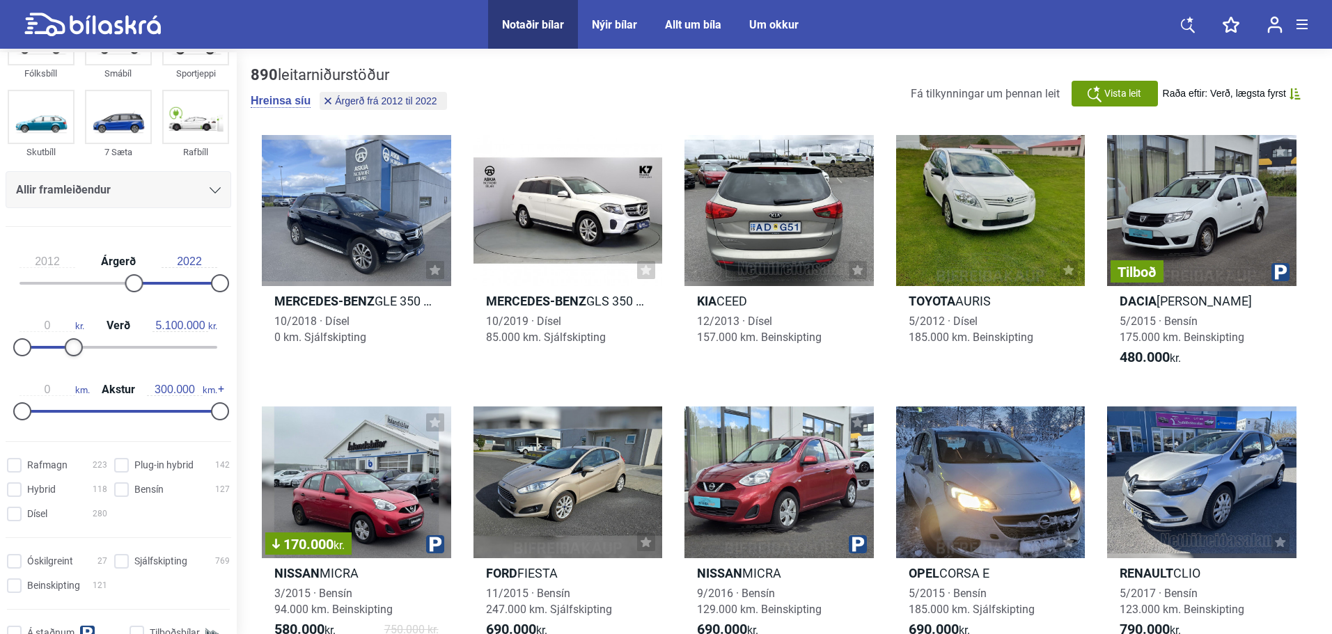
type input "5.000.000"
drag, startPoint x: 216, startPoint y: 349, endPoint x: 71, endPoint y: 361, distance: 145.3
click at [71, 361] on div "0 kr. Verð 5.000.000 kr." at bounding box center [119, 334] width 226 height 64
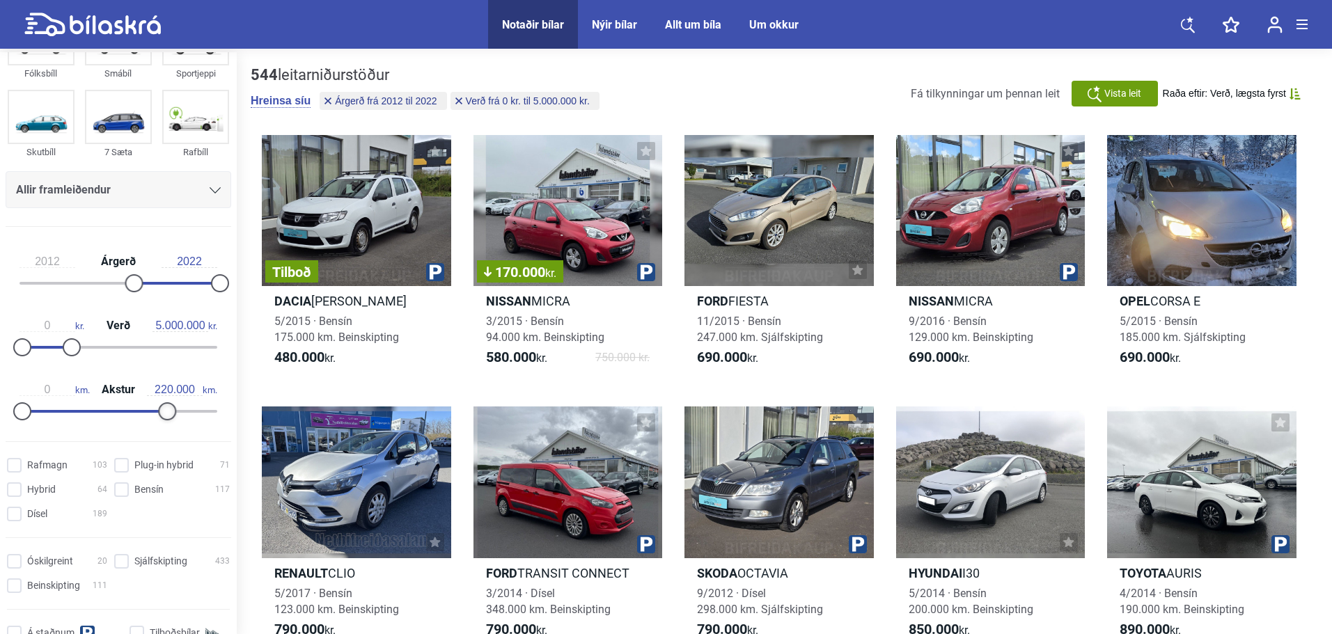
type input "230.000"
drag, startPoint x: 212, startPoint y: 416, endPoint x: 168, endPoint y: 426, distance: 44.9
click at [168, 426] on div "0 km. Akstur 230.000 km." at bounding box center [119, 398] width 226 height 64
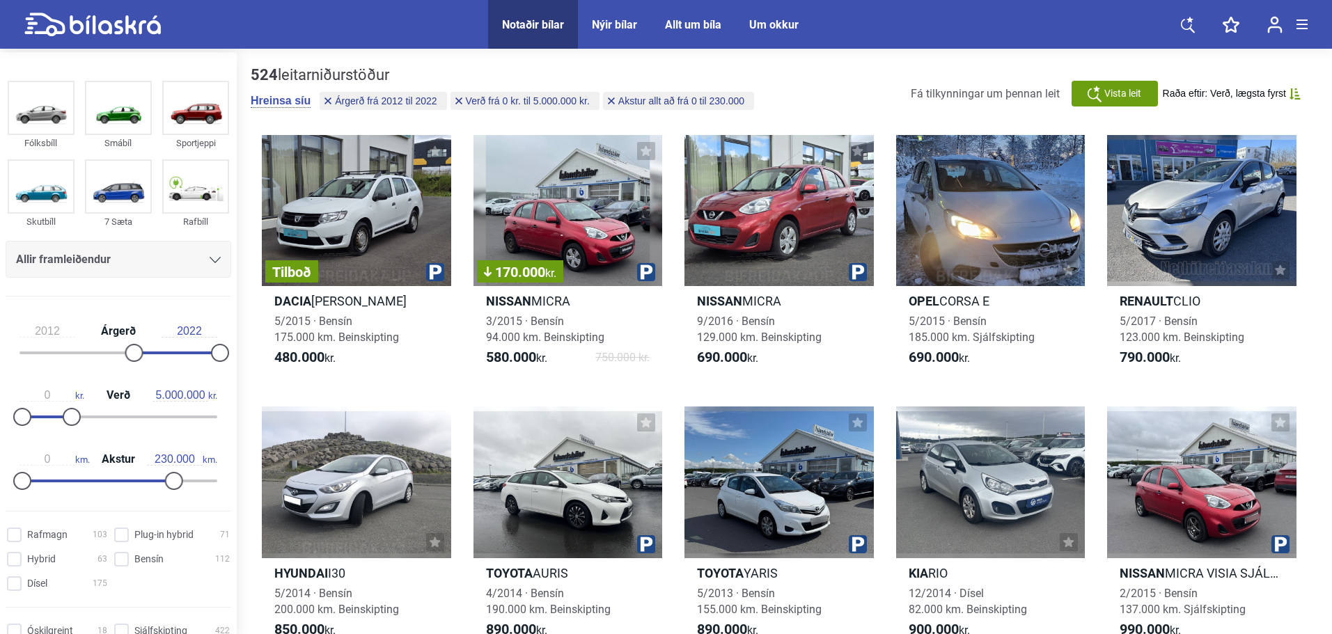
click at [91, 260] on span "Allir framleiðendur" at bounding box center [63, 259] width 95 height 19
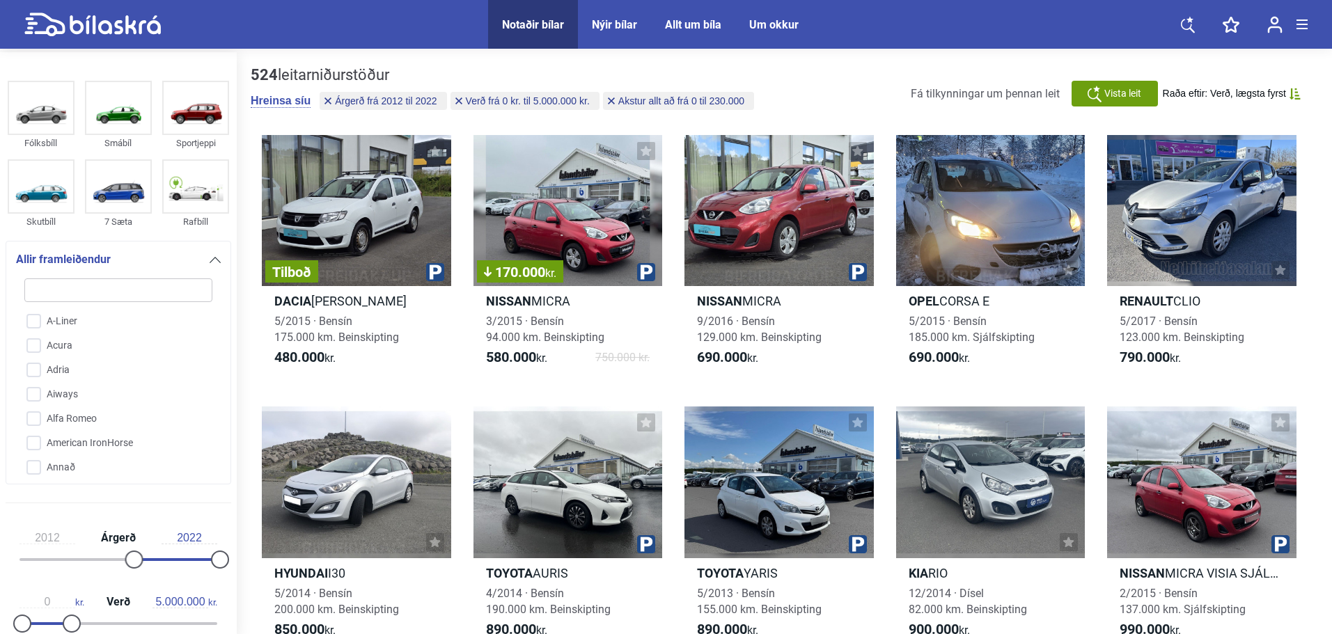
type input "m"
checkbox input "false"
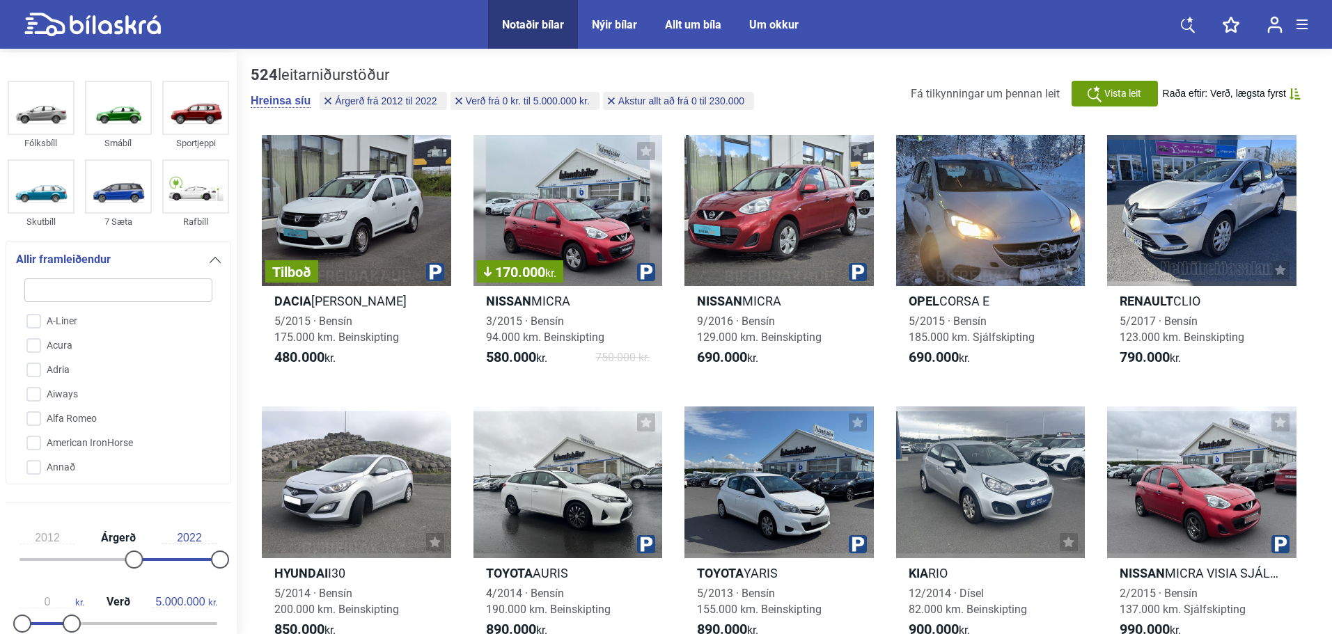
checkbox input "false"
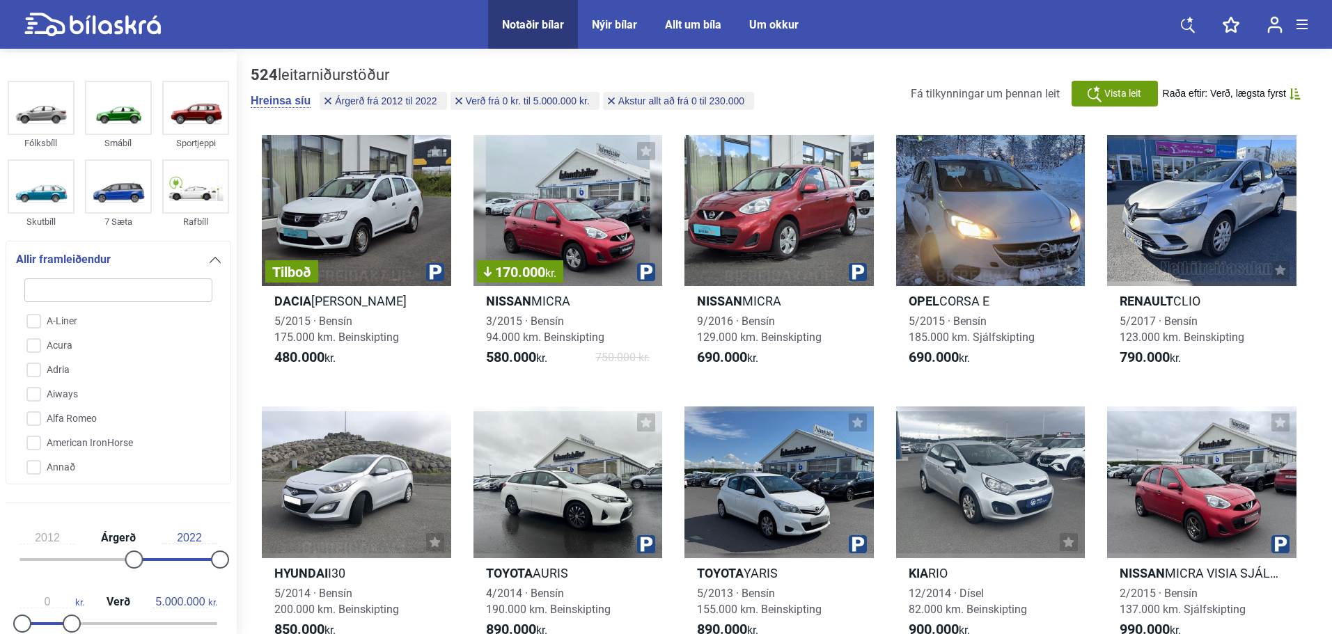
checkbox input "false"
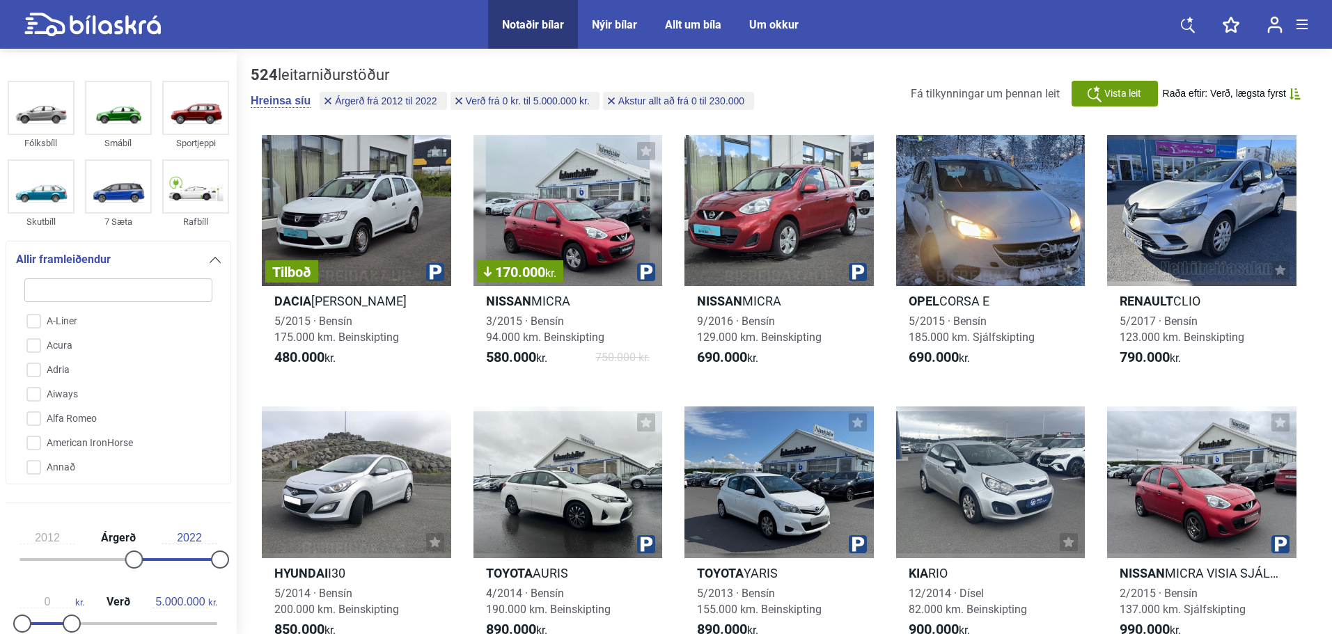
checkbox input "false"
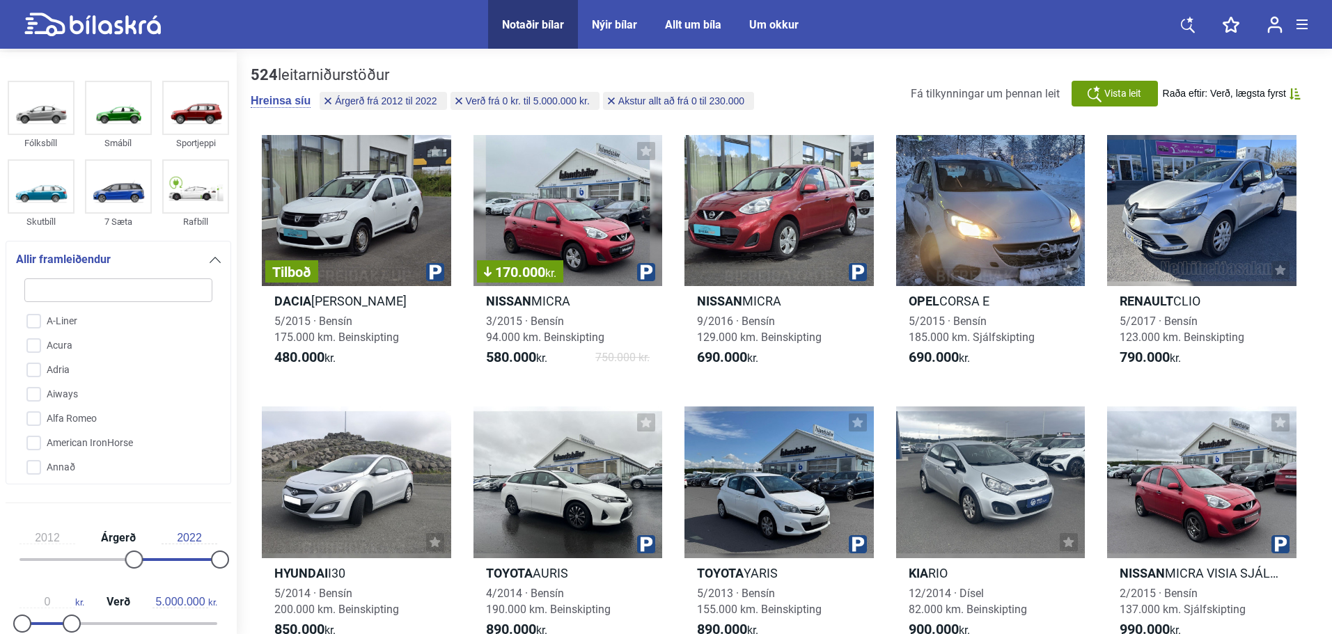
checkbox input "false"
type input "me"
checkbox input "false"
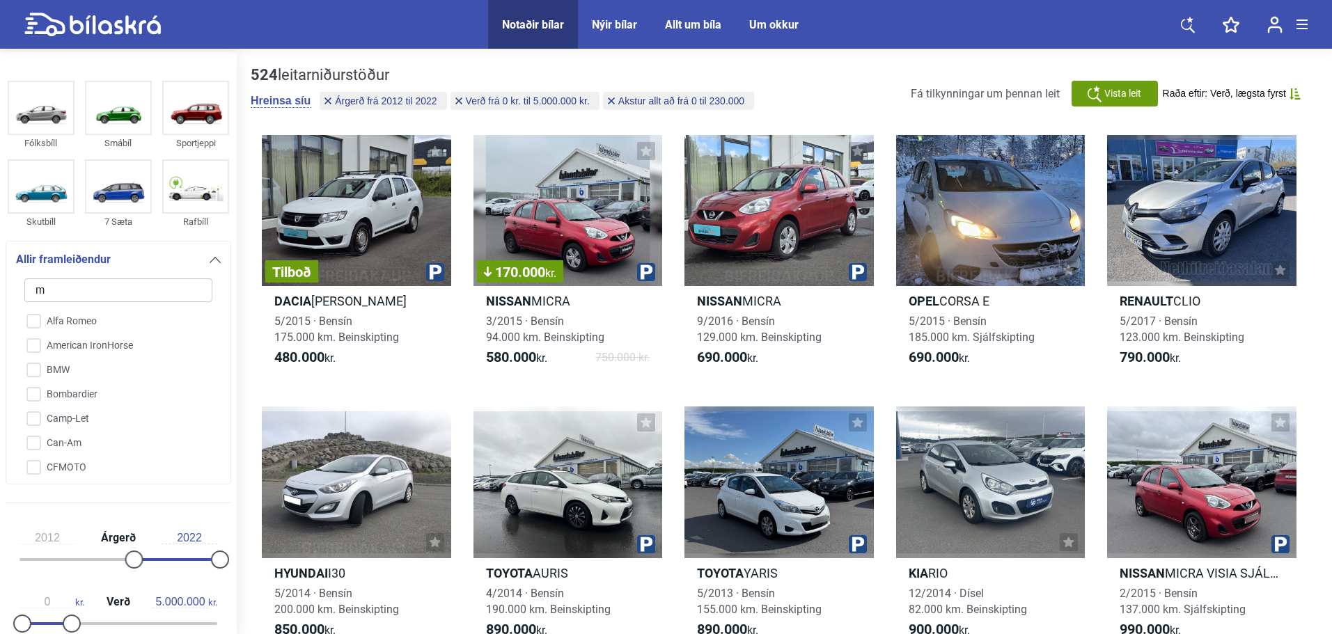
checkbox input "false"
type input "me"
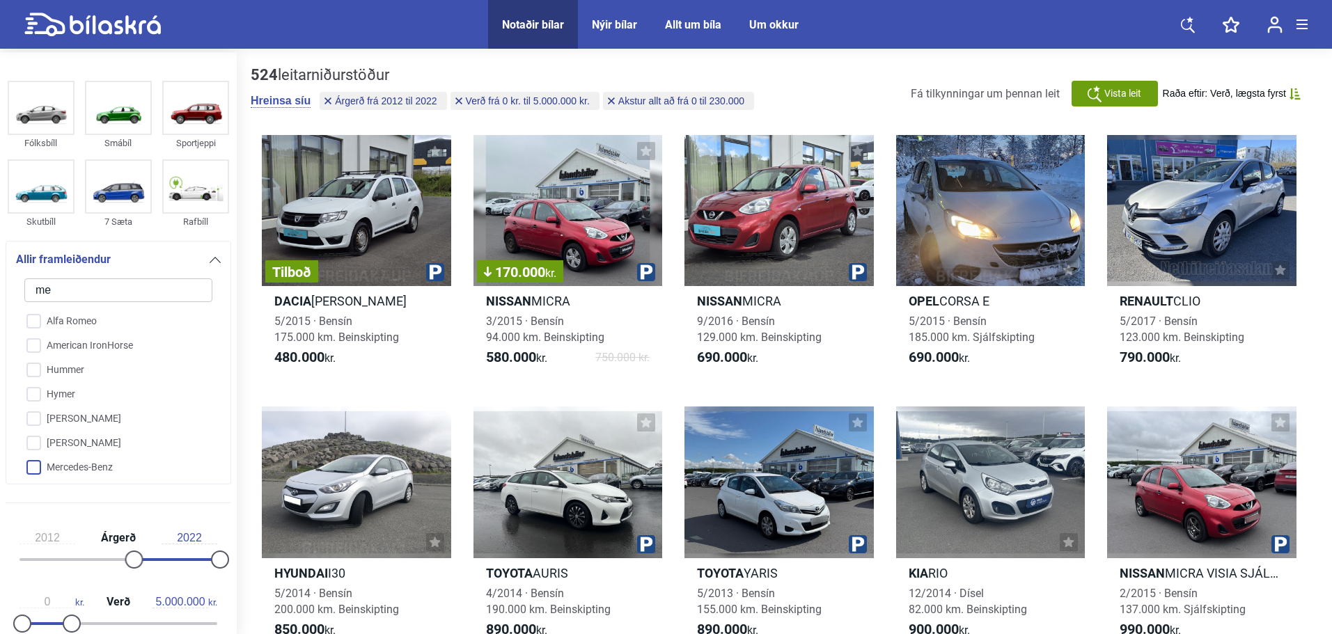
click at [33, 467] on input "Mercedes-Benz" at bounding box center [109, 468] width 189 height 24
checkbox input "true"
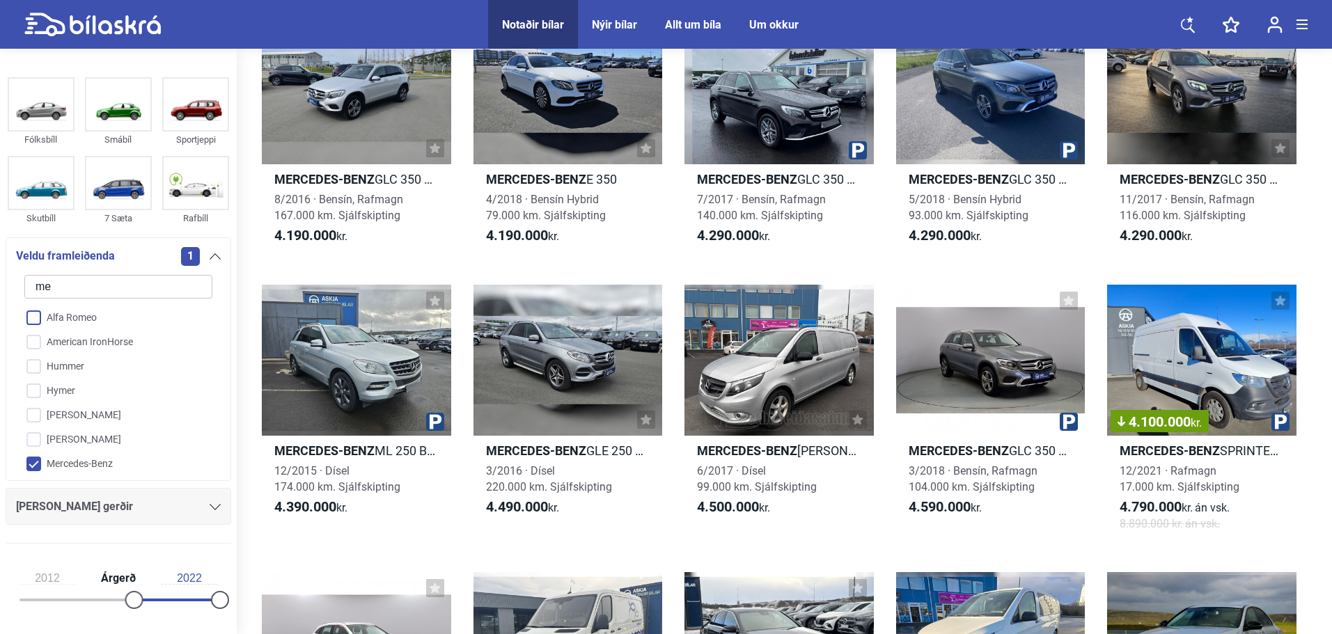
scroll to position [905, 0]
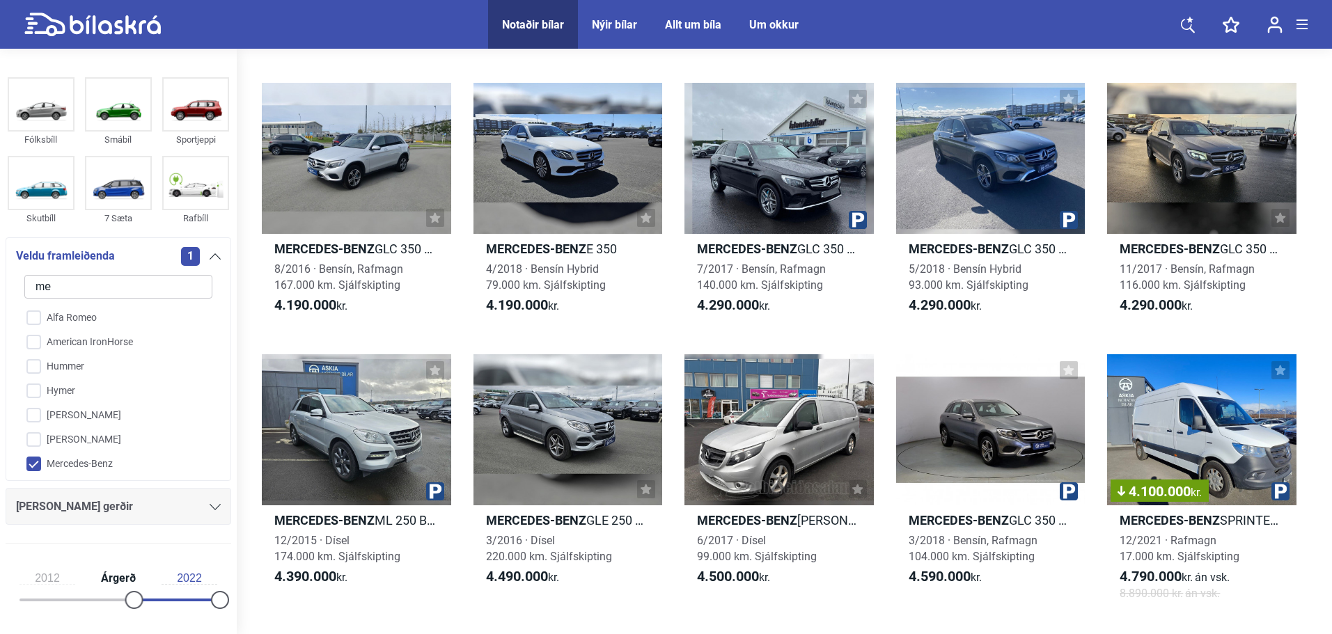
click at [210, 257] on icon at bounding box center [215, 256] width 11 height 6
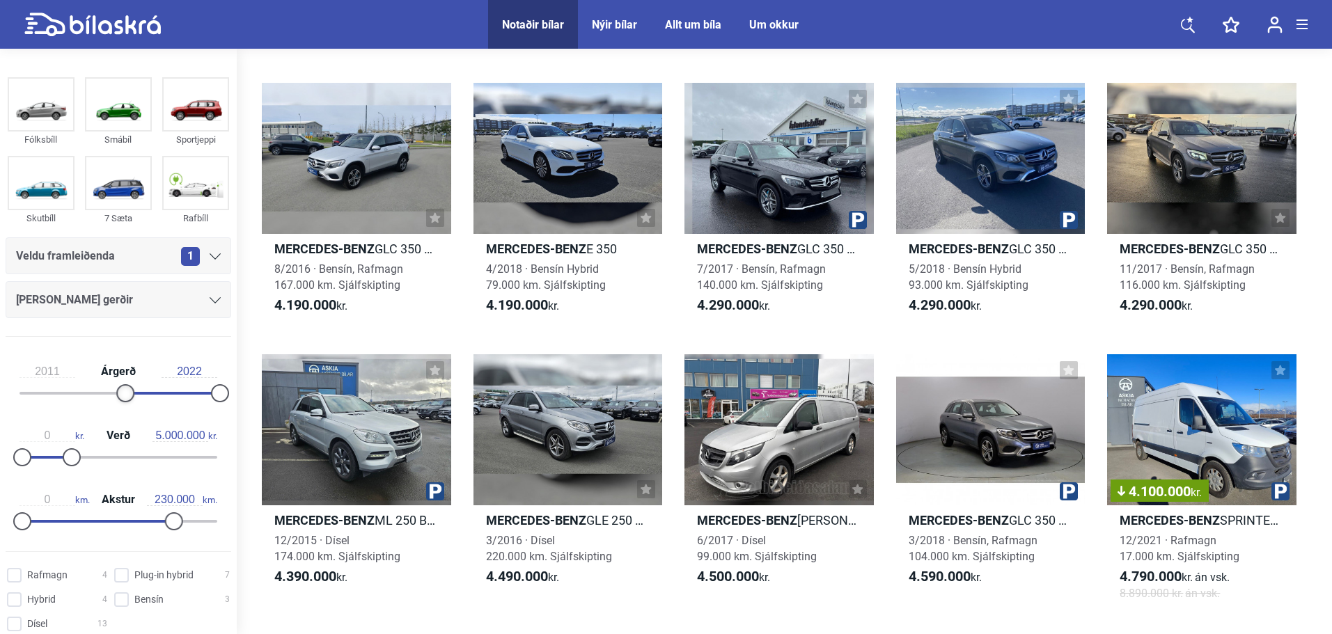
type input "2010"
drag, startPoint x: 131, startPoint y: 393, endPoint x: 119, endPoint y: 396, distance: 12.0
click at [114, 391] on div at bounding box center [117, 393] width 18 height 18
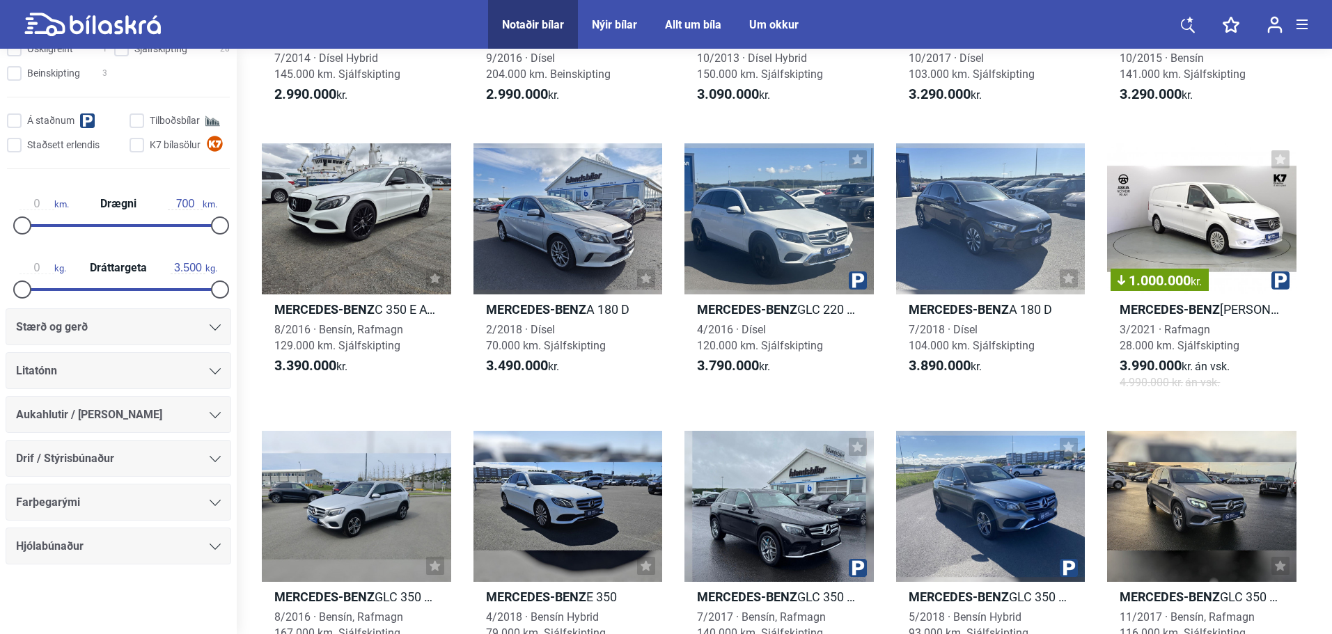
scroll to position [627, 0]
